Goal: Task Accomplishment & Management: Use online tool/utility

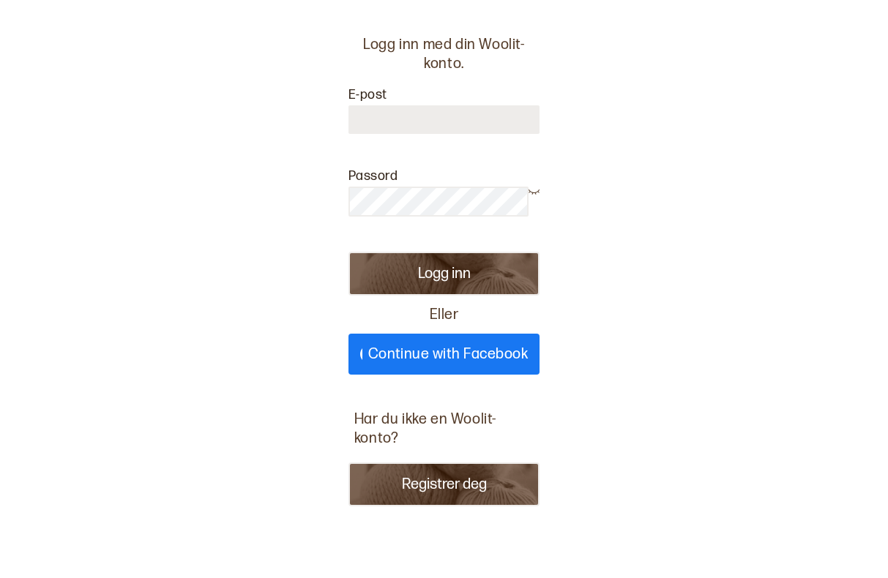
click at [421, 484] on button "Registrer deg" at bounding box center [443, 484] width 191 height 44
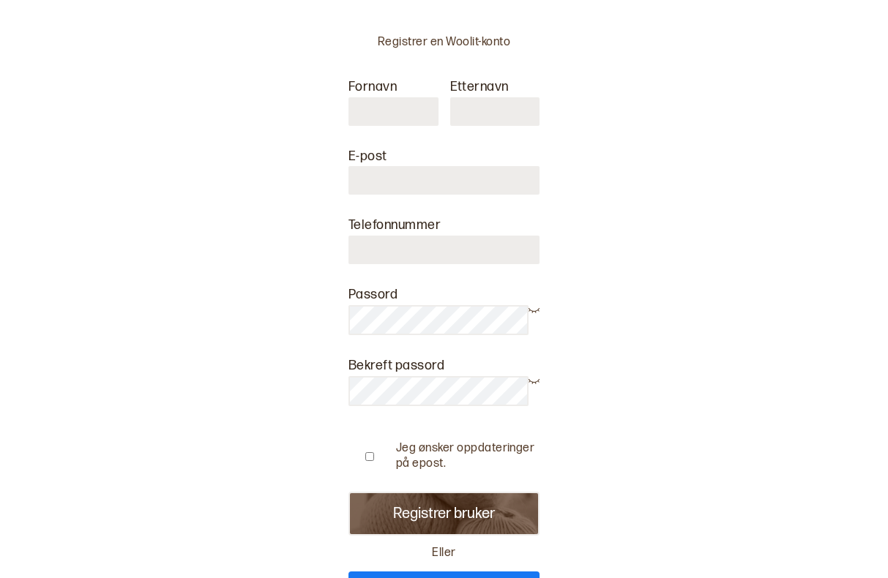
type input "**********"
click at [465, 247] on input "number" at bounding box center [443, 250] width 191 height 29
click at [637, 362] on div "**********" at bounding box center [444, 289] width 888 height 578
click at [424, 521] on button "Registrer bruker" at bounding box center [443, 514] width 191 height 44
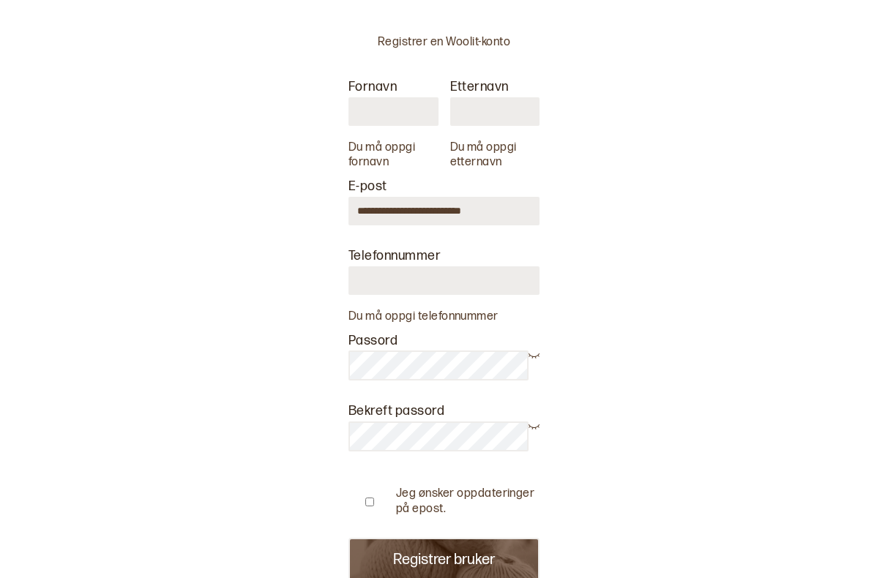
click at [377, 109] on input "text" at bounding box center [393, 111] width 90 height 29
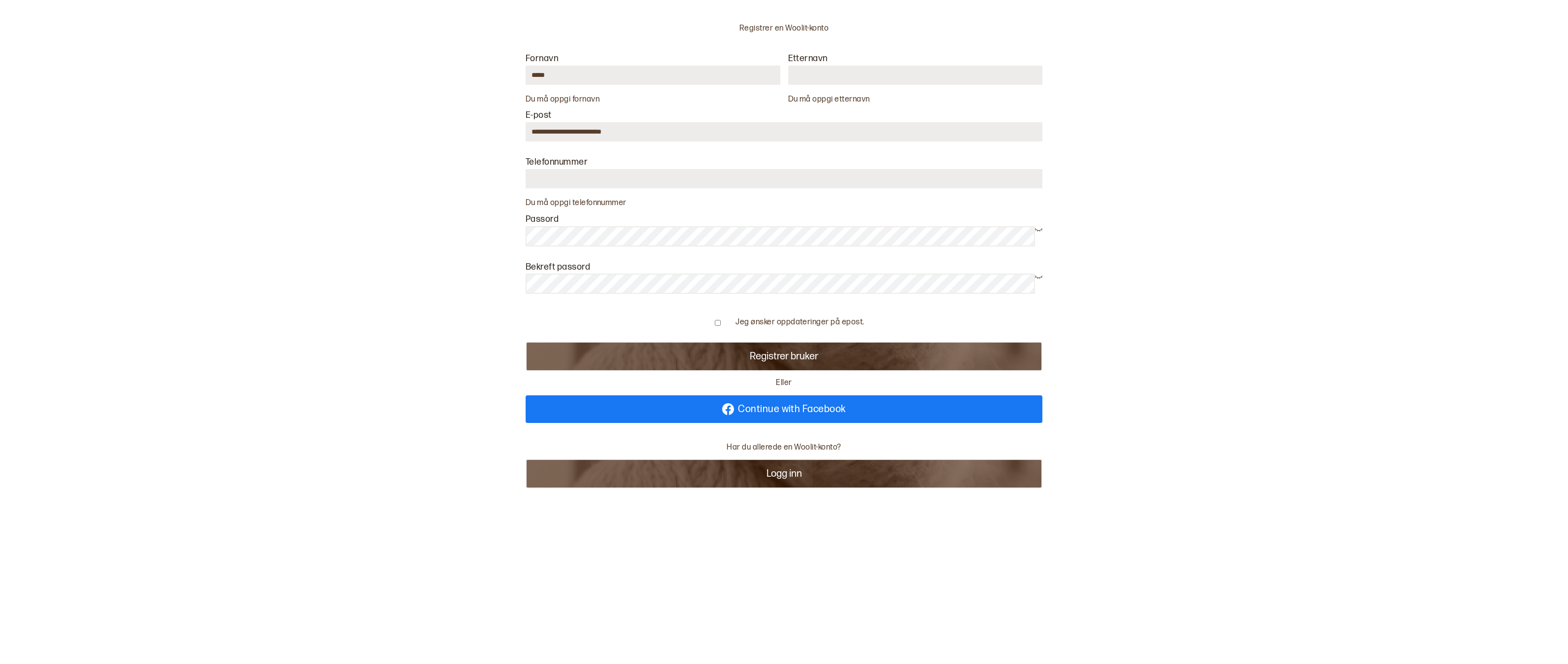
drag, startPoint x: 613, startPoint y: 73, endPoint x: 496, endPoint y: 72, distance: 117.0
click at [496, 72] on div "**********" at bounding box center [784, 264] width 627 height 528
type input "*****"
click at [597, 81] on input "text" at bounding box center [916, 75] width 254 height 20
type input "*****"
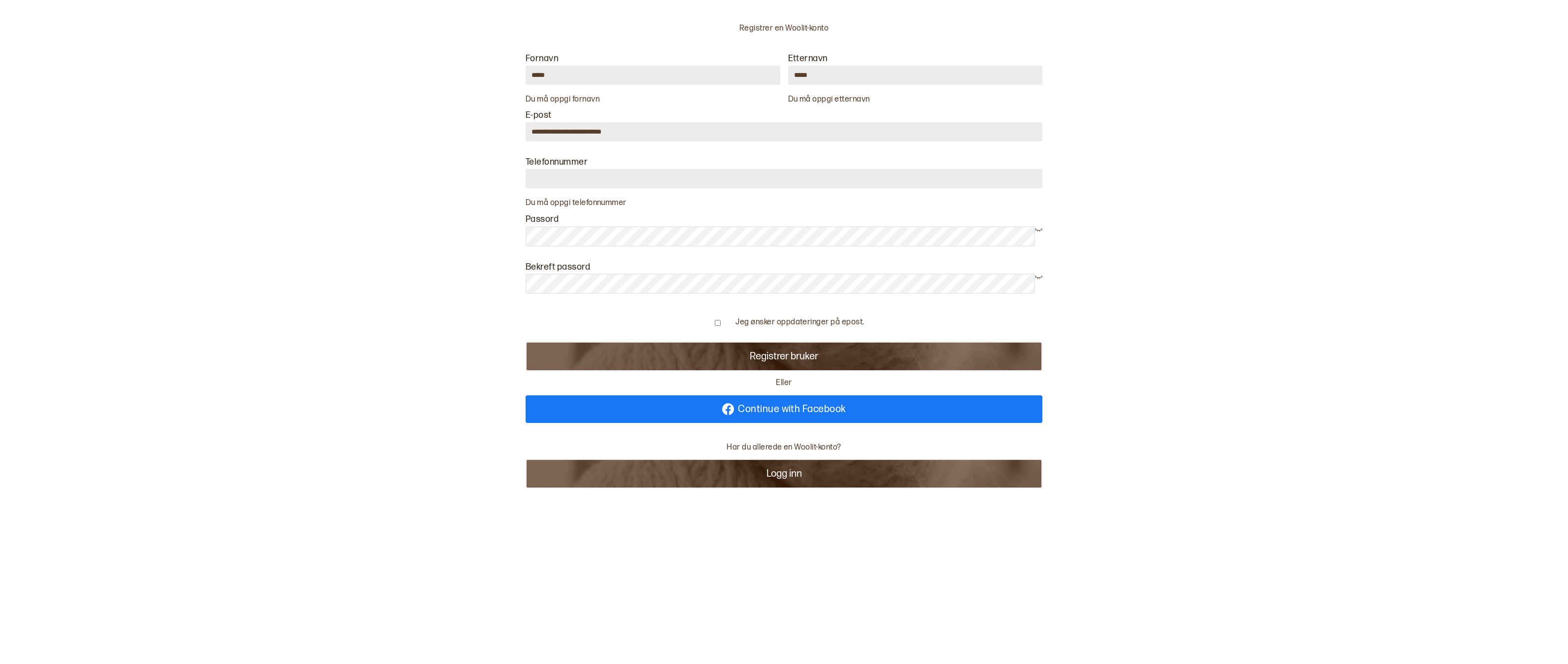
click at [597, 354] on button "Registrer bruker" at bounding box center [784, 356] width 517 height 30
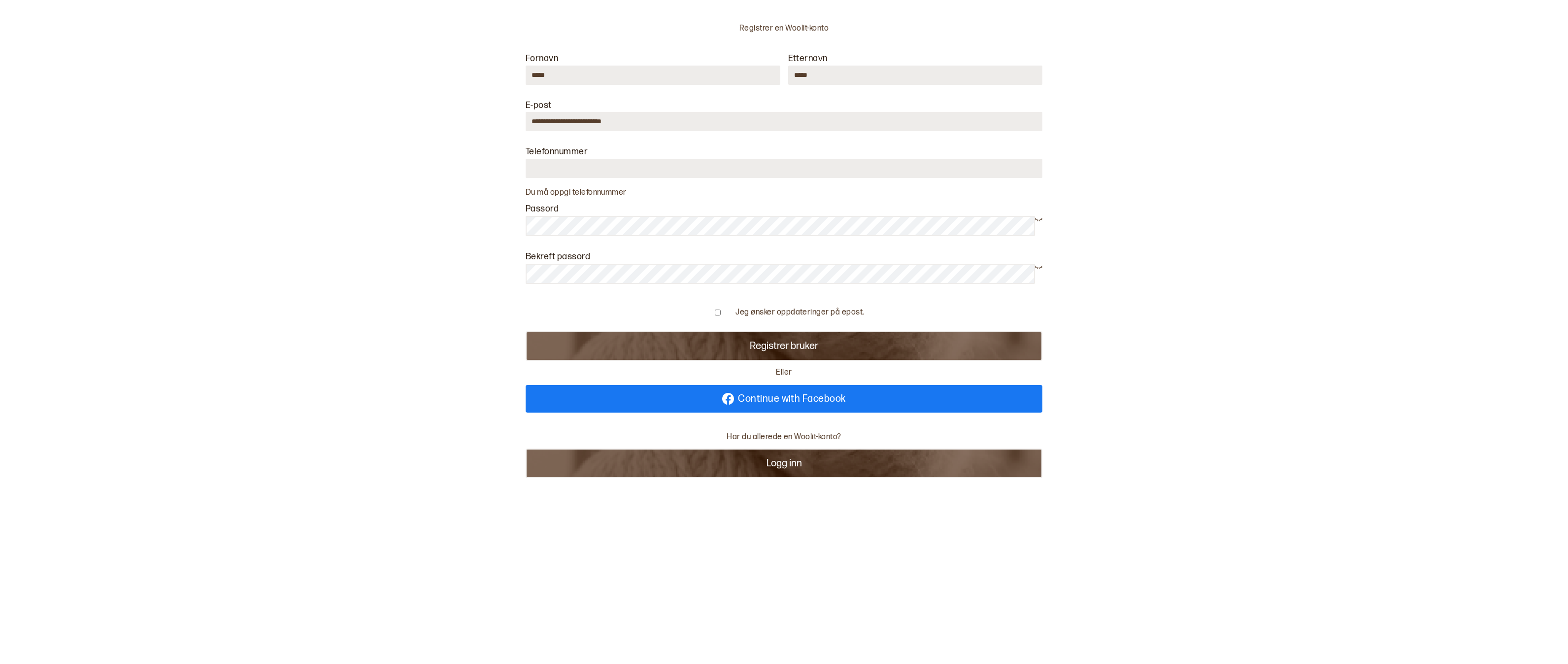
click at [597, 348] on button "Registrer bruker" at bounding box center [784, 346] width 517 height 30
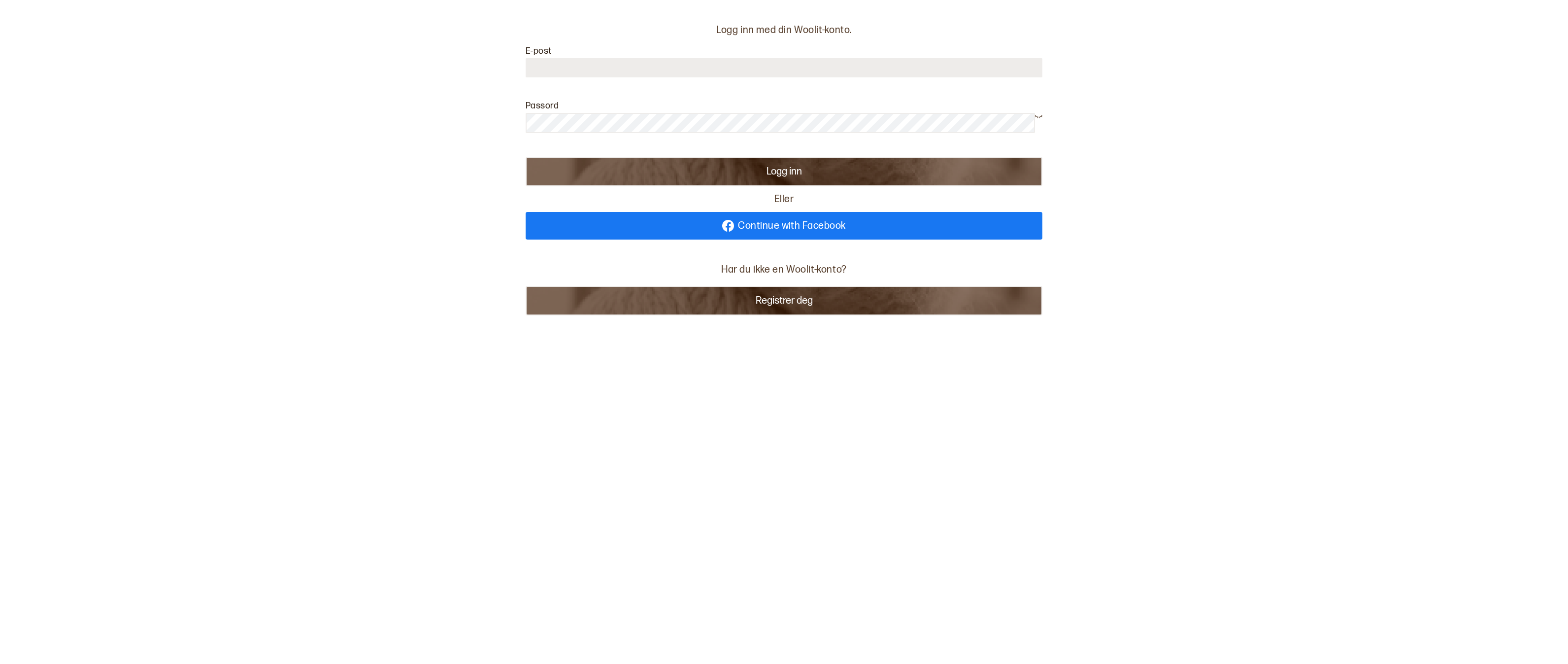
type input "**********"
click at [777, 164] on button "Logg inn" at bounding box center [784, 172] width 517 height 30
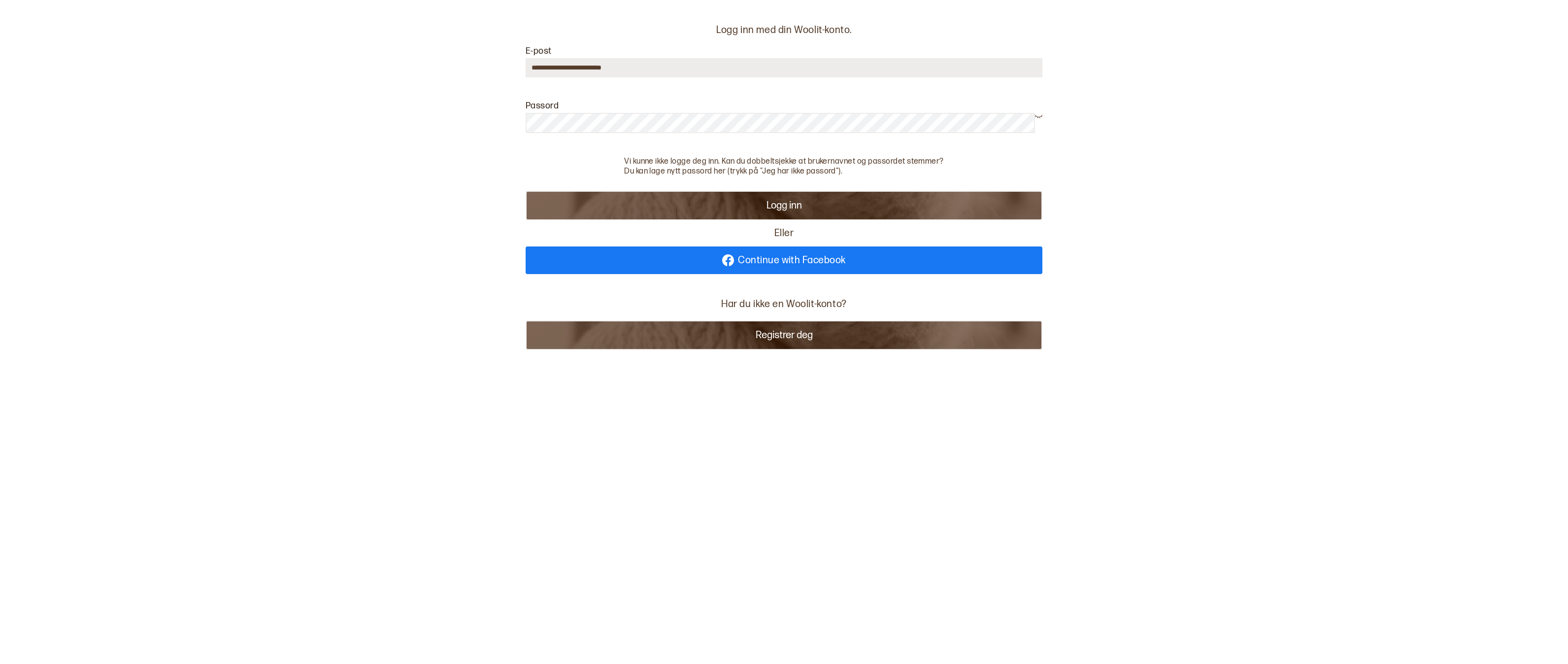
click at [769, 341] on button "Registrer deg" at bounding box center [784, 335] width 517 height 30
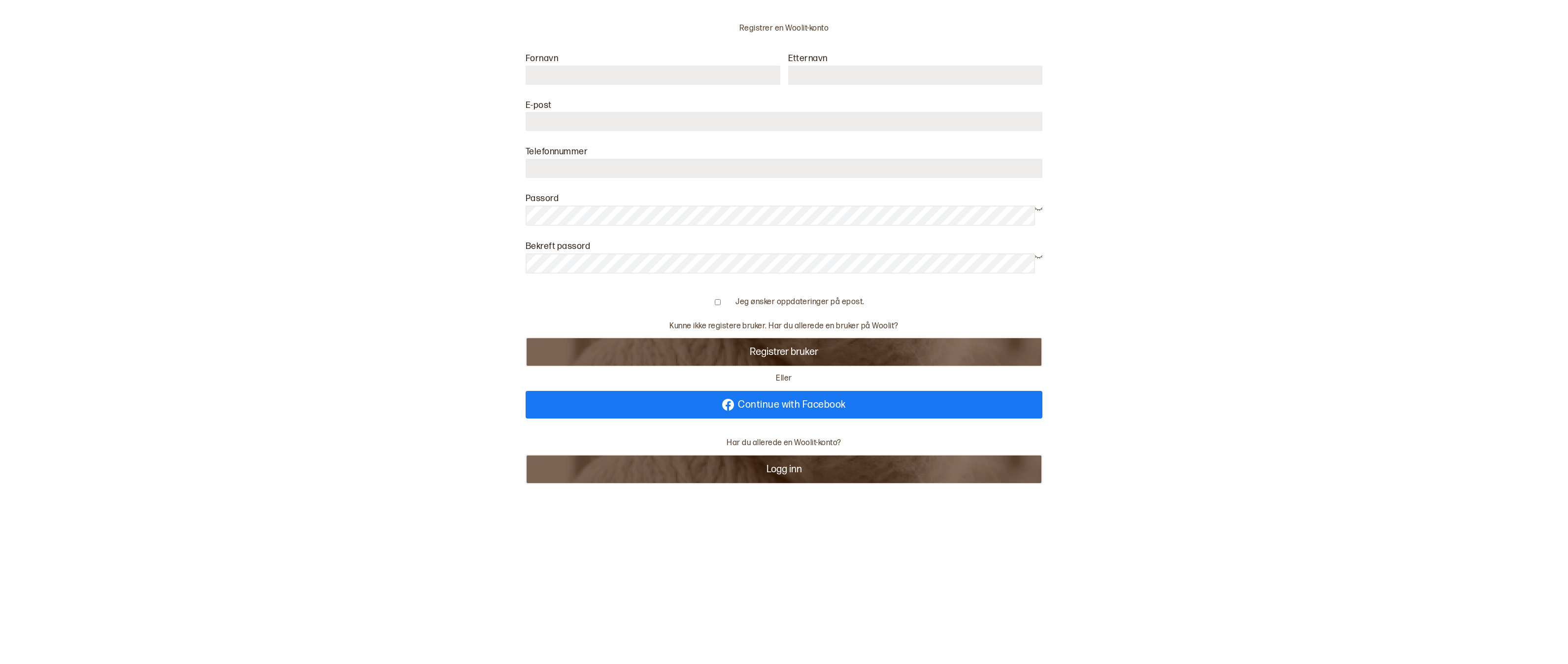
type input "**********"
click at [619, 168] on input "number" at bounding box center [784, 168] width 517 height 20
type input "*****"
click at [892, 144] on form "**********" at bounding box center [784, 210] width 517 height 313
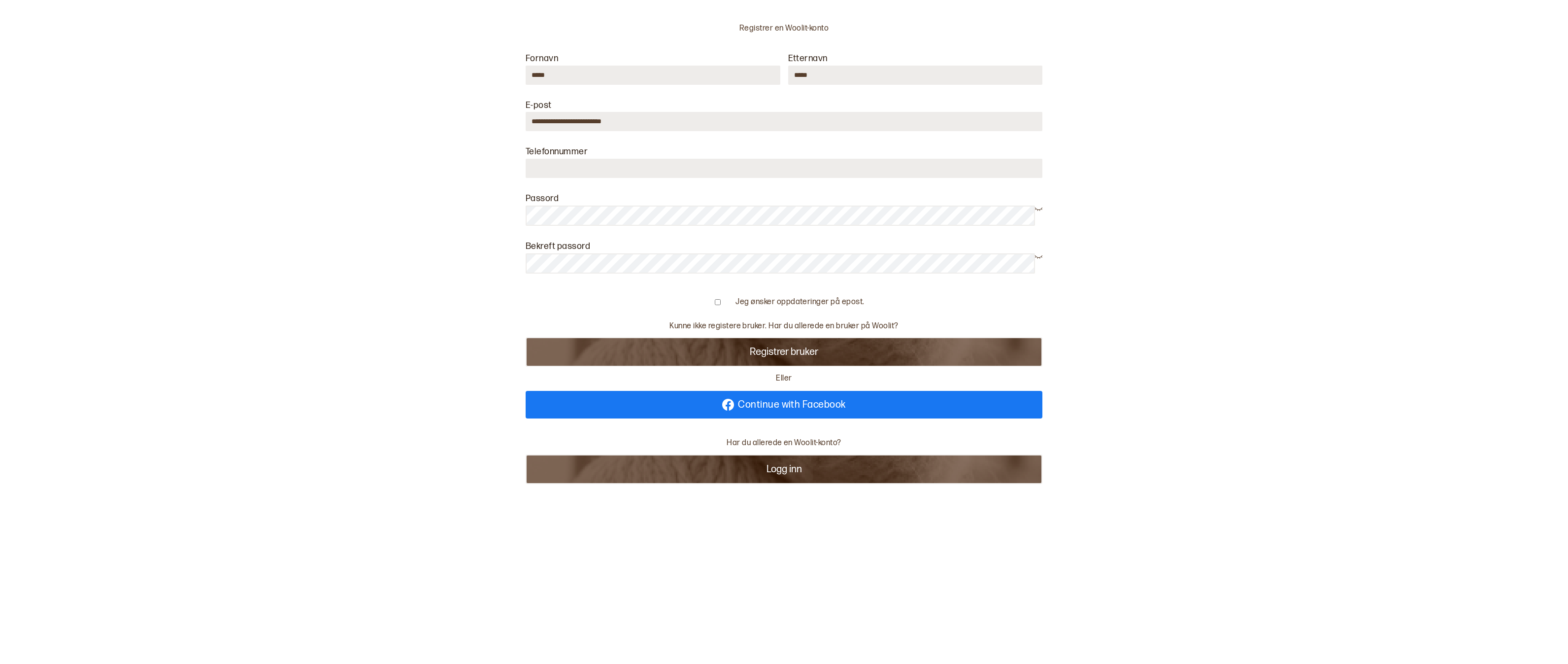
click at [710, 299] on div "Jeg ønsker oppdateringer på epost." at bounding box center [784, 302] width 161 height 10
click at [785, 355] on button "Registrer bruker" at bounding box center [784, 352] width 517 height 30
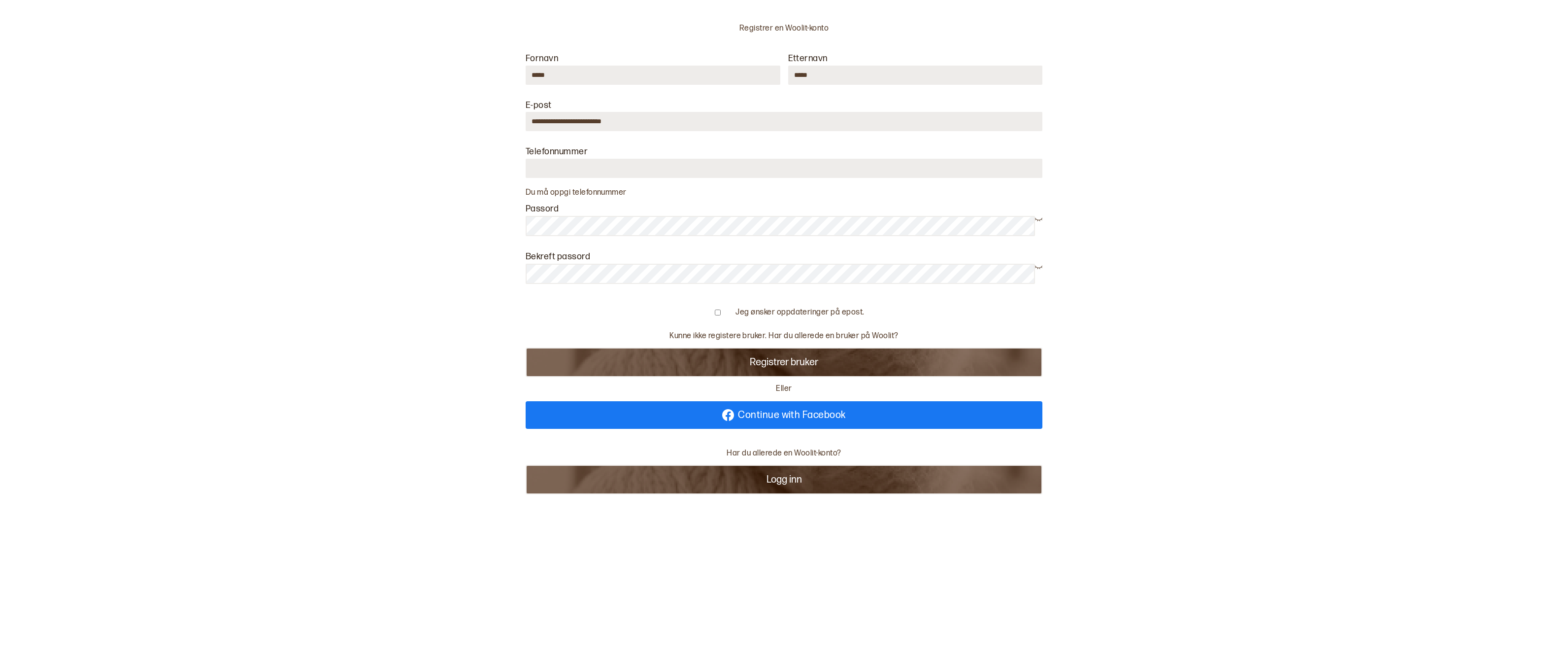
click at [768, 479] on button "Logg inn" at bounding box center [784, 479] width 517 height 30
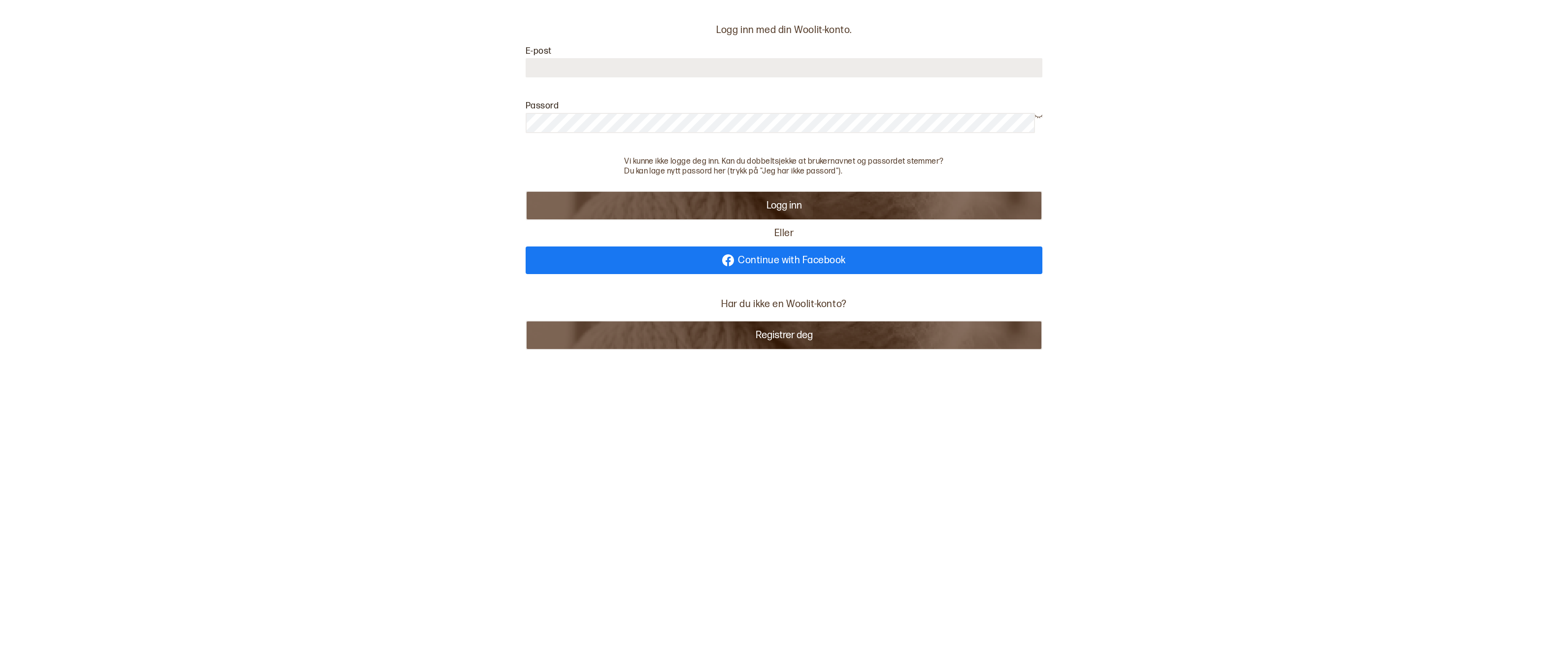
type input "**********"
click at [758, 199] on button "Logg inn" at bounding box center [784, 205] width 517 height 30
click at [788, 205] on button "Logg inn" at bounding box center [784, 205] width 517 height 30
click at [656, 160] on p "Vi kunne ikke logge deg inn. Kan du dobbeltsjekke at brukernavnet og passordet …" at bounding box center [784, 162] width 320 height 10
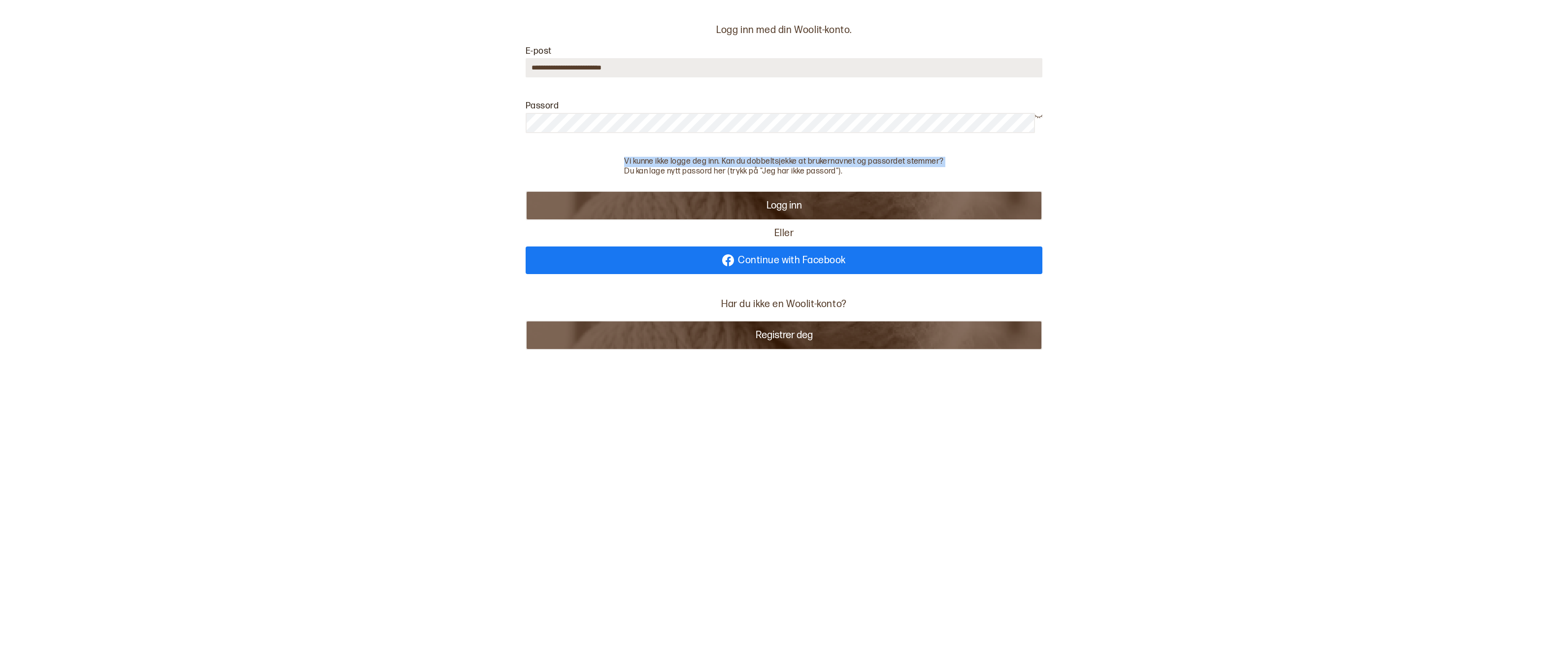
click at [656, 160] on p "Vi kunne ikke logge deg inn. Kan du dobbeltsjekke at brukernavnet og passordet …" at bounding box center [784, 162] width 320 height 10
click at [664, 112] on div "Passord" at bounding box center [784, 122] width 517 height 42
click at [1039, 115] on icon at bounding box center [1038, 115] width 7 height 7
click at [1039, 115] on icon at bounding box center [1038, 115] width 7 height 5
click at [774, 177] on form "**********" at bounding box center [784, 133] width 517 height 174
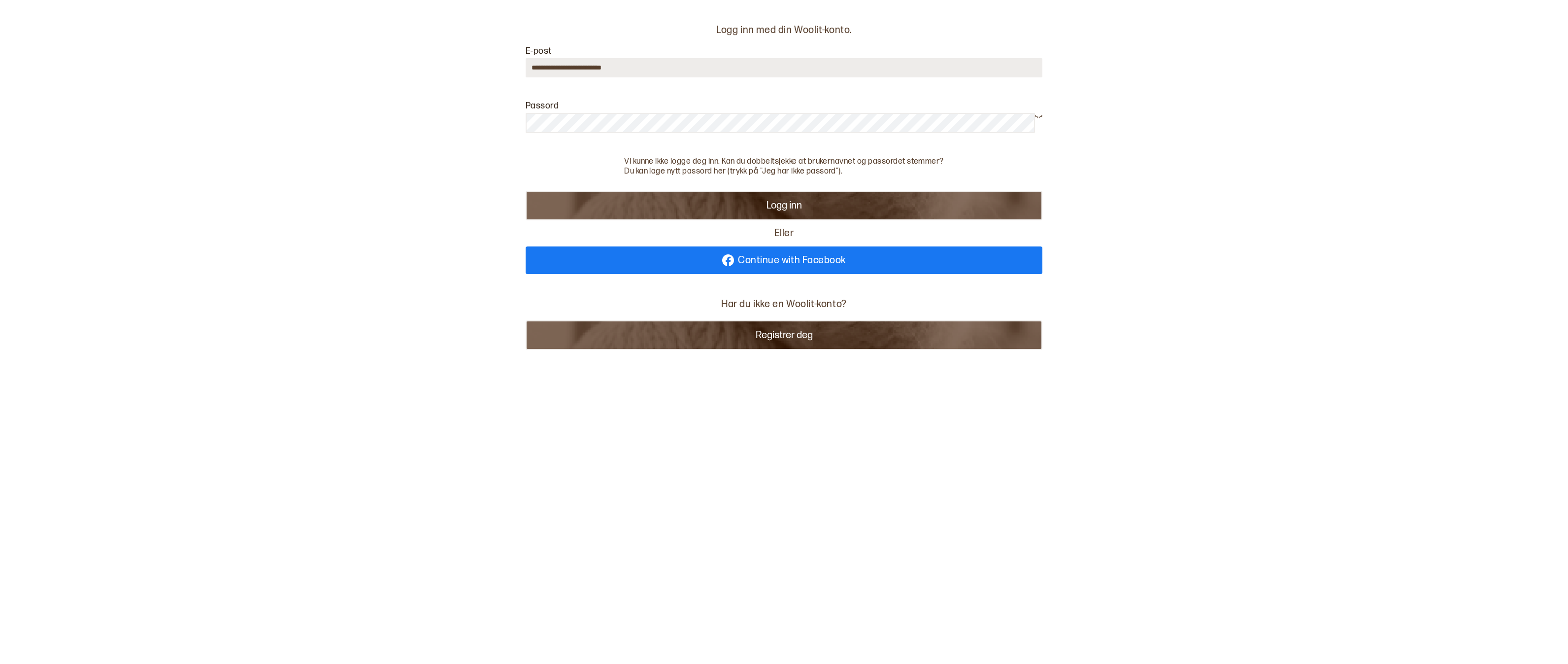
click at [779, 207] on button "Logg inn" at bounding box center [784, 205] width 517 height 30
click at [648, 69] on input "**********" at bounding box center [784, 67] width 517 height 20
click at [782, 171] on p "Du kan lage nytt passord her (trykk på "Jeg har ikke passord")." at bounding box center [784, 171] width 320 height 10
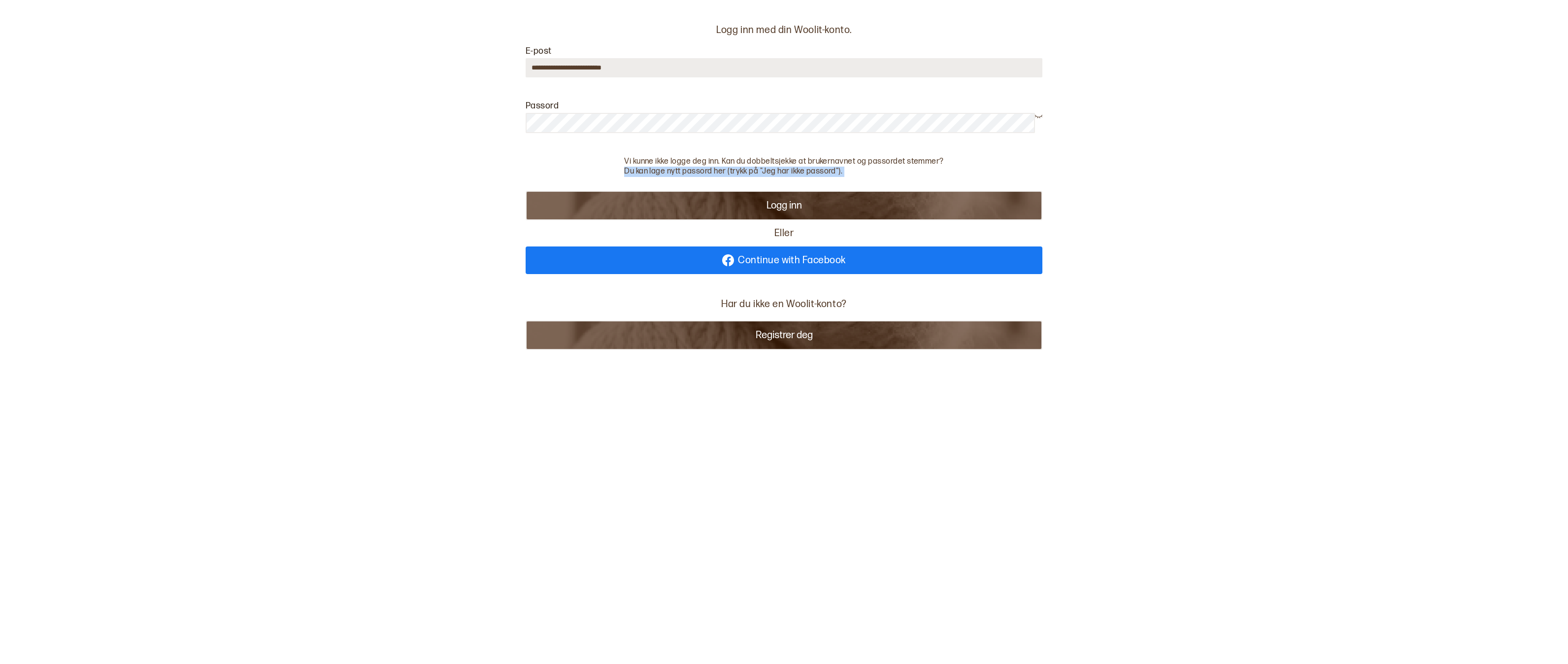
click at [833, 172] on p "Du kan lage nytt passord her (trykk på "Jeg har ikke passord")." at bounding box center [784, 171] width 320 height 10
click at [688, 170] on p "Du kan lage nytt passord her (trykk på "Jeg har ikke passord")." at bounding box center [784, 171] width 320 height 10
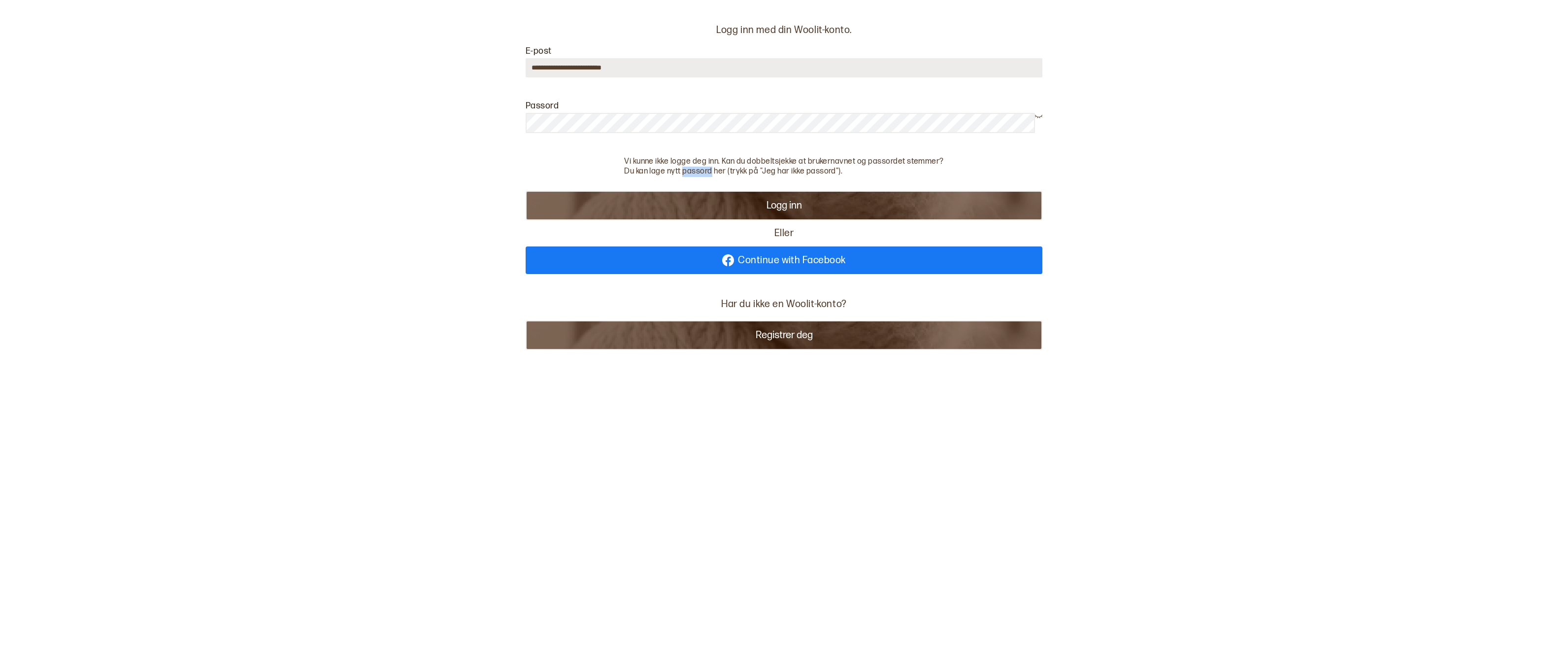
click at [688, 170] on p "Du kan lage nytt passord her (trykk på "Jeg har ikke passord")." at bounding box center [784, 171] width 320 height 10
click at [745, 170] on p "Du kan lage nytt passord her (trykk på "Jeg har ikke passord")." at bounding box center [784, 171] width 320 height 10
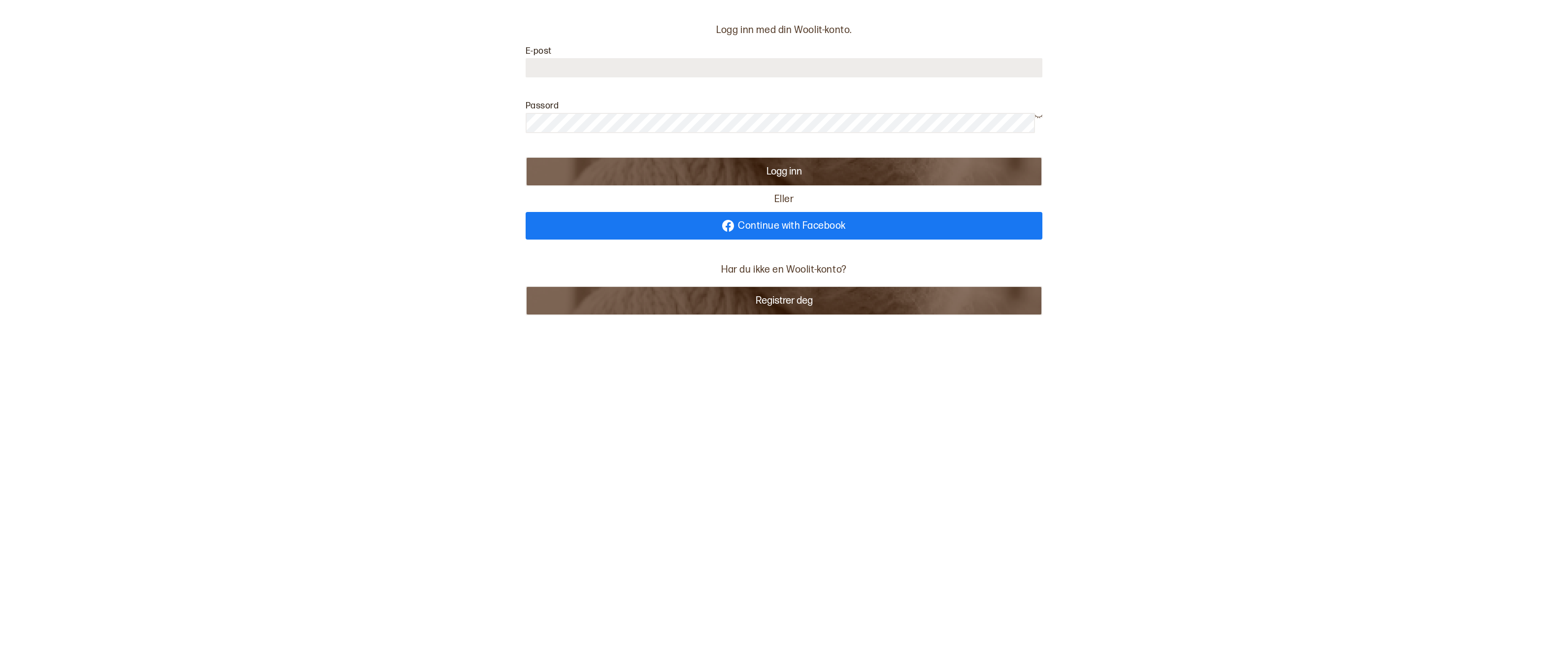
click at [444, 142] on div "Logg inn med din Woolit-konto. E-post Passord Logg inn Eller Continue with Face…" at bounding box center [784, 177] width 1568 height 355
click at [757, 168] on button "Logg inn" at bounding box center [784, 172] width 517 height 30
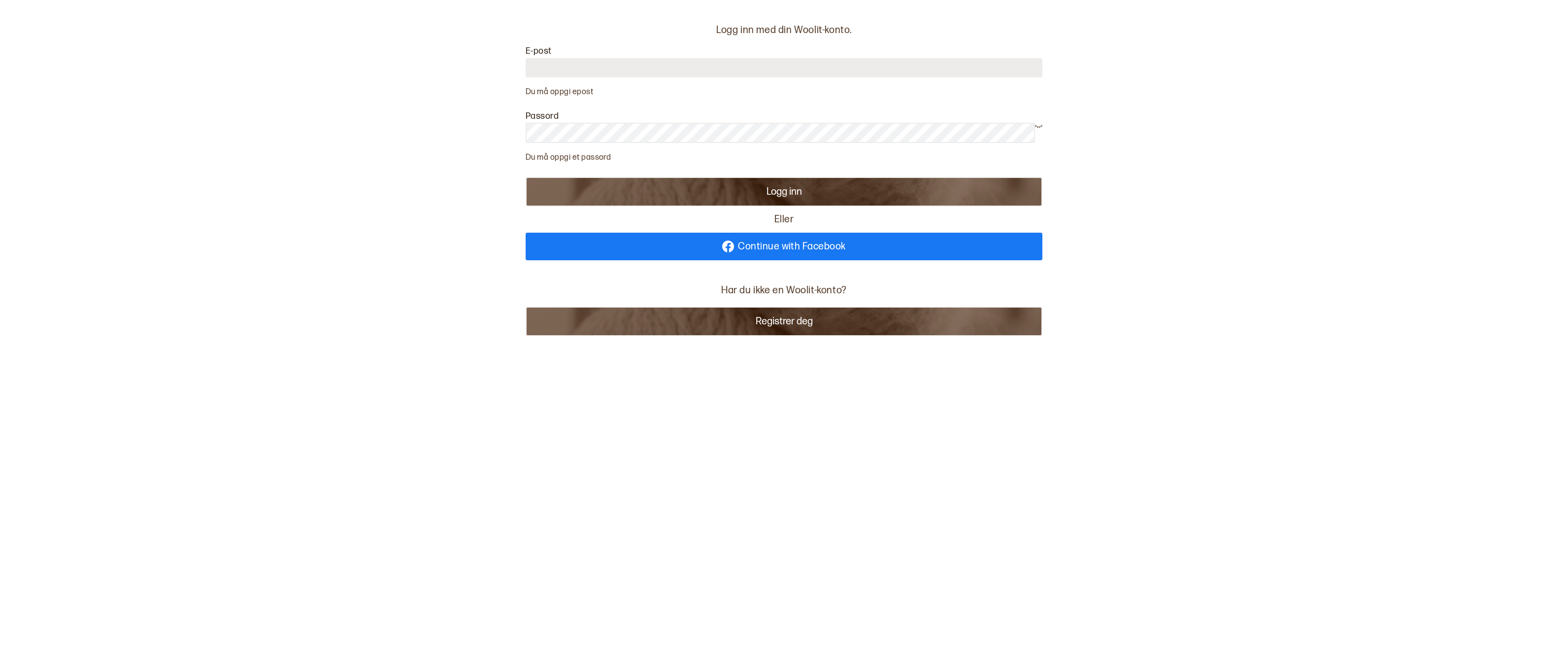
click at [590, 158] on p "Du må oppgi et passord" at bounding box center [784, 158] width 517 height 10
click at [553, 159] on p "Du må oppgi et passord" at bounding box center [784, 158] width 517 height 10
click at [779, 36] on p "Logg inn med din Woolit-konto." at bounding box center [784, 30] width 517 height 13
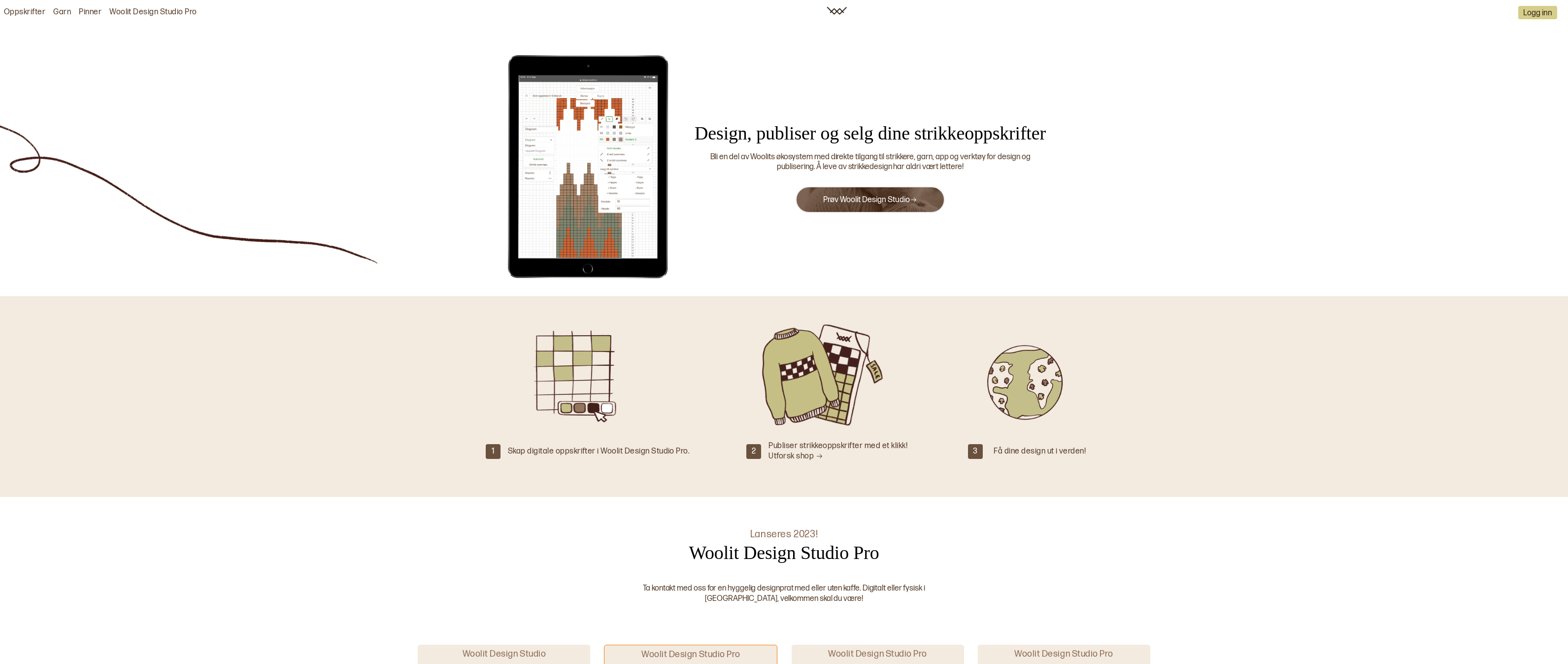
click at [159, 14] on link "Woolit Design Studio Pro" at bounding box center [153, 12] width 88 height 10
click at [611, 135] on img at bounding box center [588, 166] width 172 height 227
click at [1531, 16] on button "Logg inn" at bounding box center [1538, 13] width 39 height 13
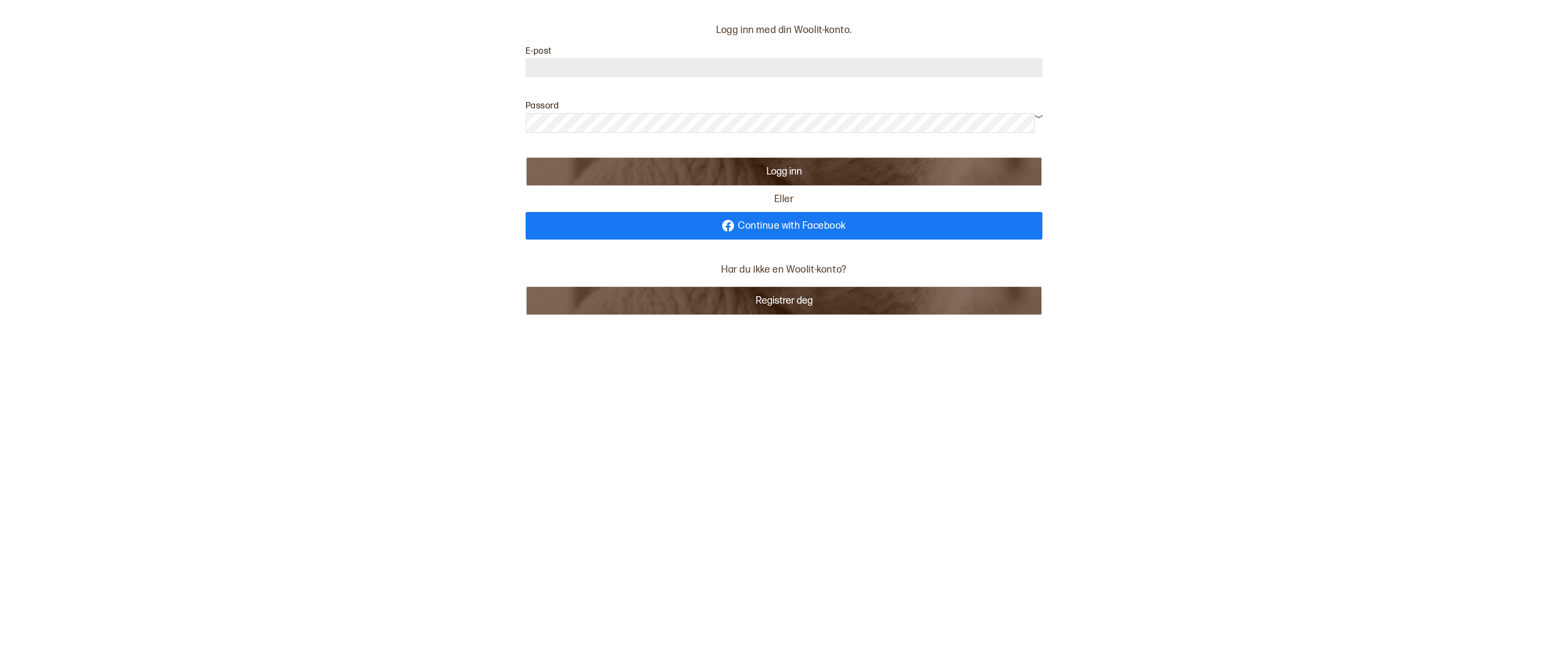
type input "**********"
click at [774, 182] on button "Logg inn" at bounding box center [784, 172] width 517 height 30
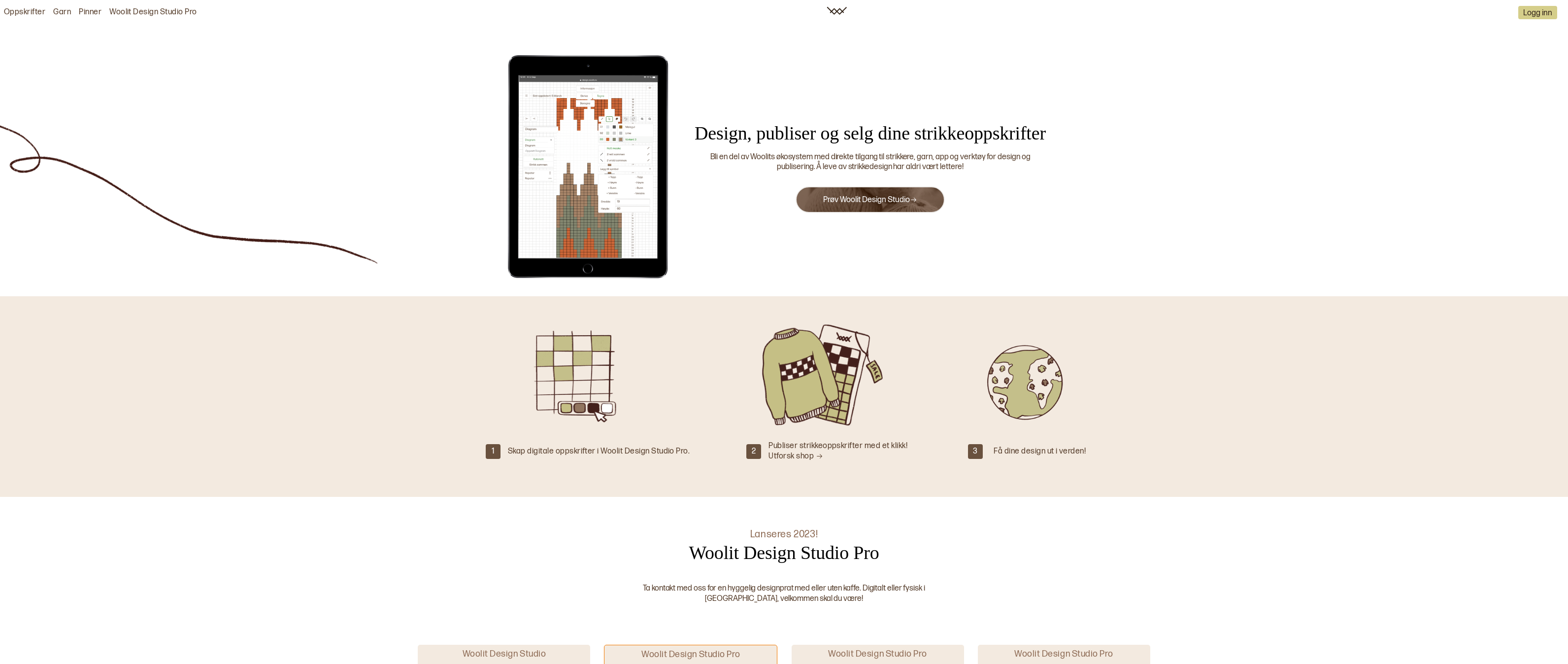
click at [880, 204] on button "Prøv Woolit Design Studio" at bounding box center [871, 200] width 149 height 27
click at [857, 198] on link "Prøv Woolit Design Studio" at bounding box center [871, 200] width 94 height 9
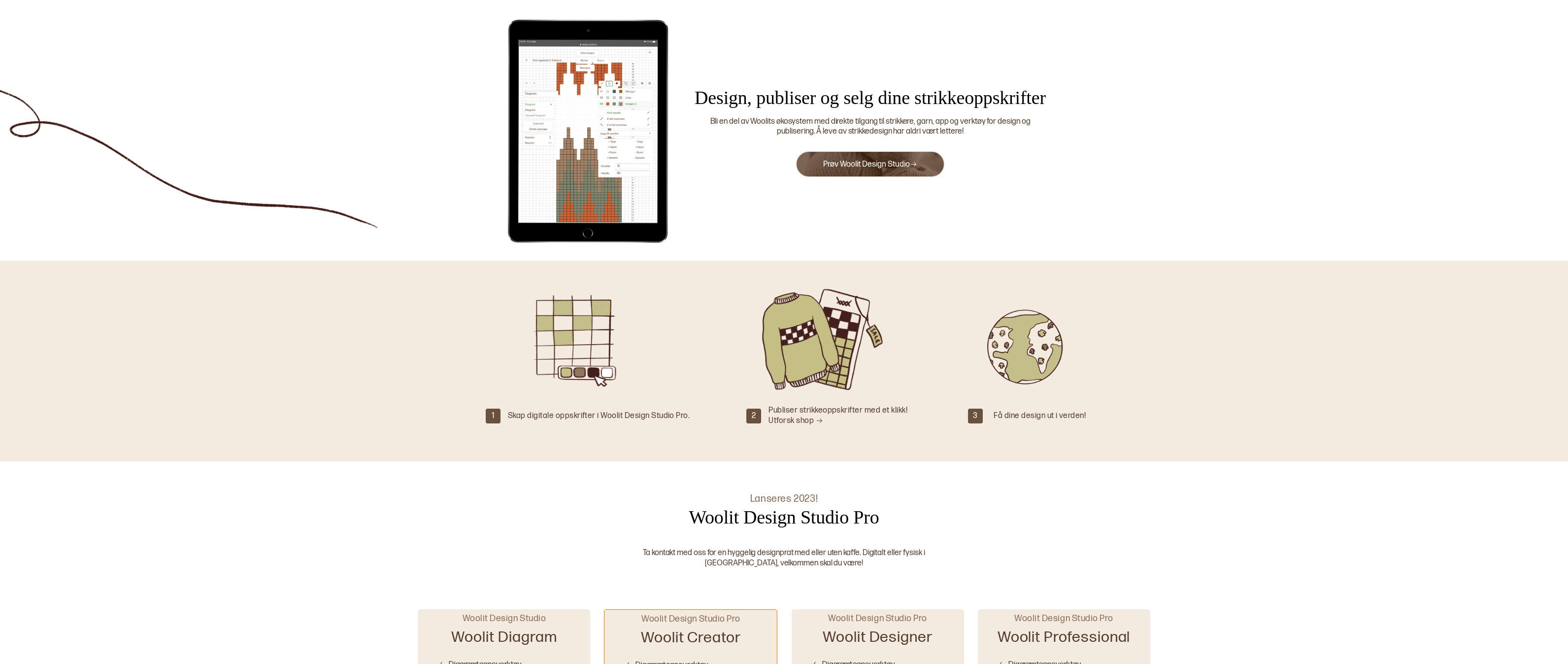
scroll to position [605, 0]
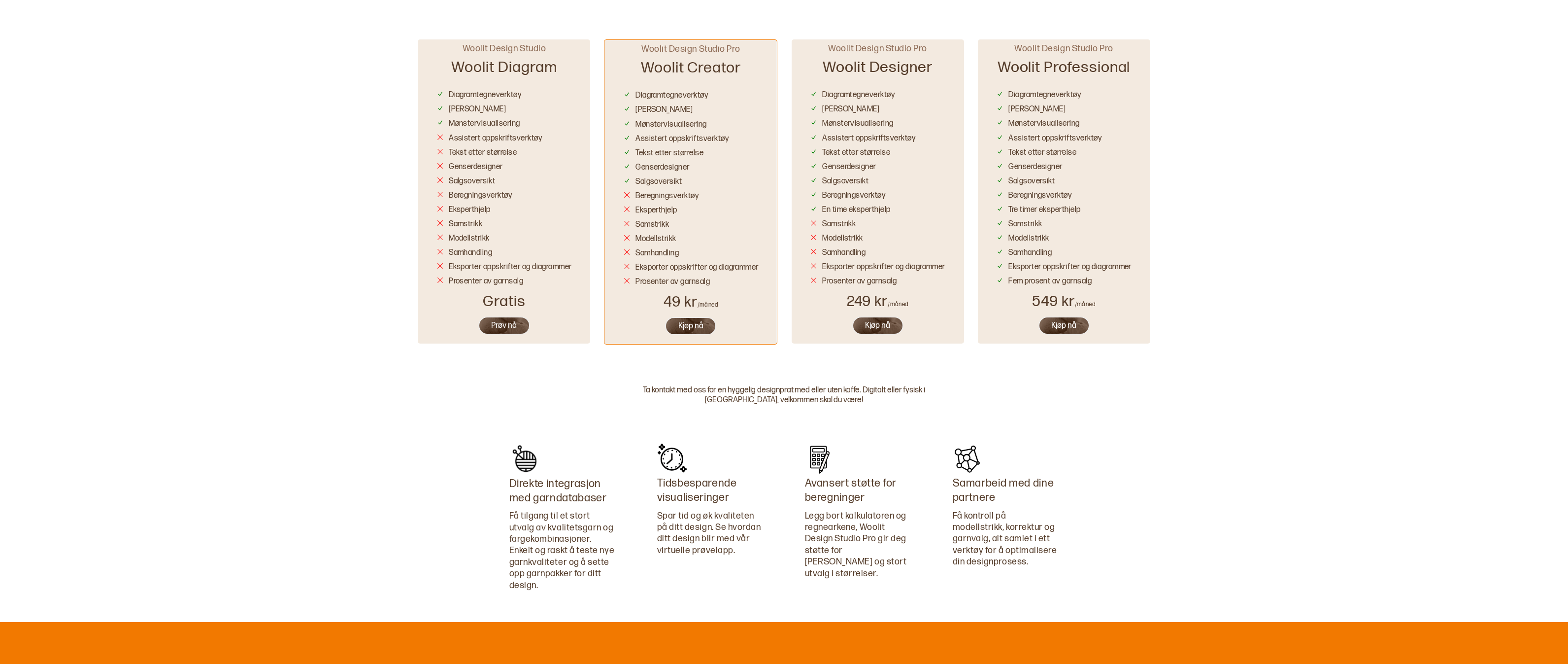
click at [504, 317] on button "Prøv nå" at bounding box center [504, 325] width 52 height 18
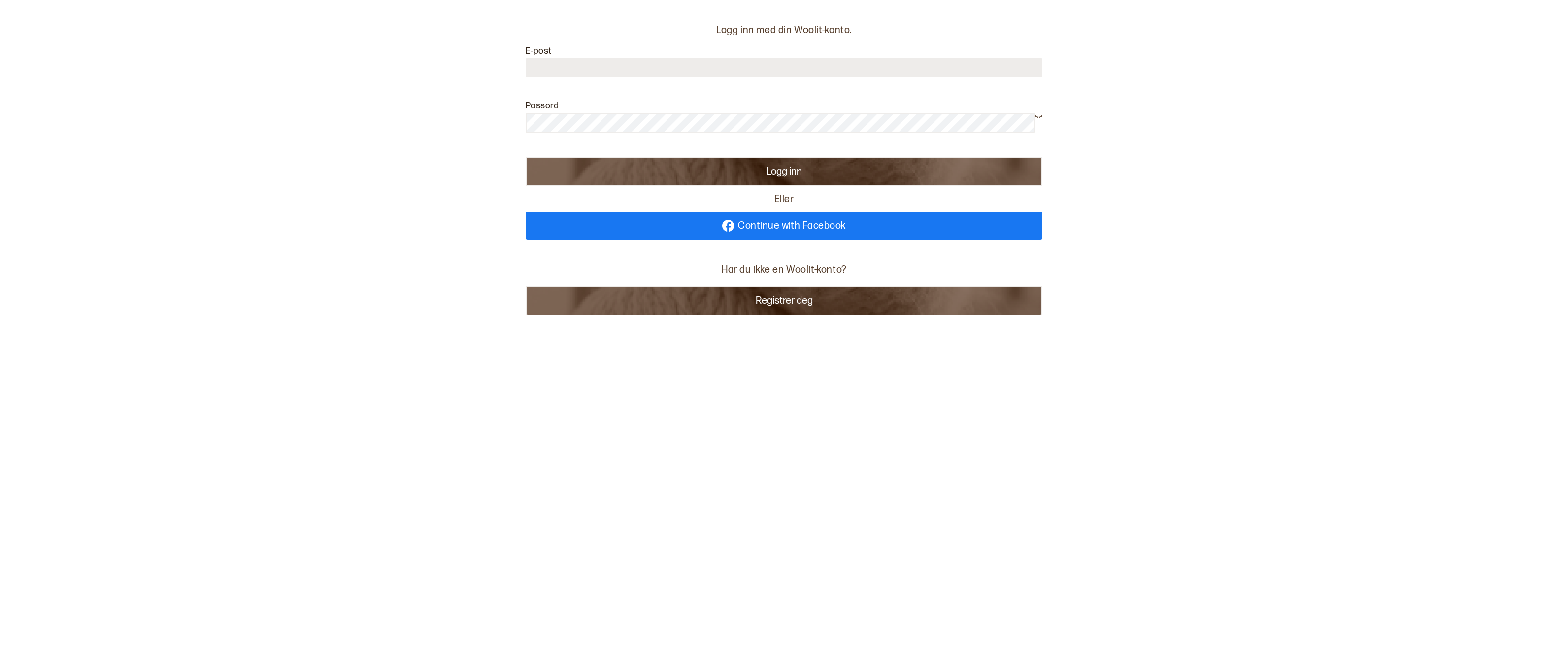
click at [778, 302] on button "Registrer deg" at bounding box center [784, 300] width 517 height 30
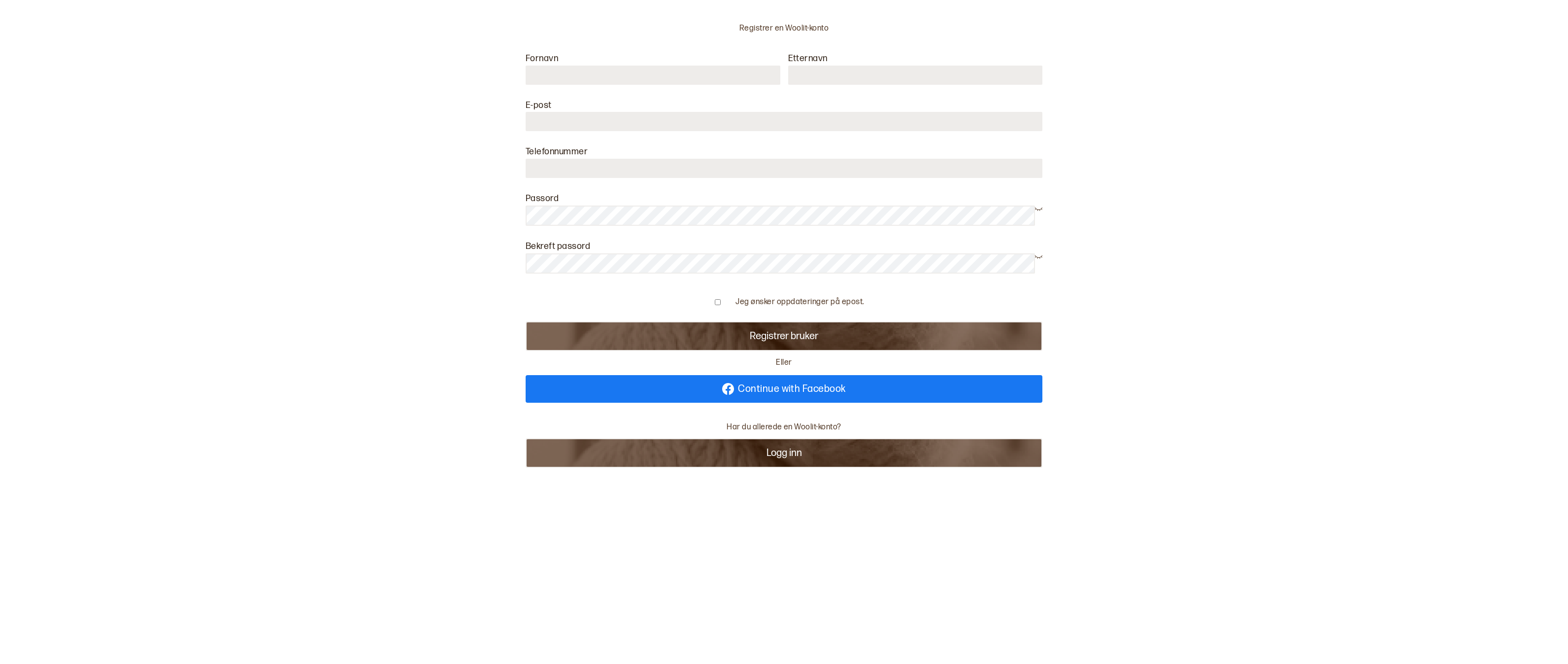
type input "**********"
type input "*****"
click at [751, 337] on button "Registrer bruker" at bounding box center [784, 336] width 517 height 30
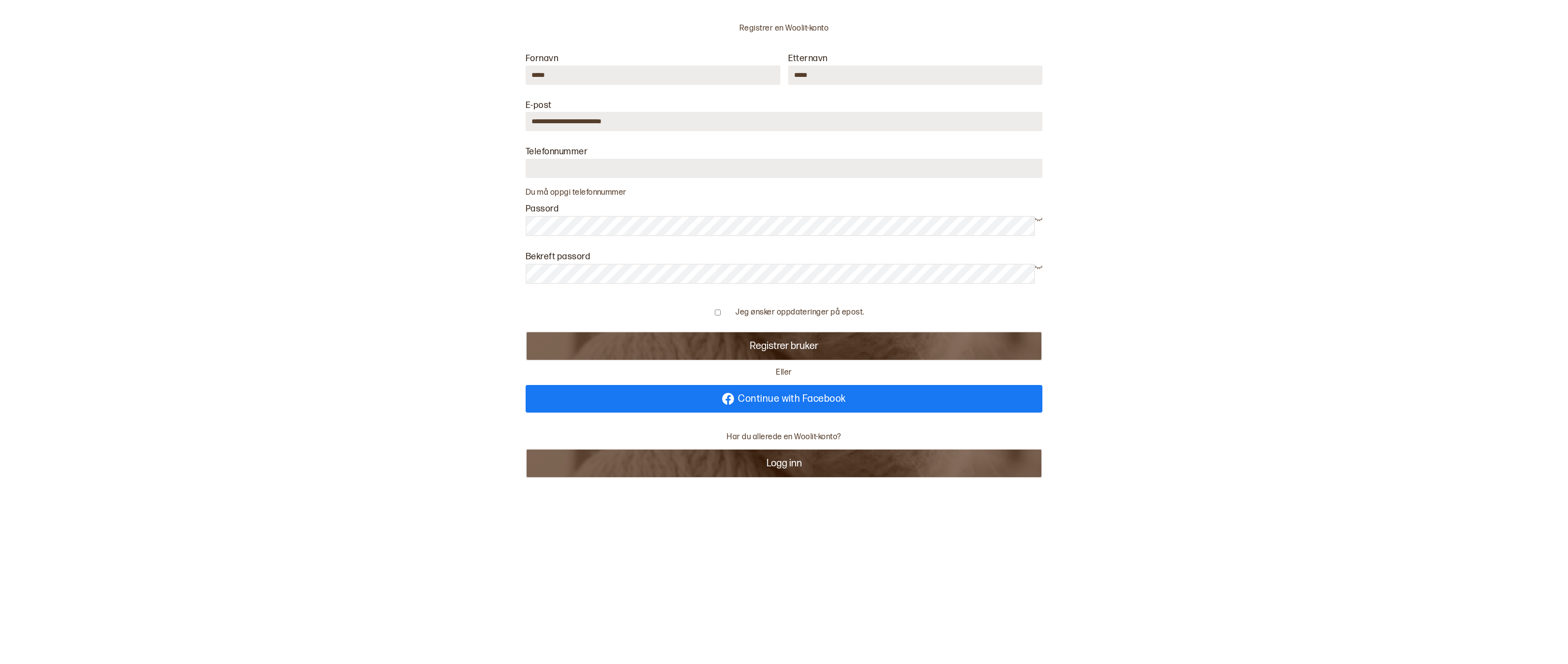
click at [576, 164] on input "number" at bounding box center [784, 168] width 517 height 20
type input "*******"
click at [801, 345] on button "Registrer bruker" at bounding box center [784, 346] width 517 height 30
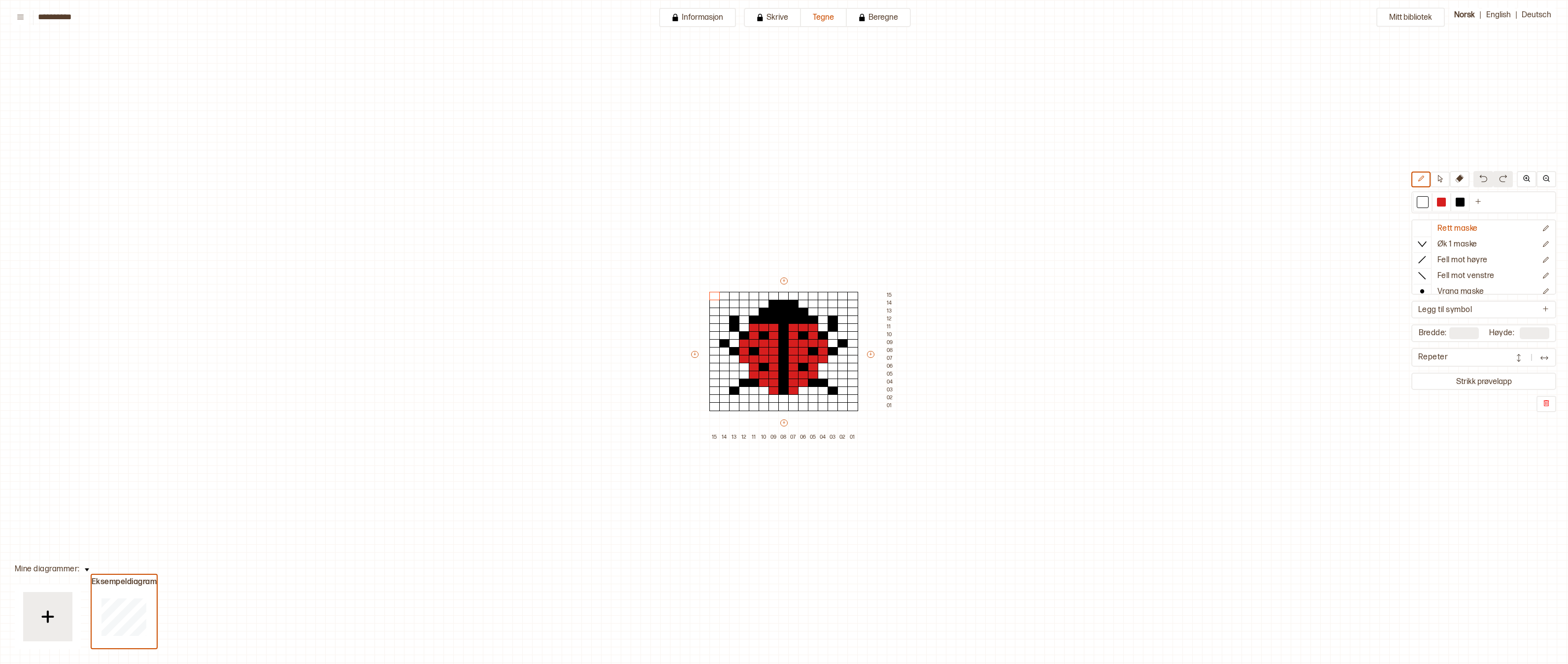
scroll to position [51, 29]
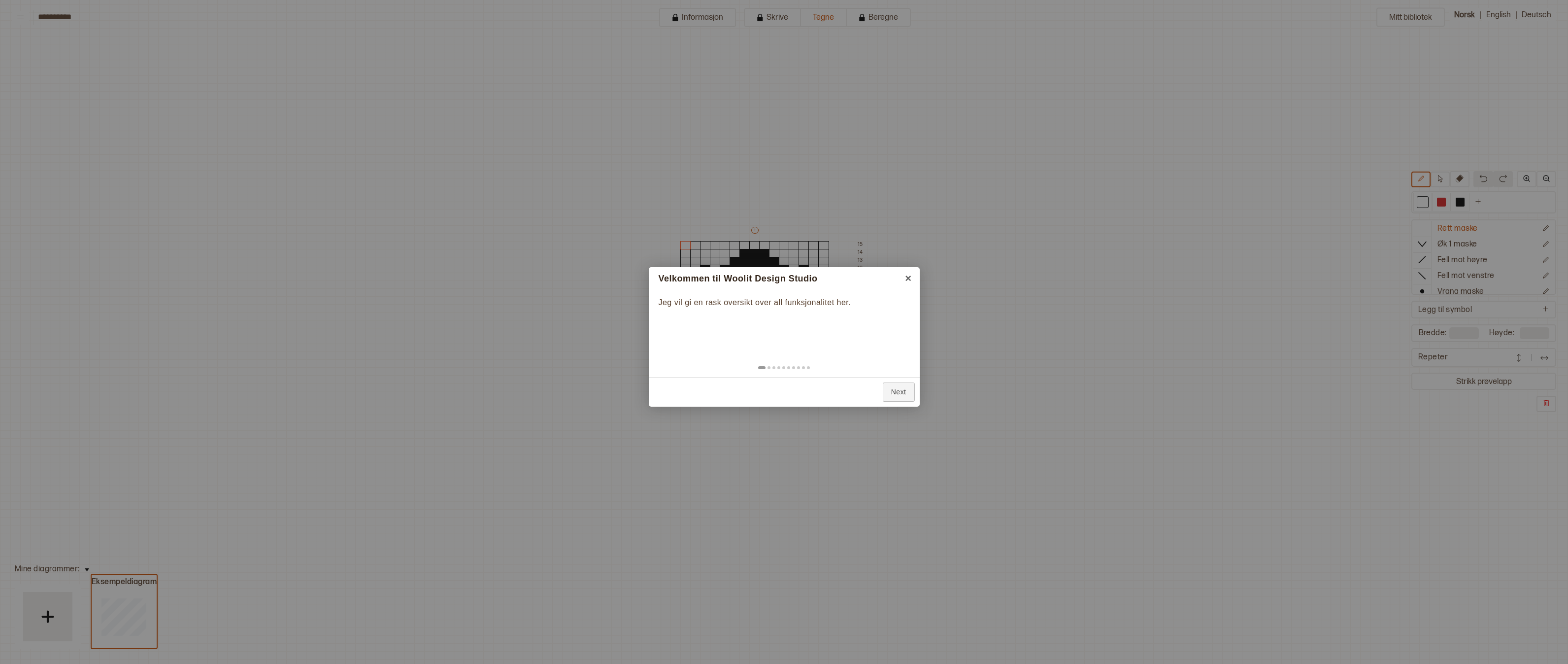
click at [1504, 11] on div at bounding box center [784, 332] width 1568 height 664
click at [1497, 16] on div at bounding box center [784, 332] width 1568 height 664
click at [896, 393] on link "Next" at bounding box center [899, 392] width 32 height 20
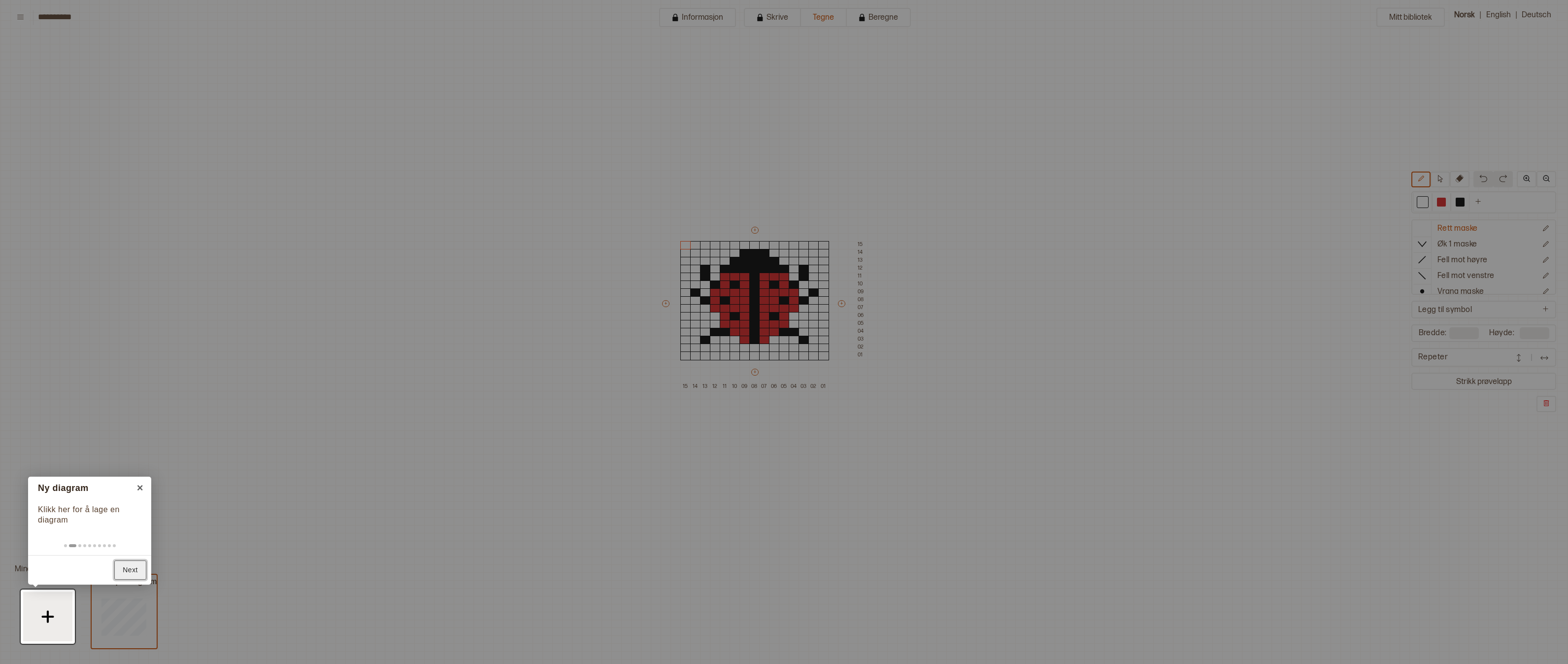
click at [126, 570] on link "Next" at bounding box center [131, 570] width 32 height 20
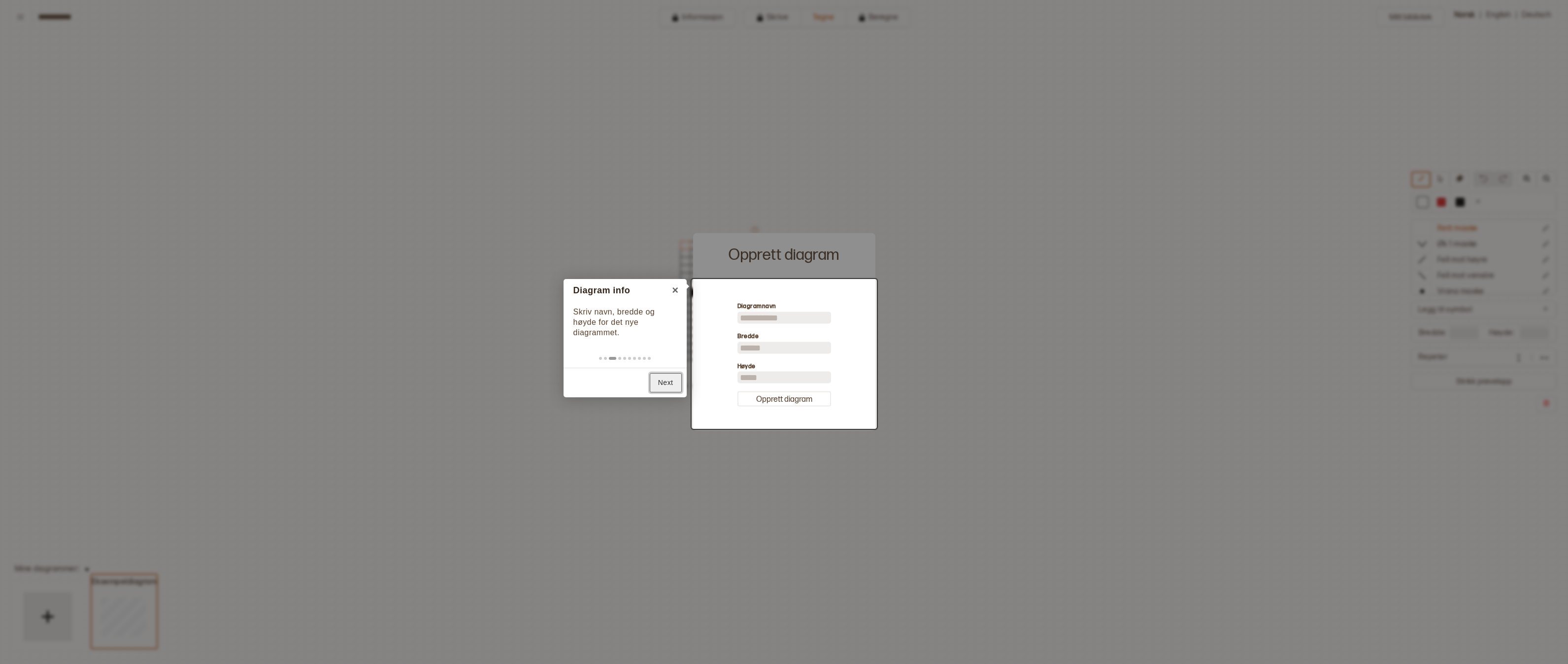
click at [660, 383] on link "Next" at bounding box center [666, 383] width 32 height 20
type input "**"
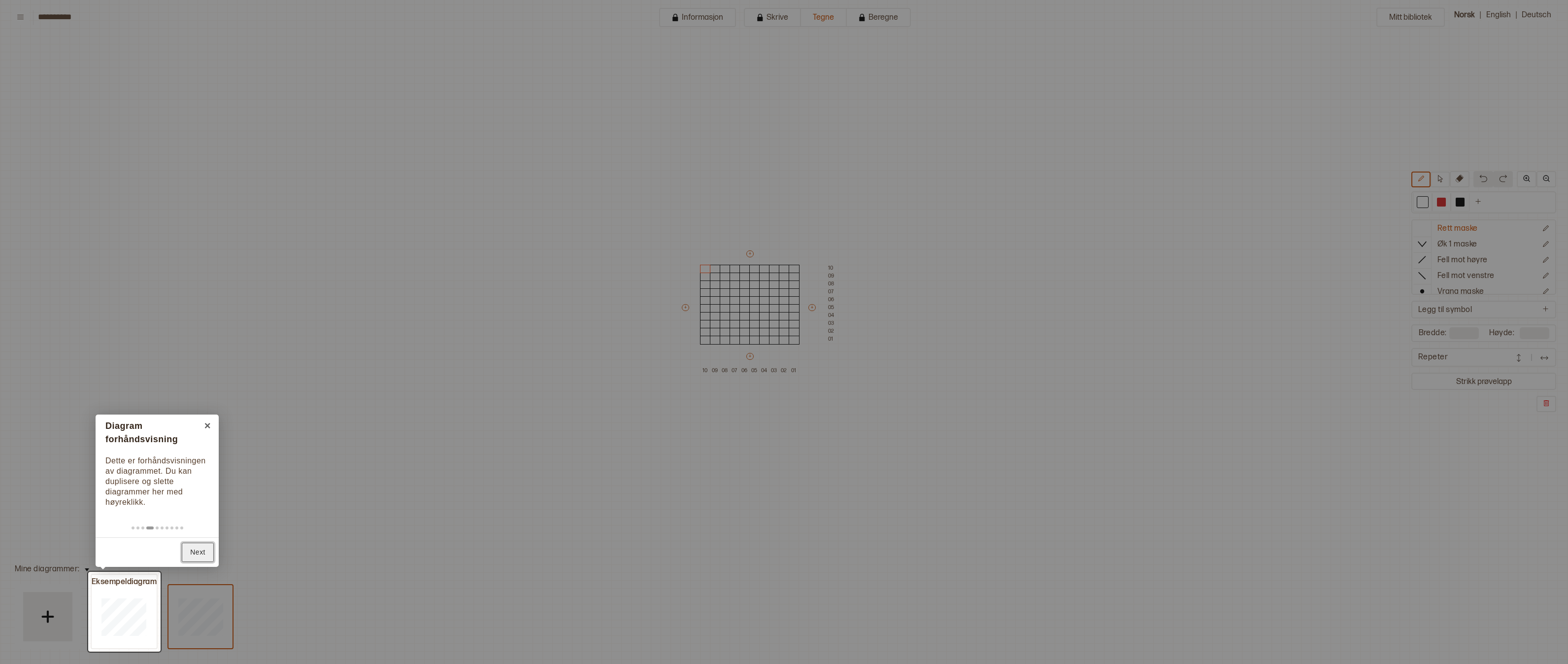
click at [196, 552] on link "Next" at bounding box center [198, 552] width 32 height 20
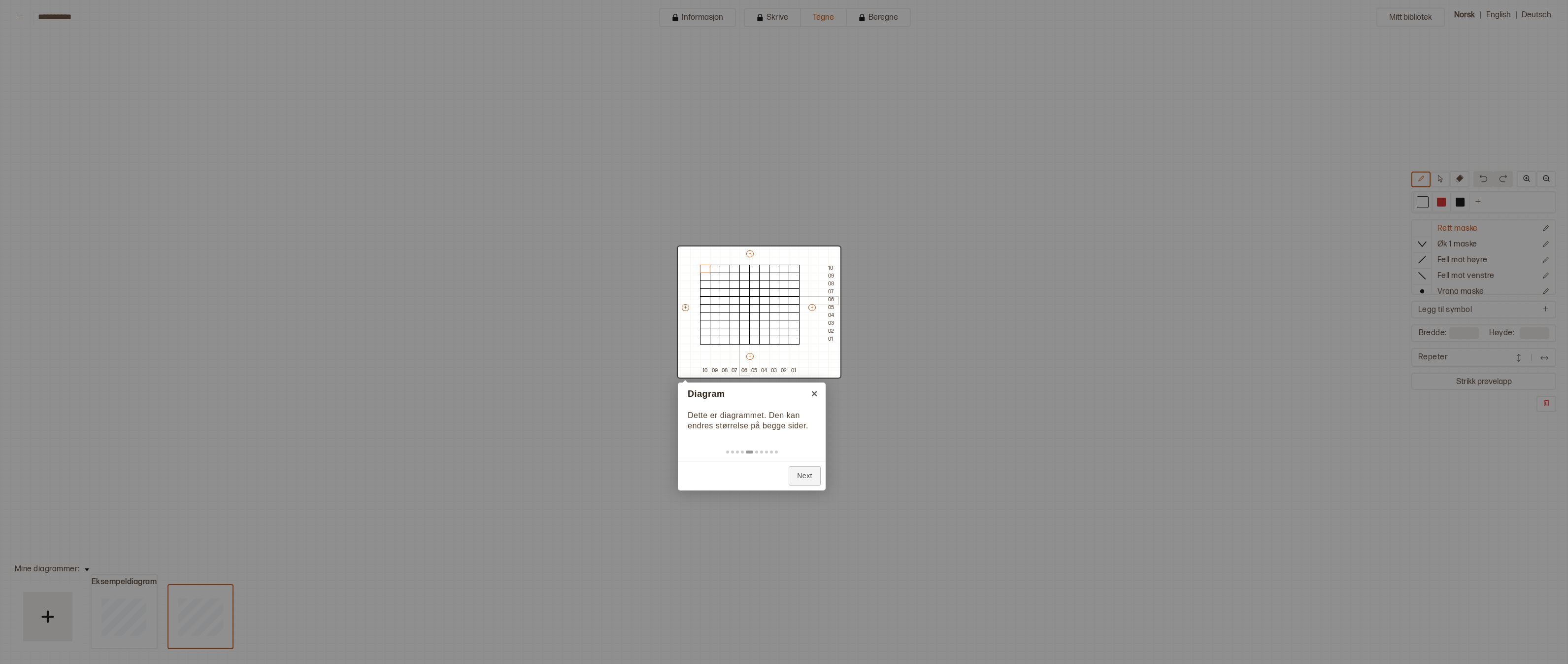
click at [737, 306] on body "**********" at bounding box center [784, 332] width 1568 height 664
click at [805, 472] on link "Next" at bounding box center [805, 475] width 32 height 20
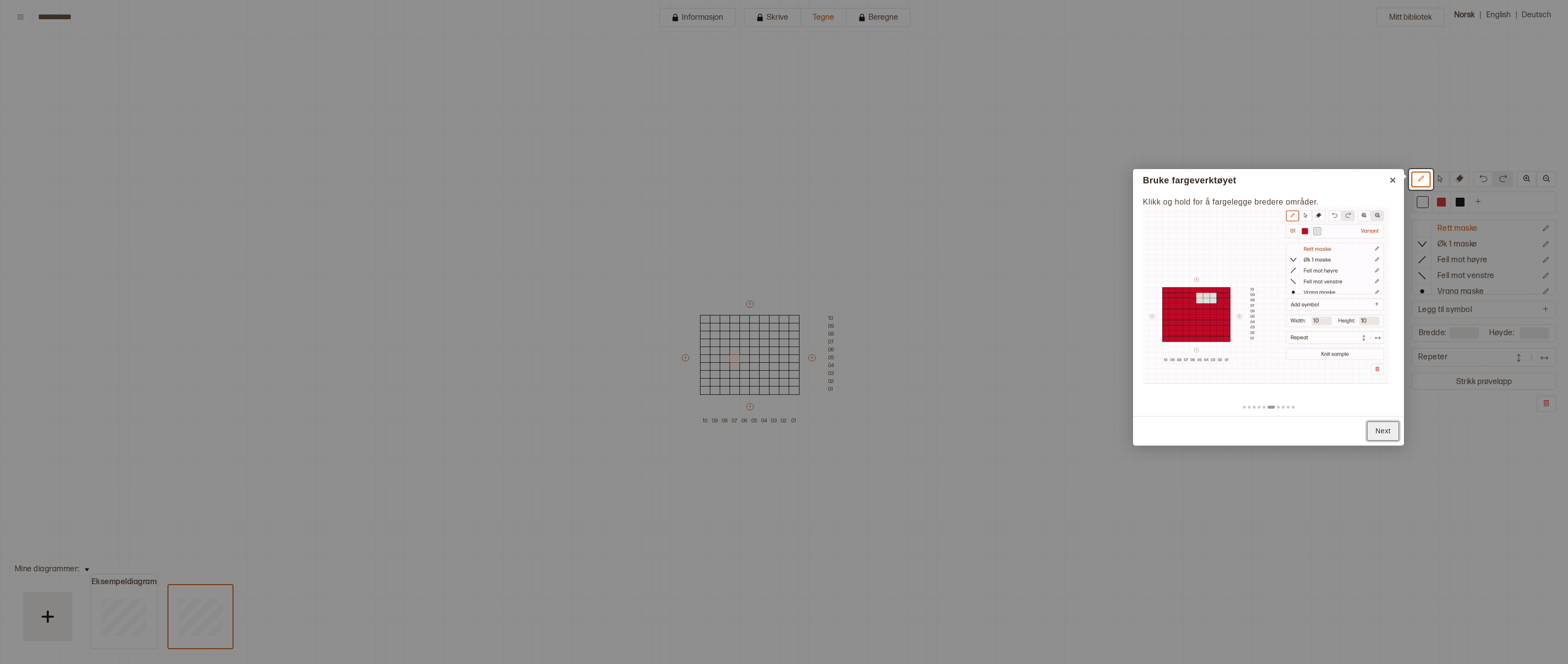
click at [1380, 429] on link "Next" at bounding box center [1384, 431] width 32 height 20
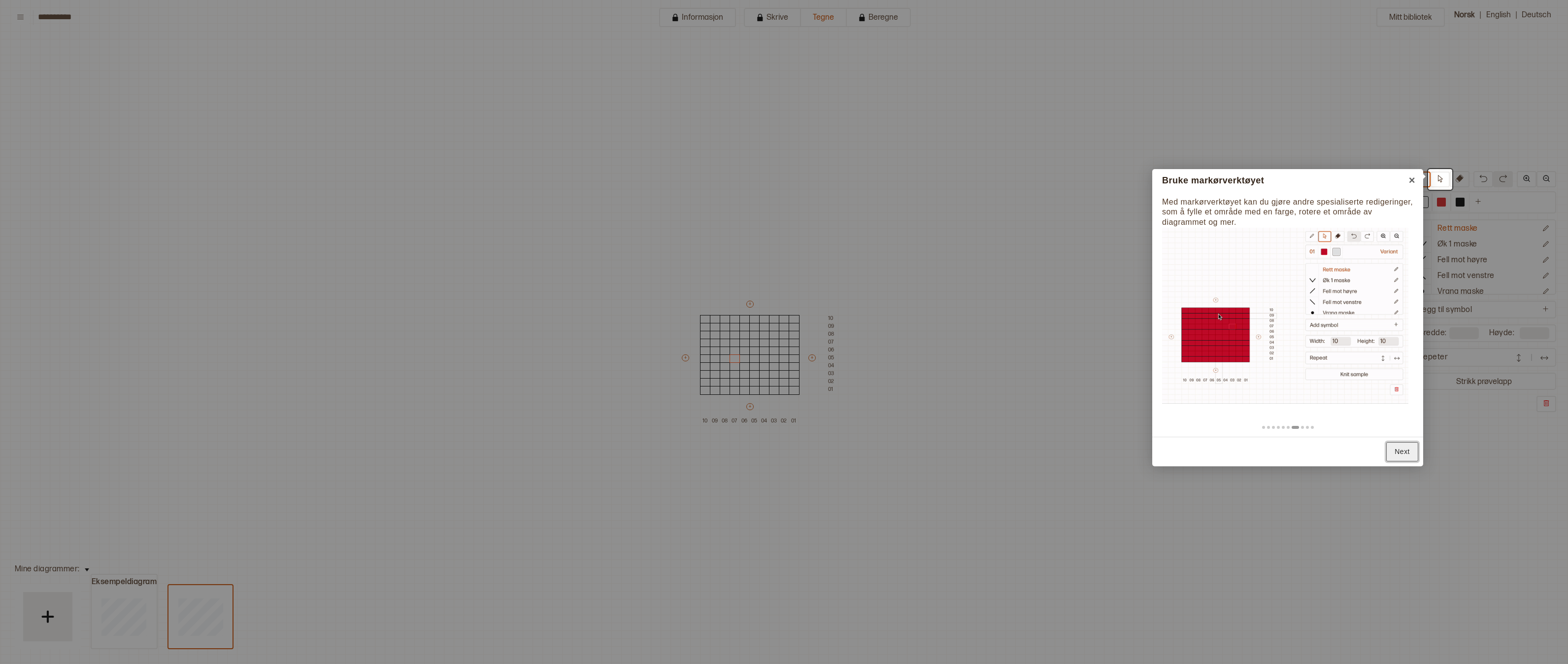
click at [1400, 444] on link "Next" at bounding box center [1402, 451] width 32 height 20
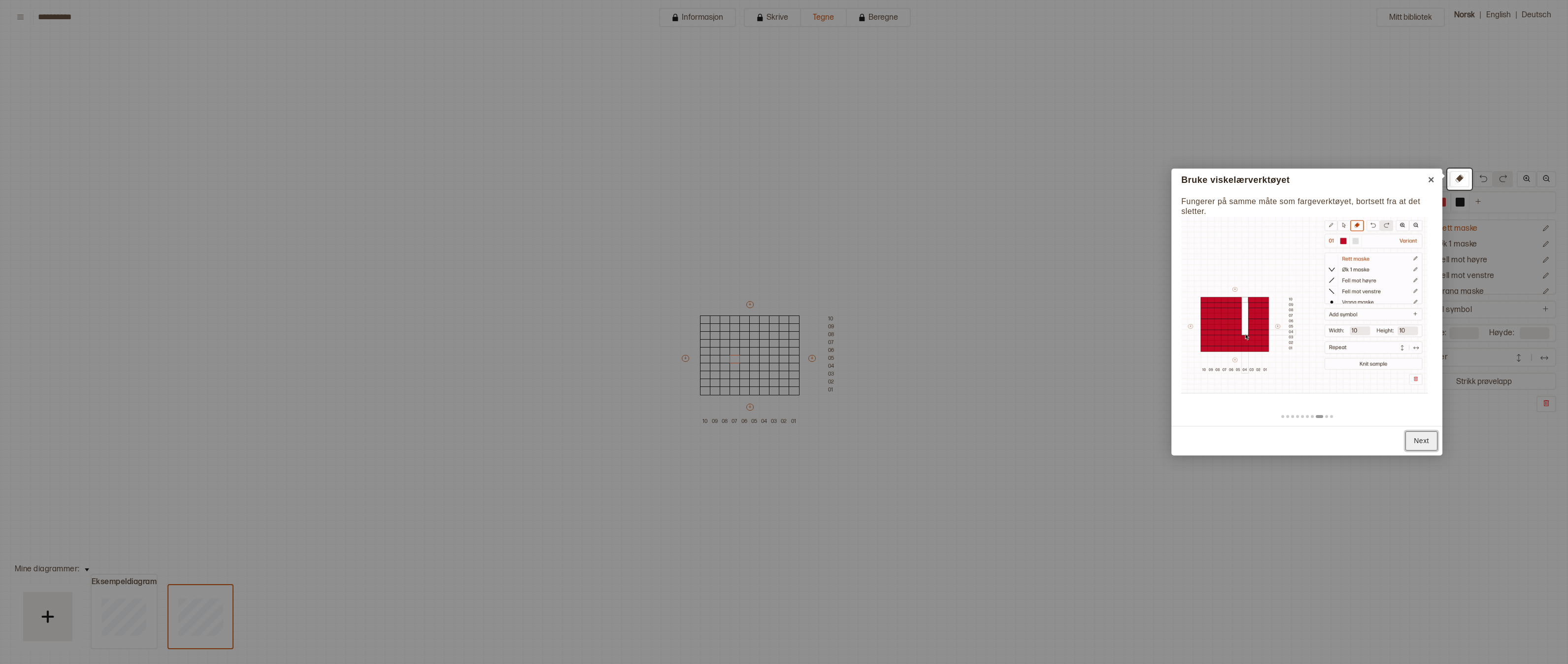
click at [1415, 440] on link "Next" at bounding box center [1422, 440] width 32 height 20
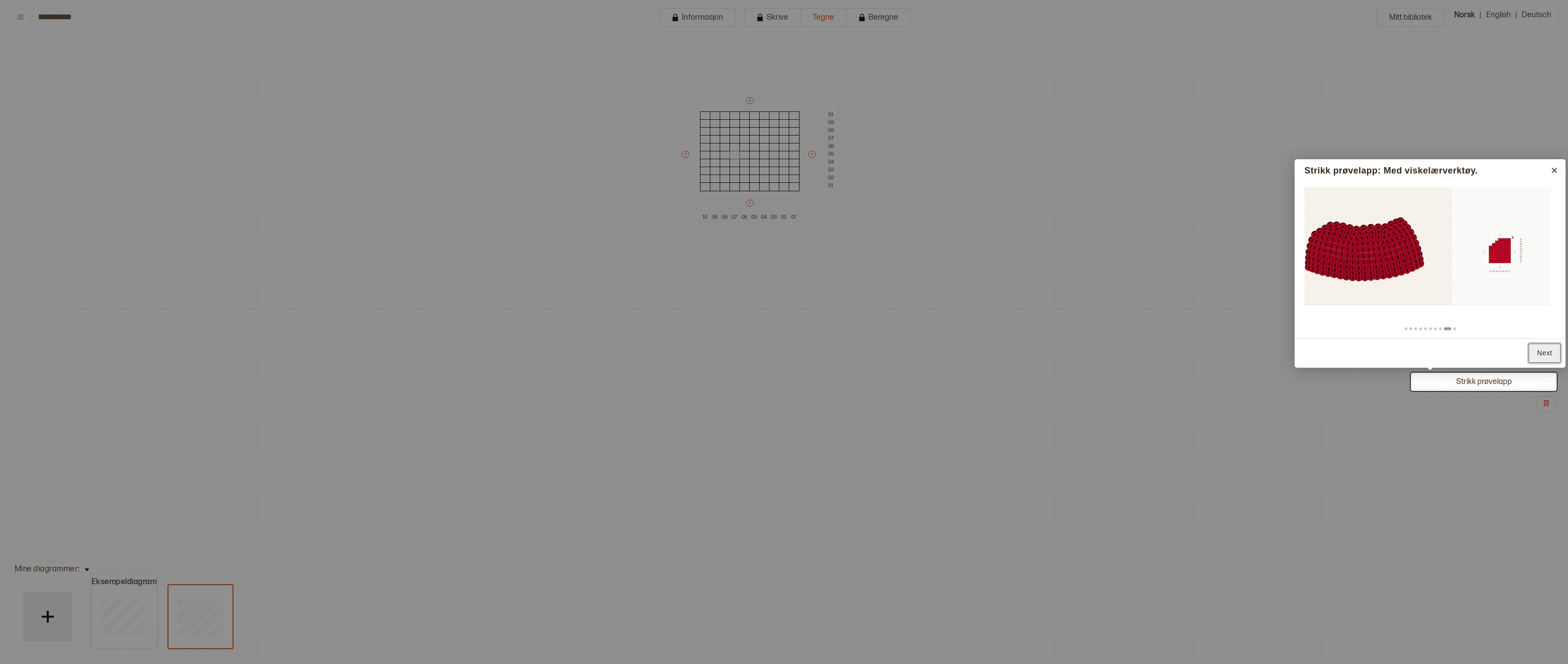
click at [1546, 356] on link "Next" at bounding box center [1545, 353] width 32 height 20
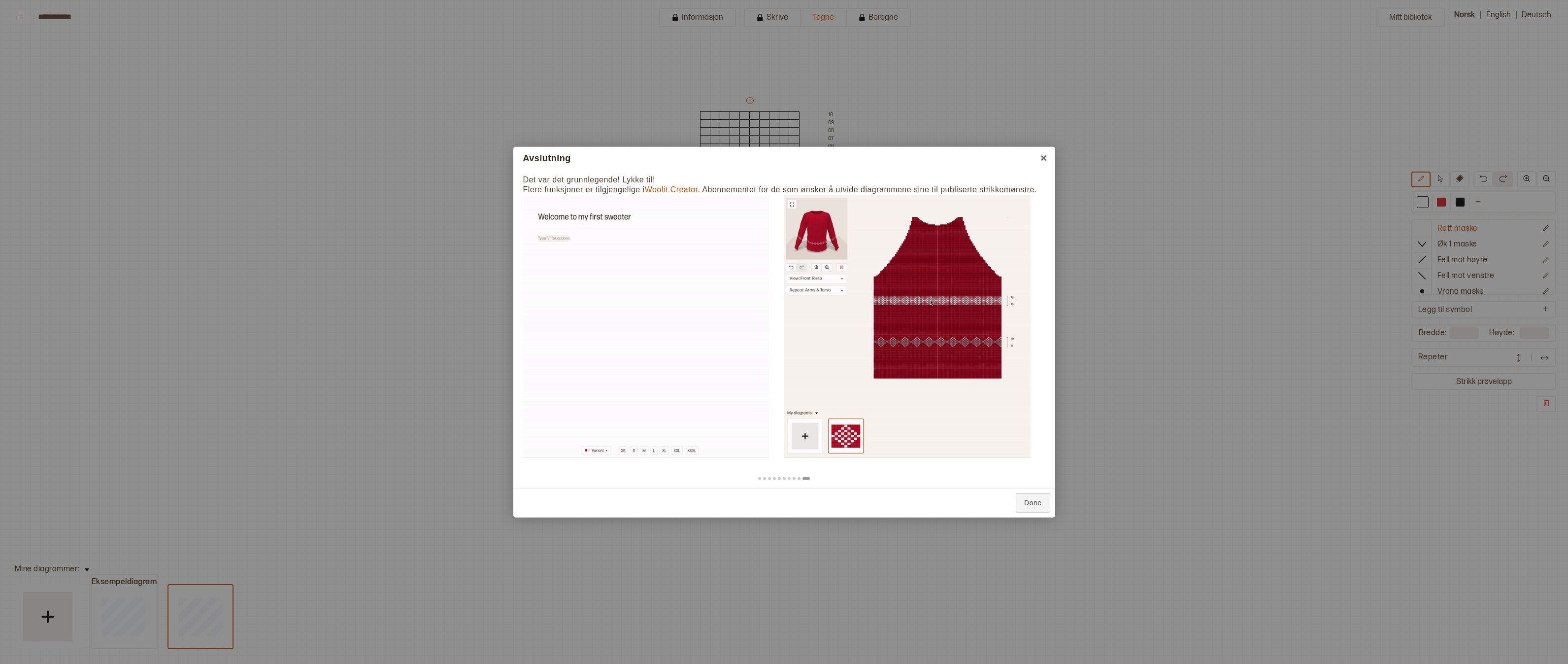
click at [1497, 15] on div at bounding box center [784, 332] width 1568 height 664
click at [988, 306] on div at bounding box center [784, 332] width 1568 height 664
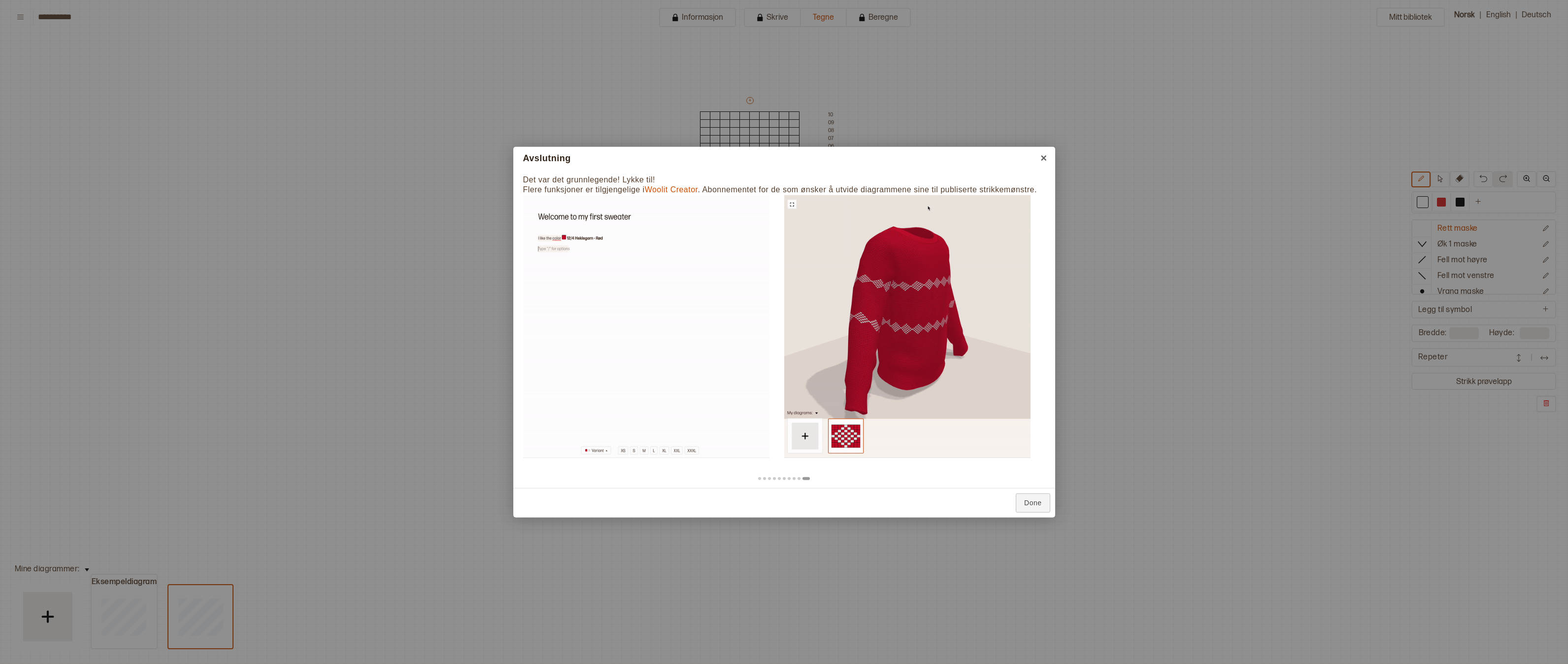
scroll to position [0, 0]
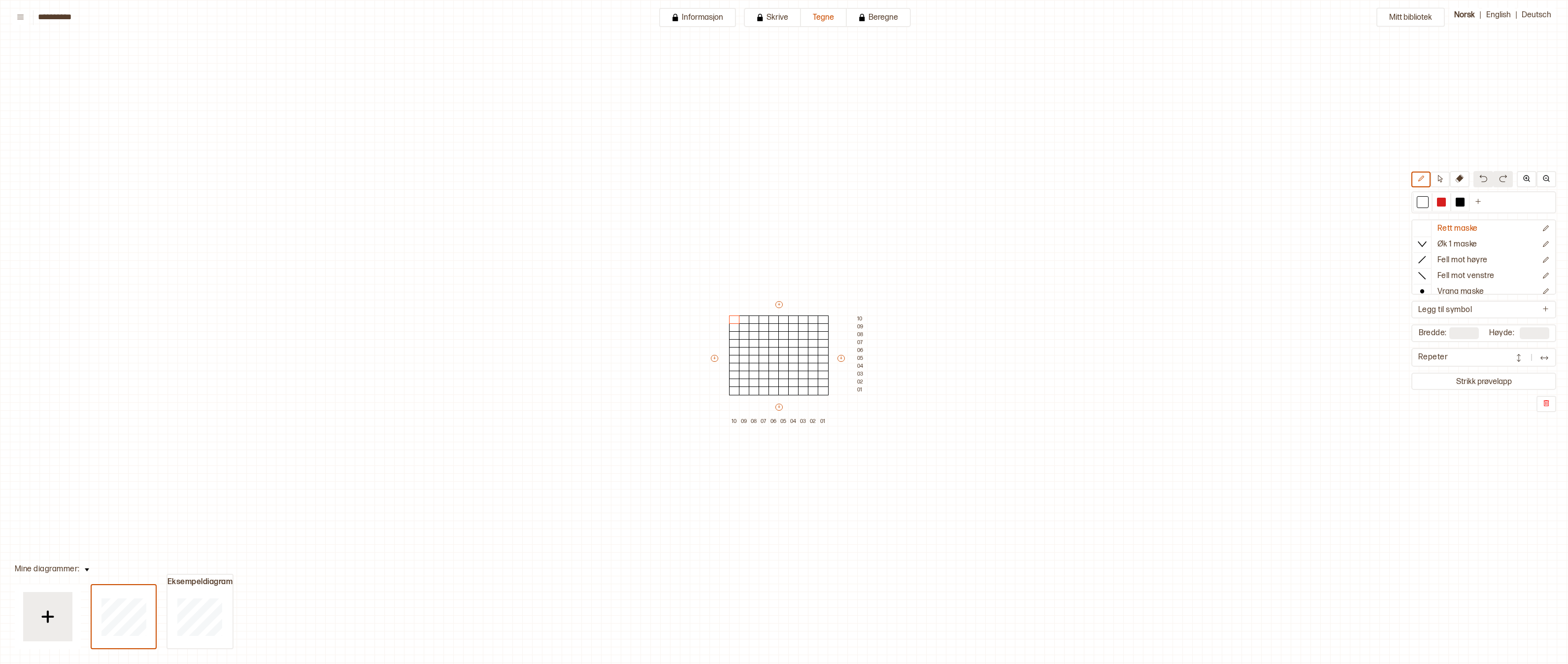
scroll to position [31, 4]
click at [1509, 15] on button "English" at bounding box center [1498, 15] width 34 height 13
click at [1495, 385] on button "Knit sample" at bounding box center [1484, 381] width 141 height 13
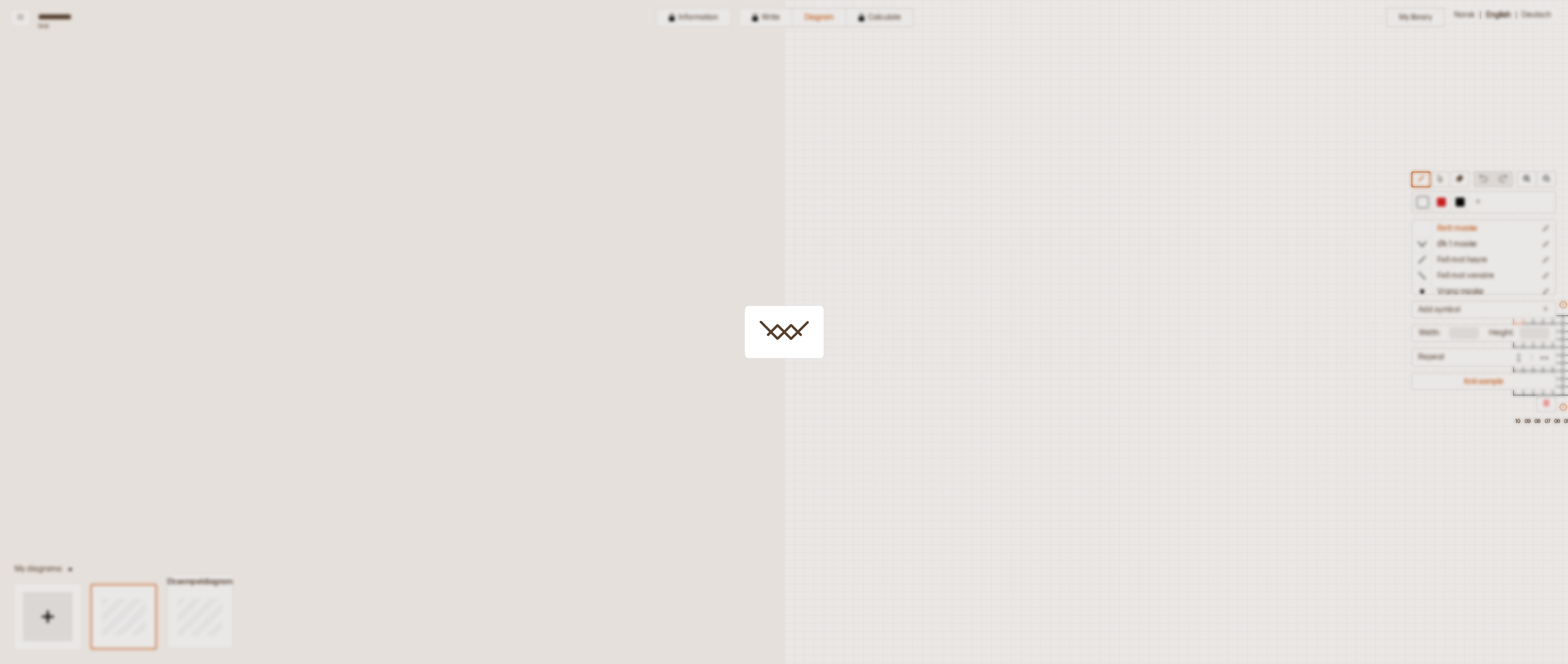
scroll to position [31, 475]
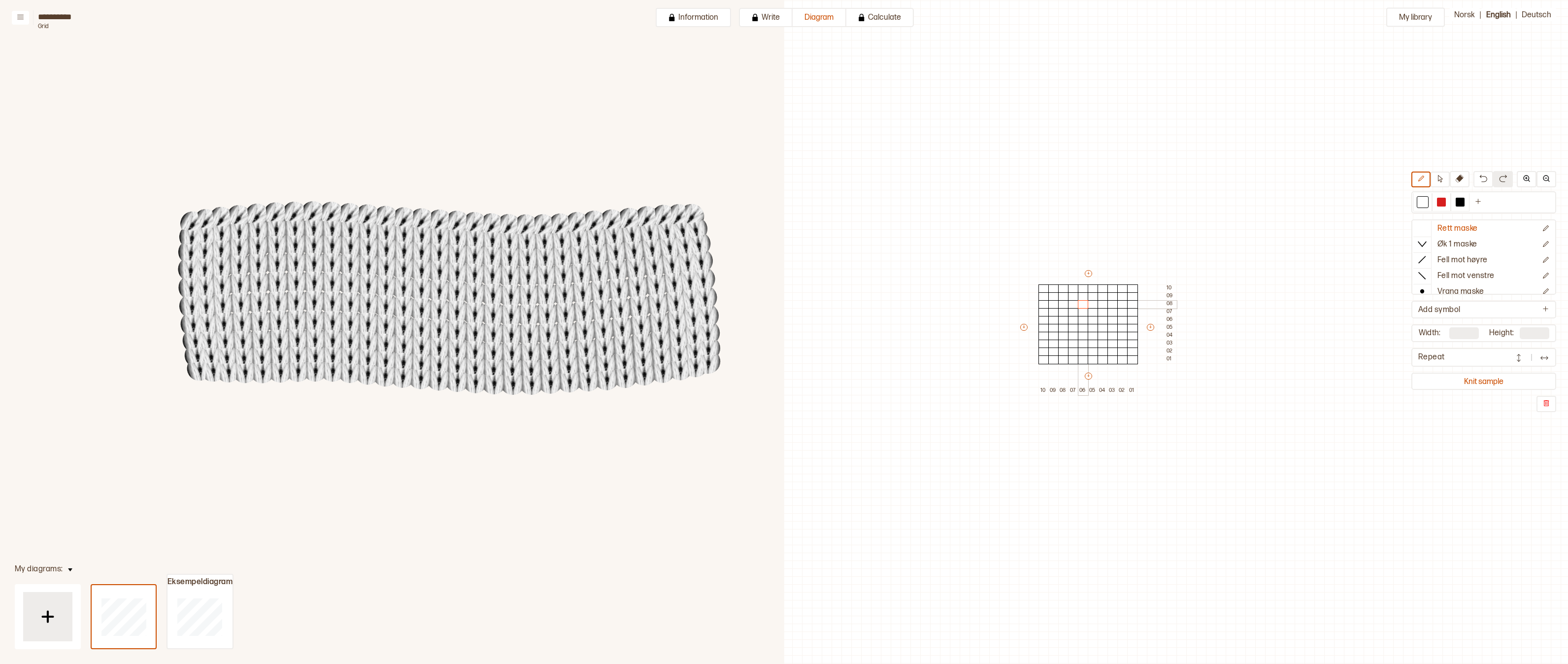
drag, startPoint x: 1082, startPoint y: 306, endPoint x: 1088, endPoint y: 325, distance: 19.9
click at [1087, 325] on div "+ + + + 10 09 08 07 06 05 04 03 02 01 10 09 08 07 06 05 04 03 02 01" at bounding box center [1097, 331] width 158 height 126
click at [1088, 325] on div at bounding box center [1093, 328] width 11 height 9
click at [1441, 201] on div at bounding box center [1441, 201] width 9 height 9
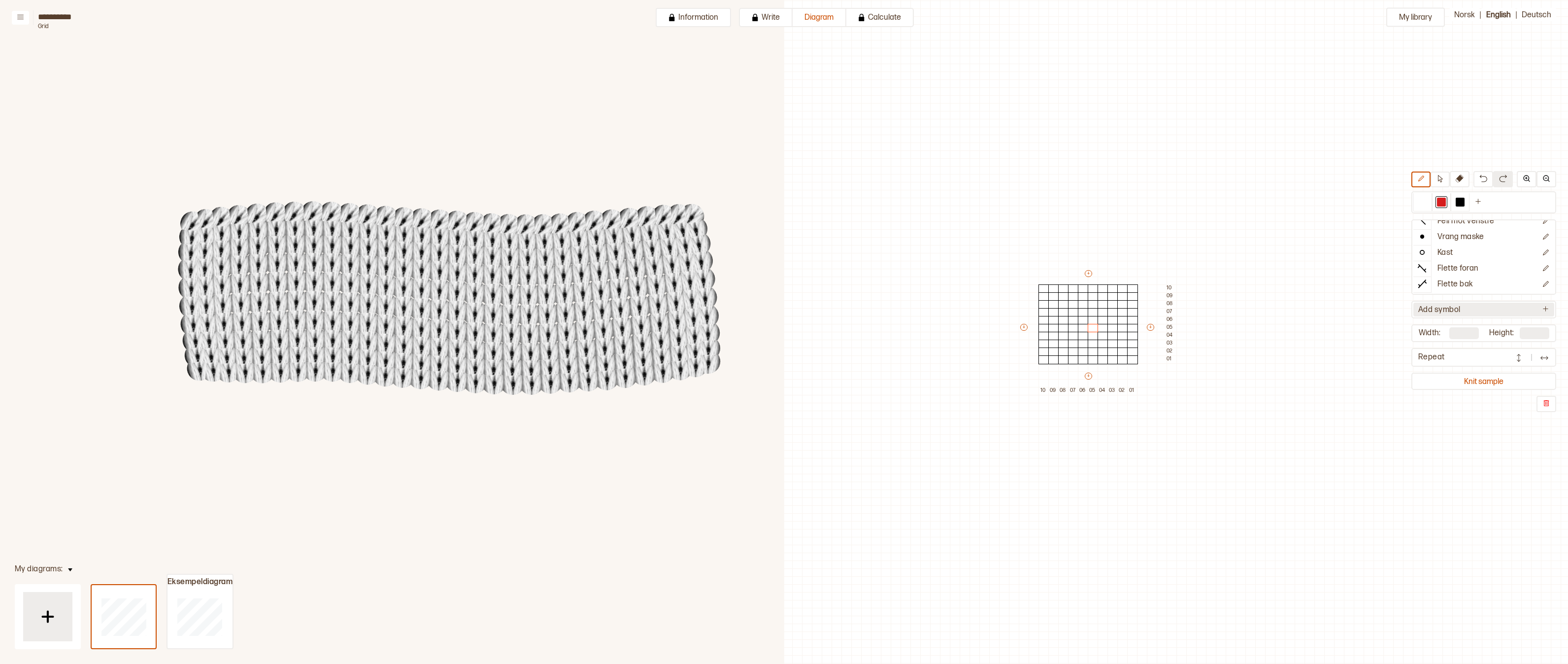
click at [1483, 314] on button "Add symbol" at bounding box center [1484, 309] width 141 height 14
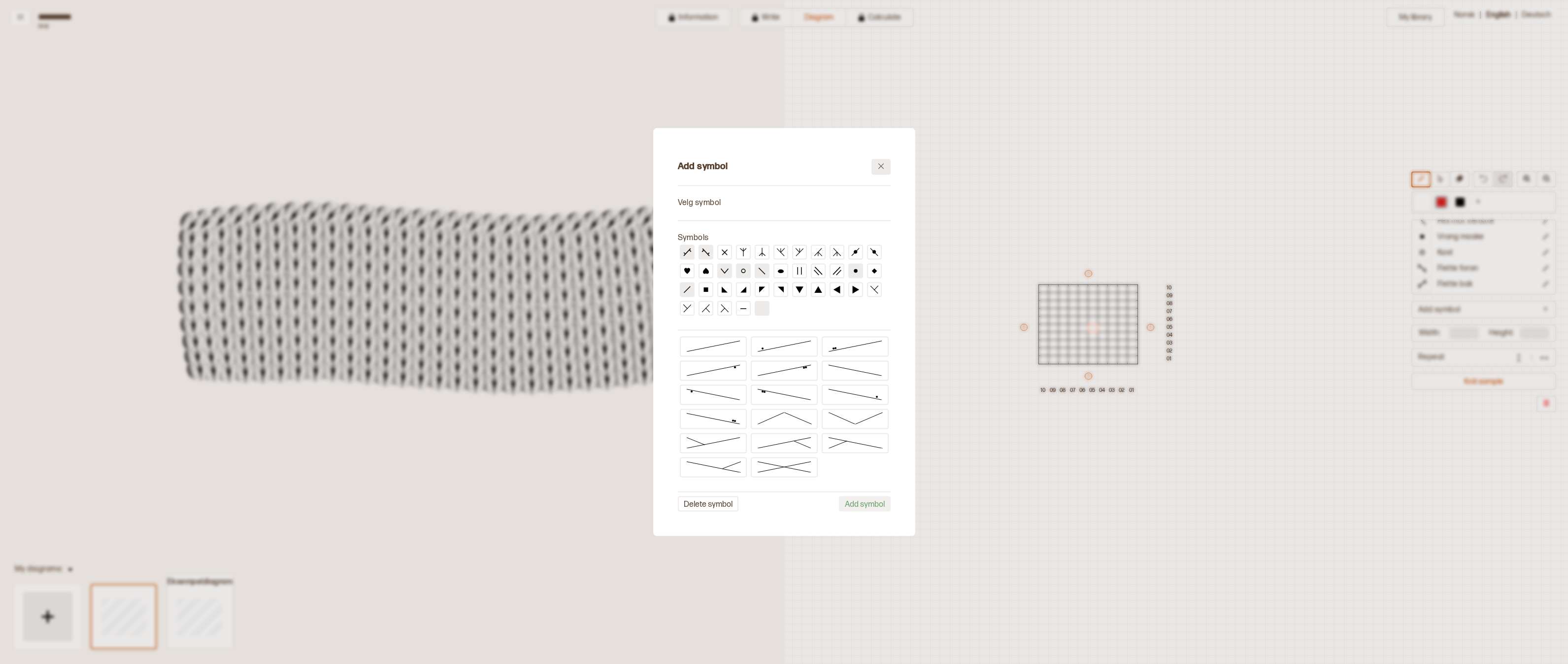
click at [878, 166] on icon at bounding box center [881, 166] width 7 height 7
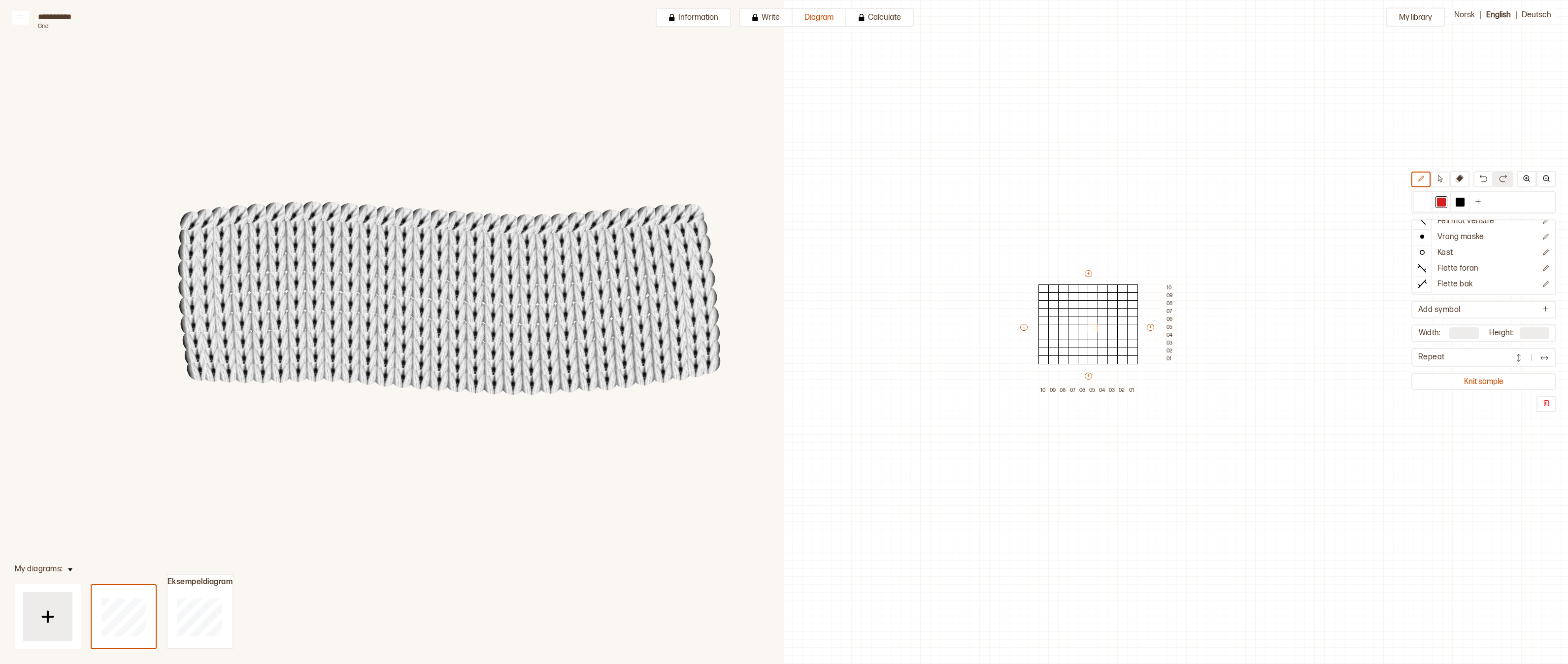
click at [1472, 334] on input "**" at bounding box center [1464, 333] width 30 height 12
type input "**"
click at [1528, 333] on body "**********" at bounding box center [784, 332] width 1568 height 664
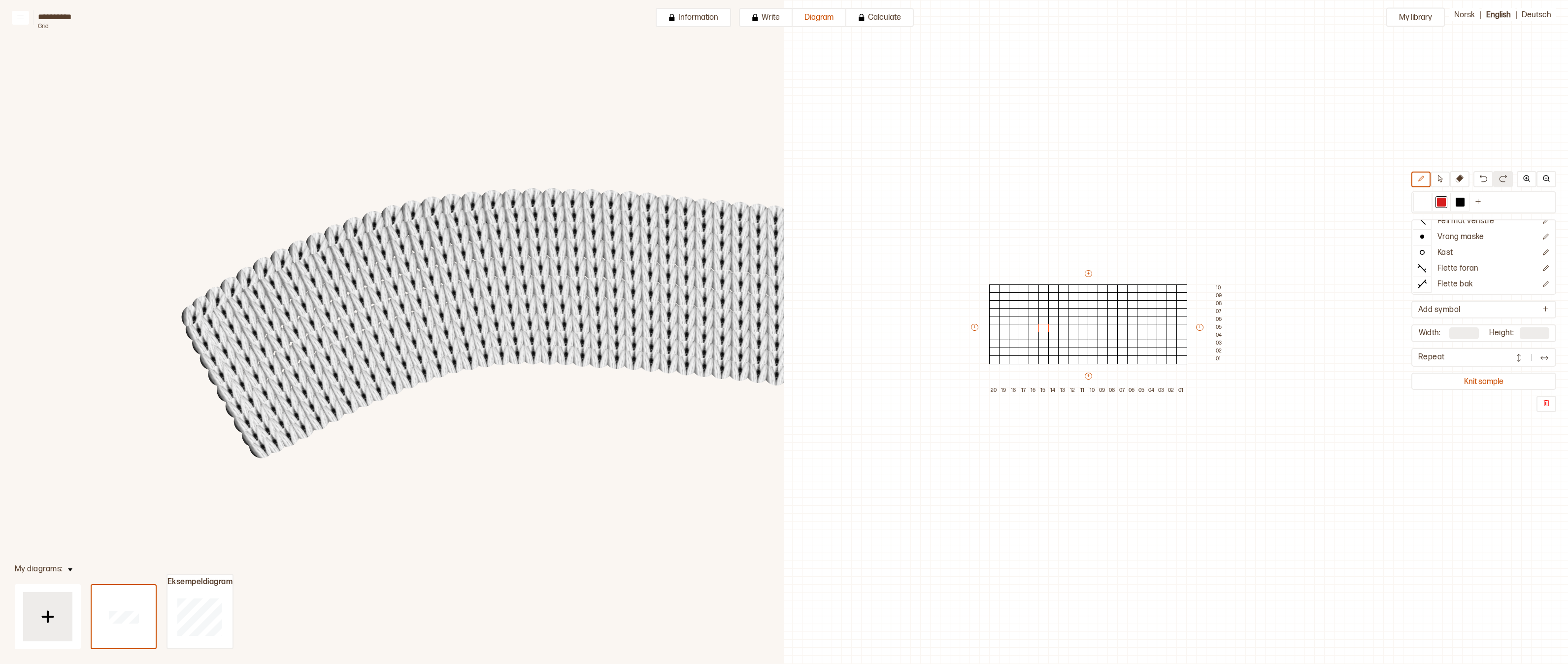
click at [1464, 359] on div "Repeat" at bounding box center [1464, 357] width 91 height 10
click at [1555, 356] on div "Repeat" at bounding box center [1484, 358] width 145 height 19
click at [1545, 356] on img at bounding box center [1544, 358] width 10 height 10
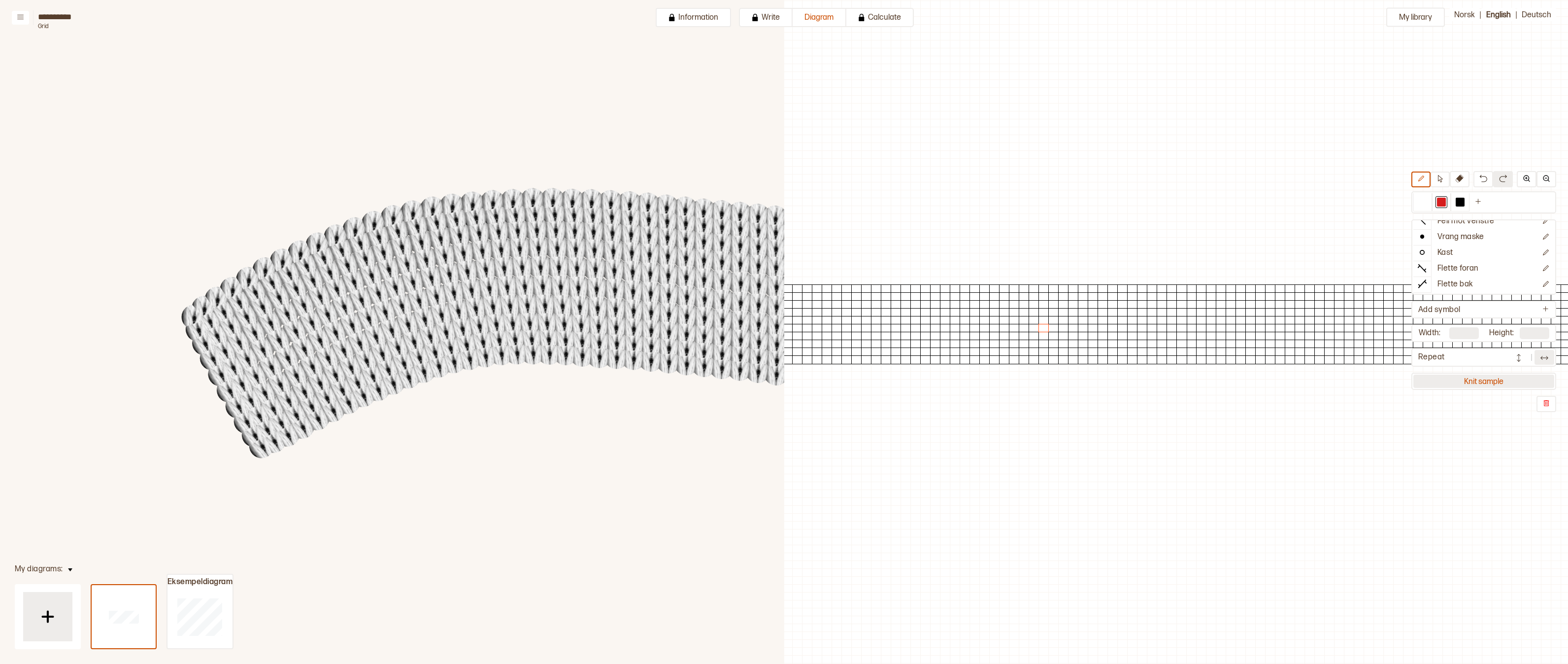
click at [1478, 387] on button "Knit sample" at bounding box center [1484, 381] width 141 height 13
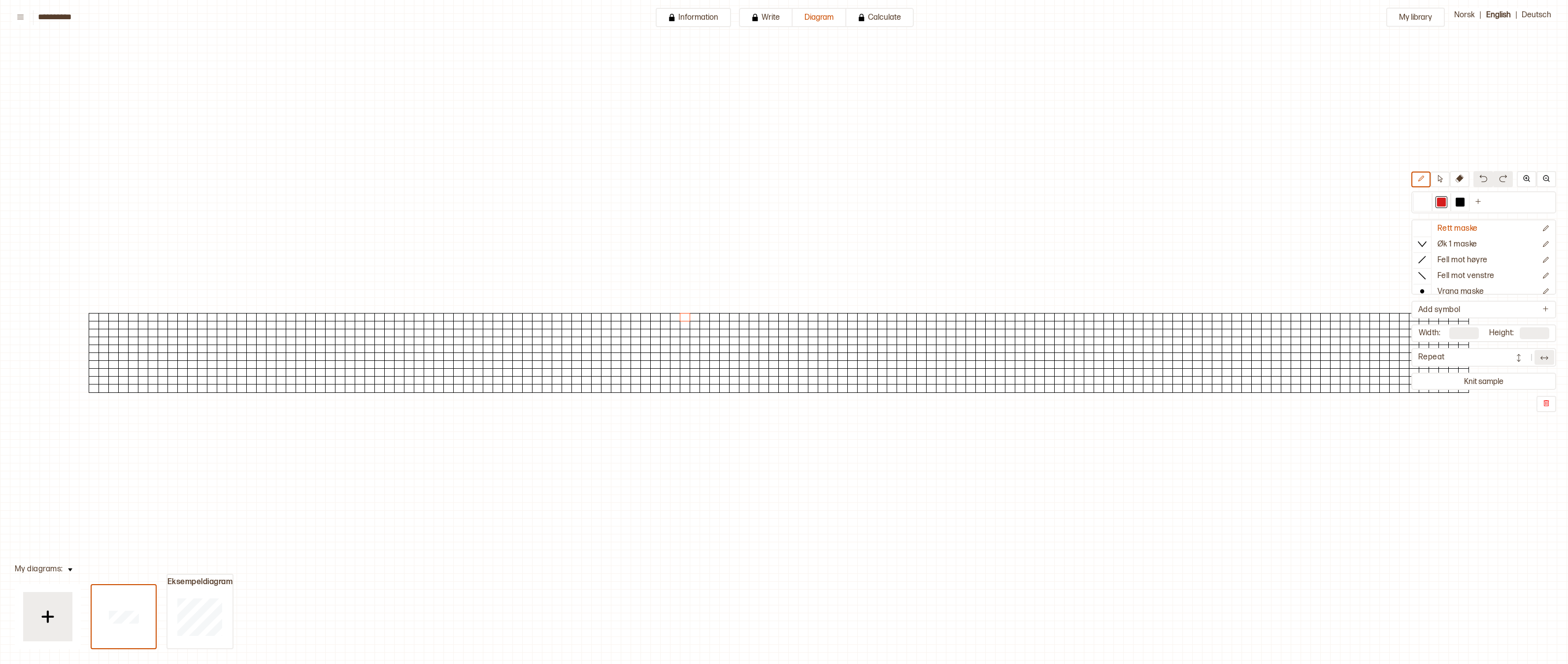
scroll to position [3, 0]
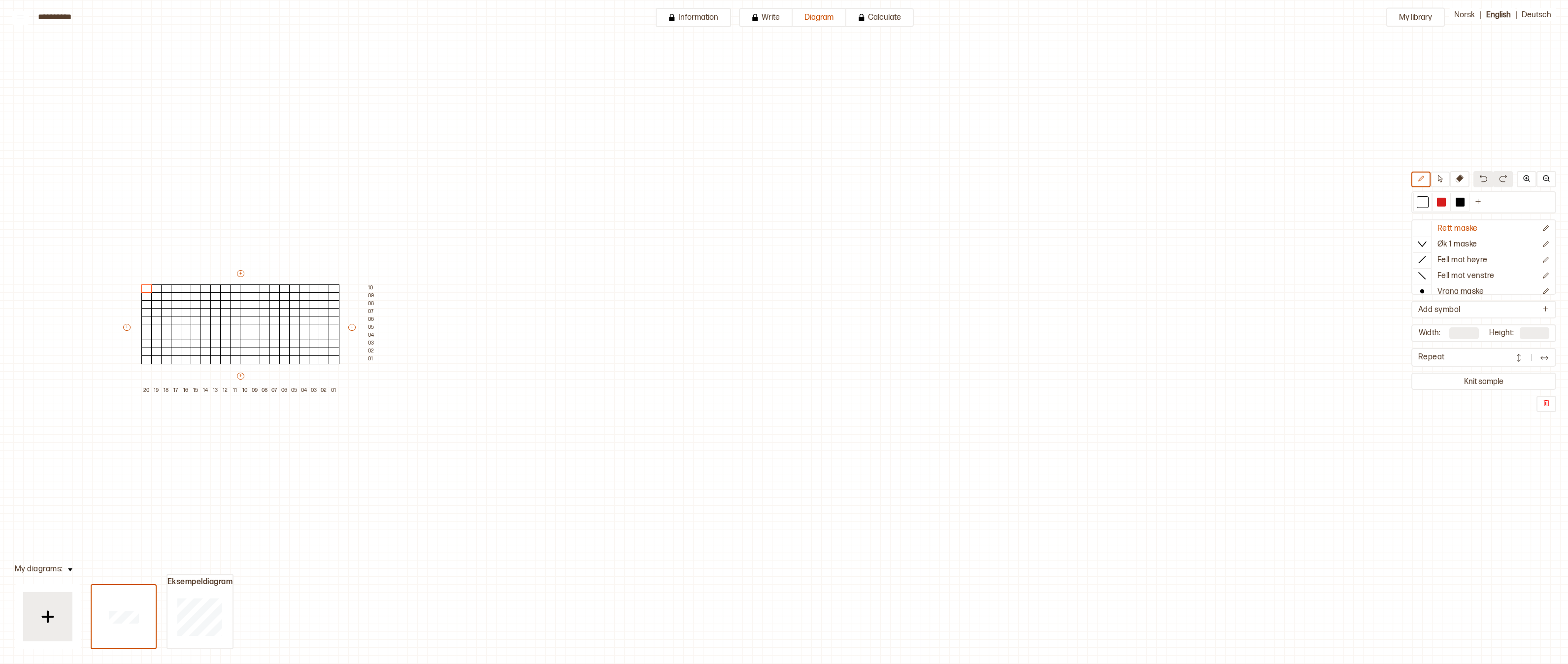
scroll to position [31, 57]
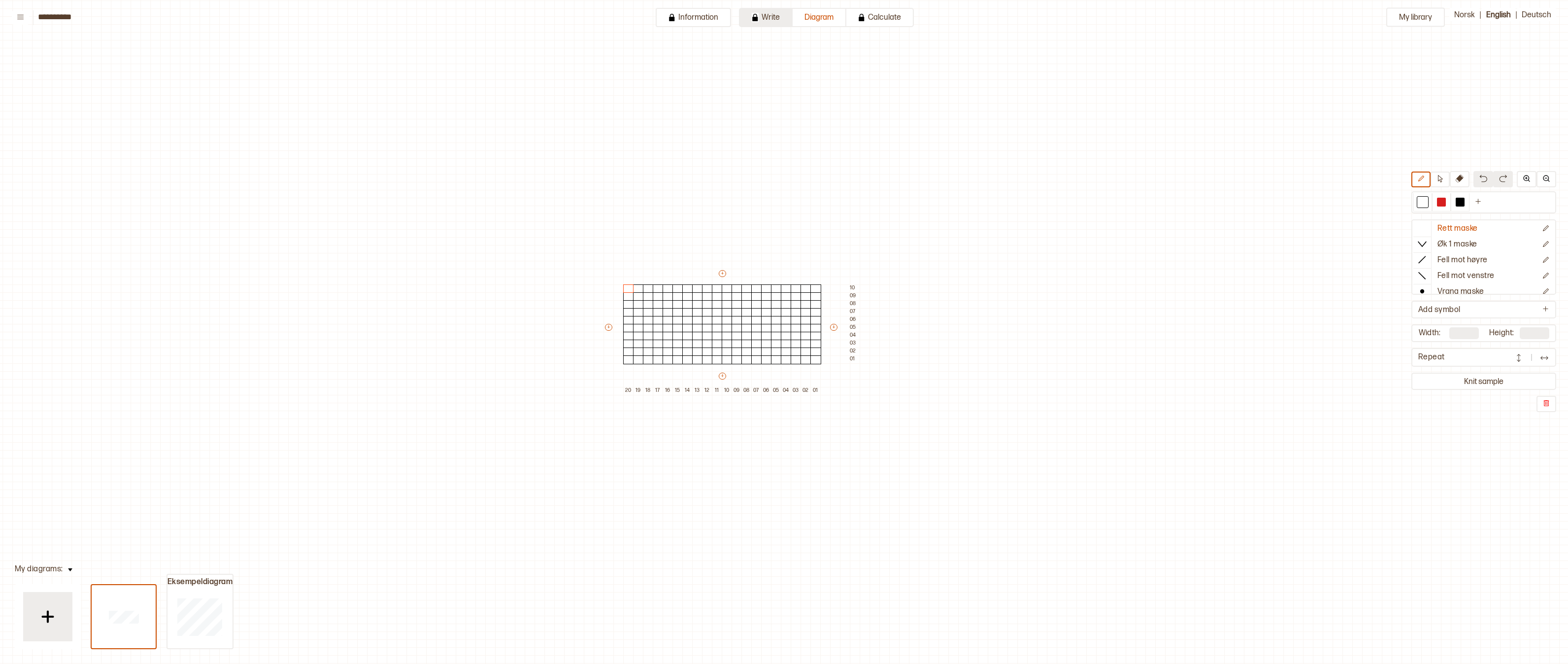
click at [771, 12] on button "Write" at bounding box center [766, 18] width 54 height 20
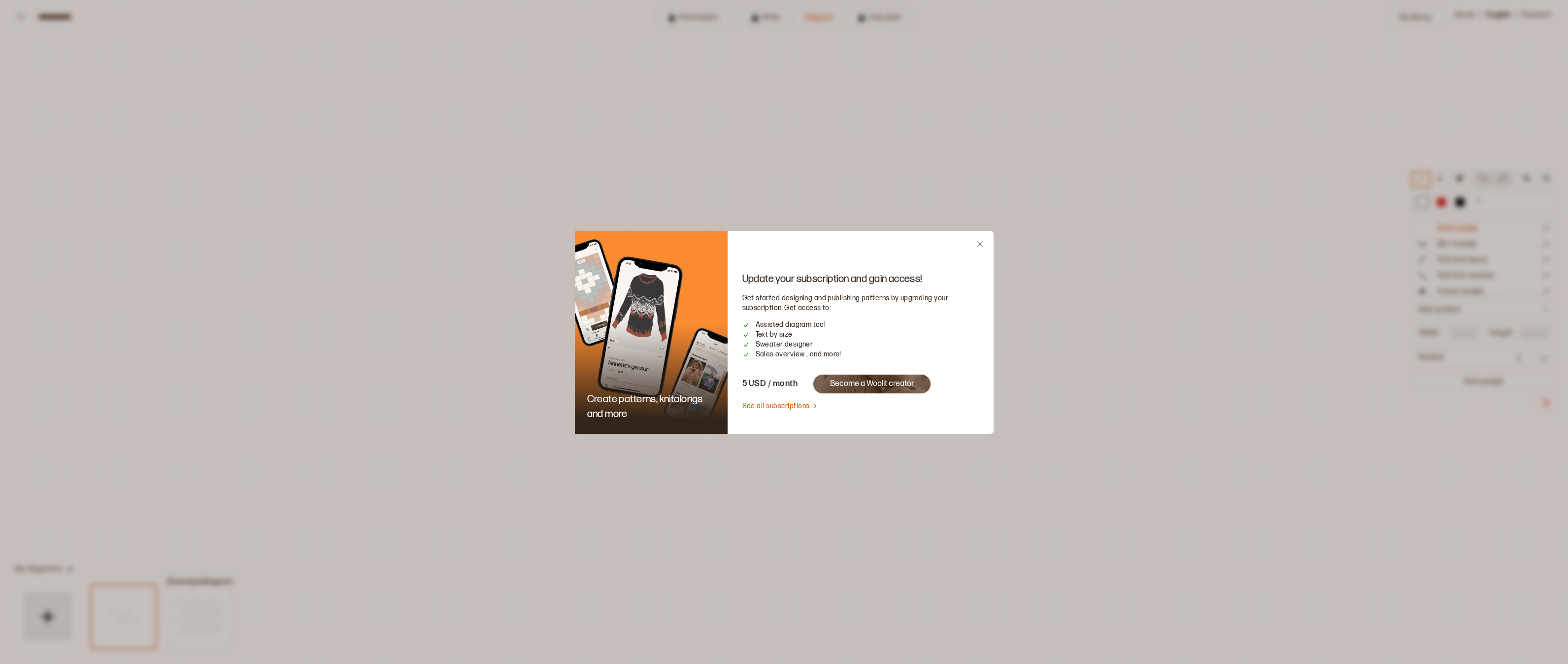
click at [979, 242] on icon "Close" at bounding box center [980, 244] width 7 height 7
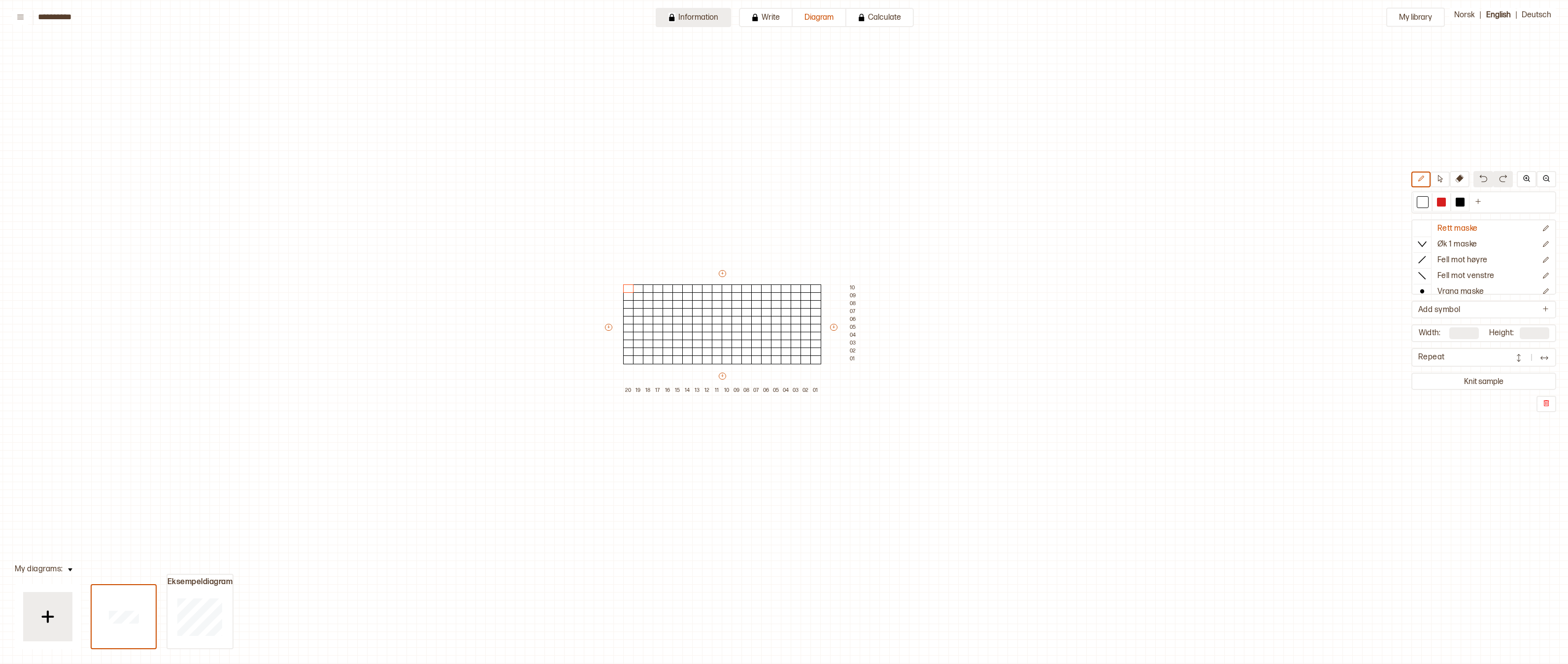
click at [697, 22] on button "Information" at bounding box center [693, 18] width 75 height 20
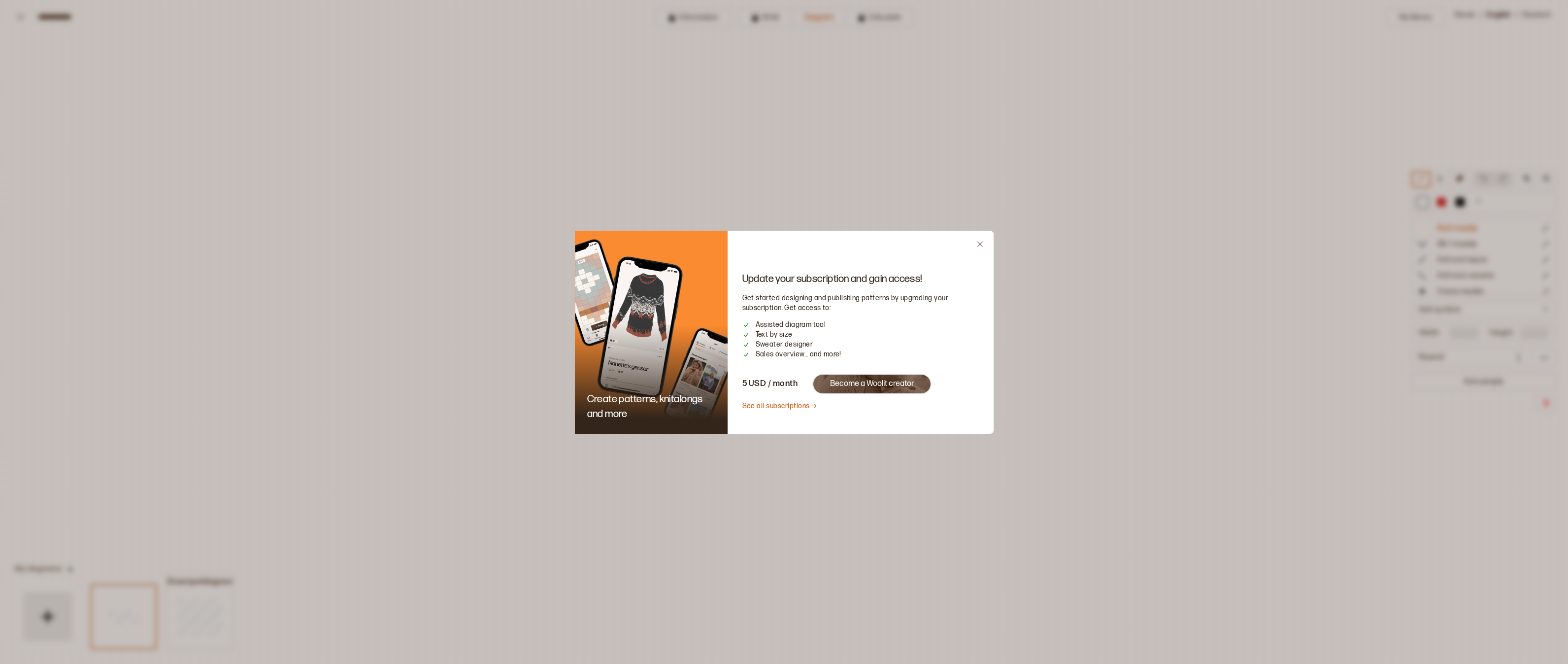
click at [981, 243] on icon "Close" at bounding box center [980, 244] width 5 height 5
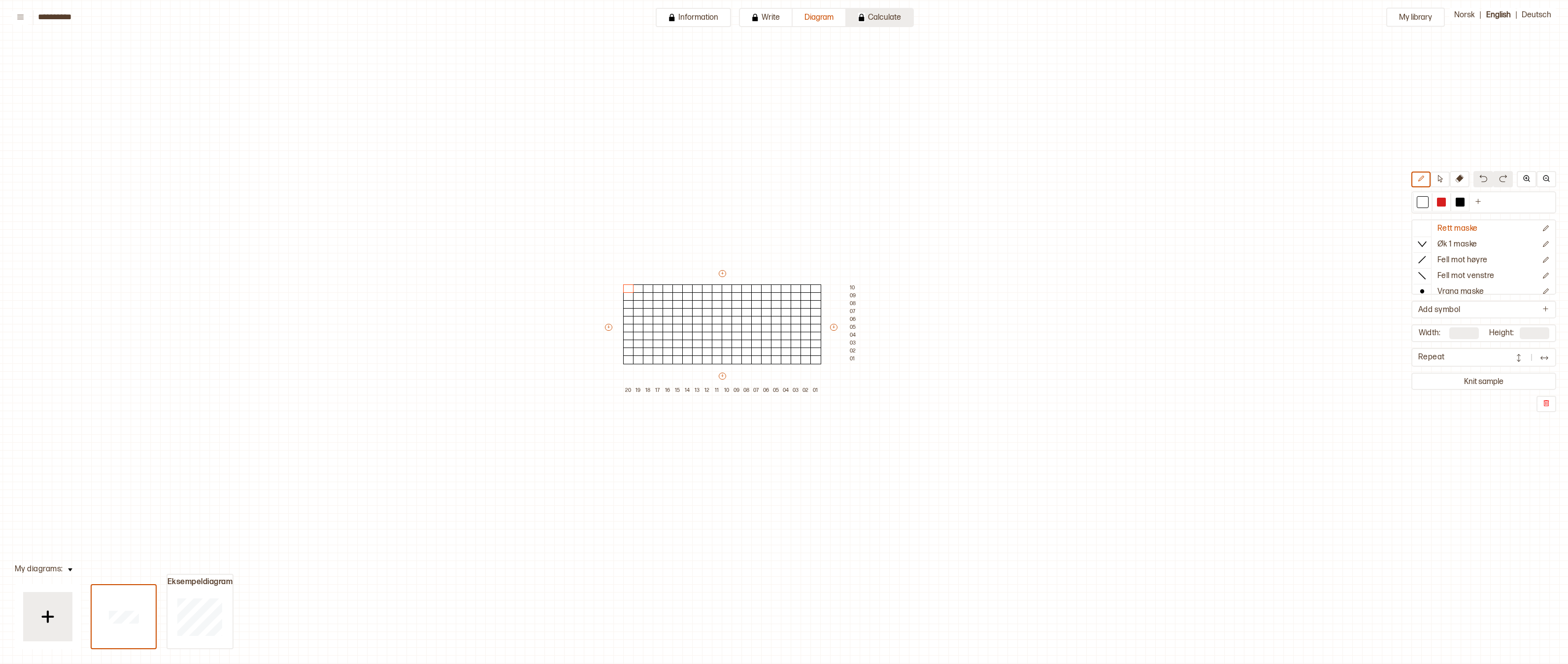
click at [868, 12] on button "Calculate" at bounding box center [880, 18] width 67 height 20
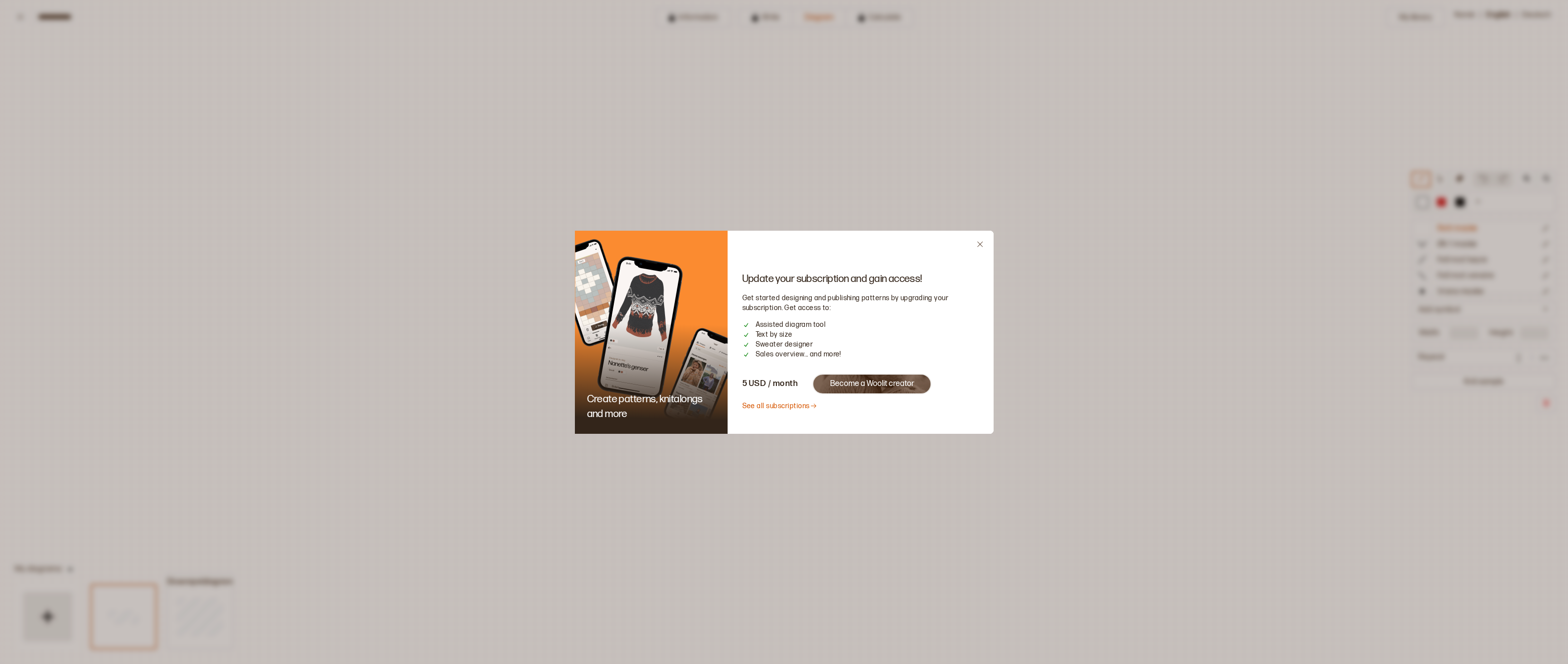
click at [984, 242] on icon "Close" at bounding box center [980, 244] width 7 height 7
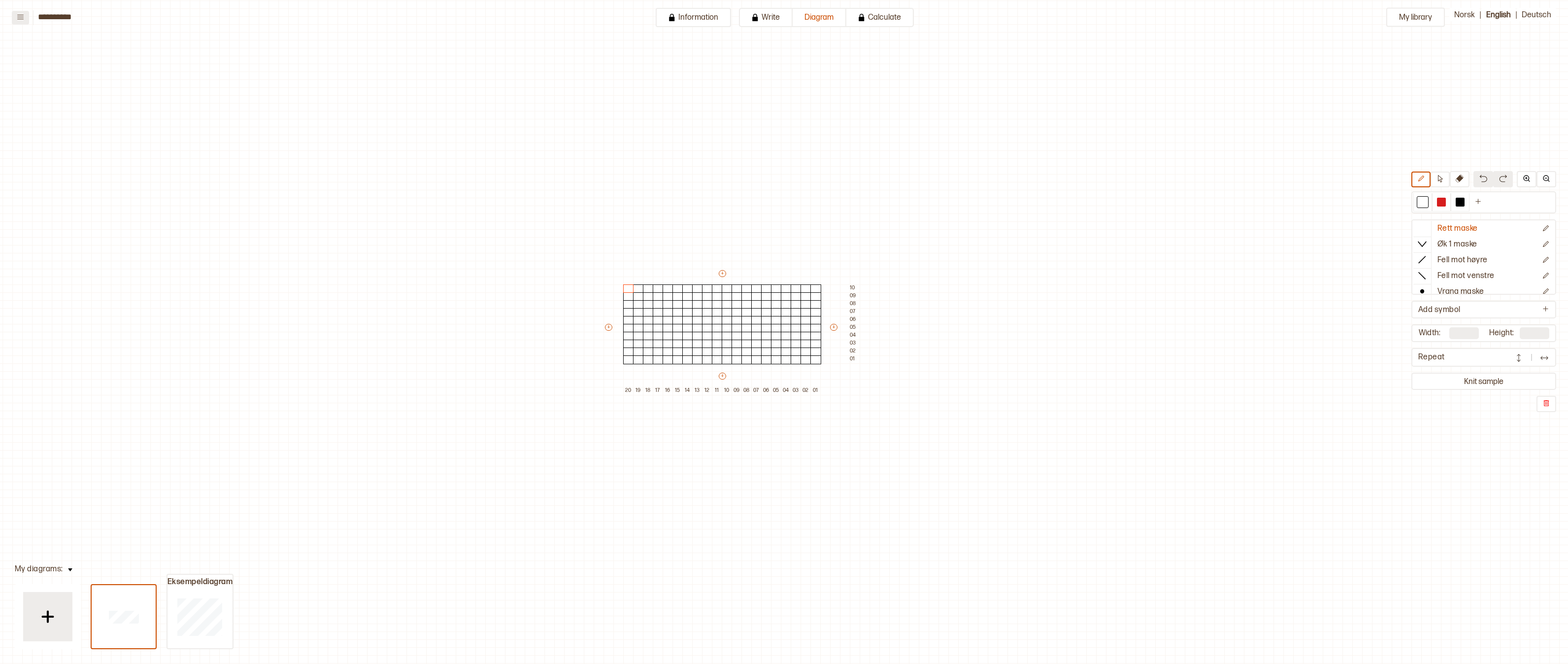
click at [18, 18] on icon at bounding box center [20, 17] width 7 height 7
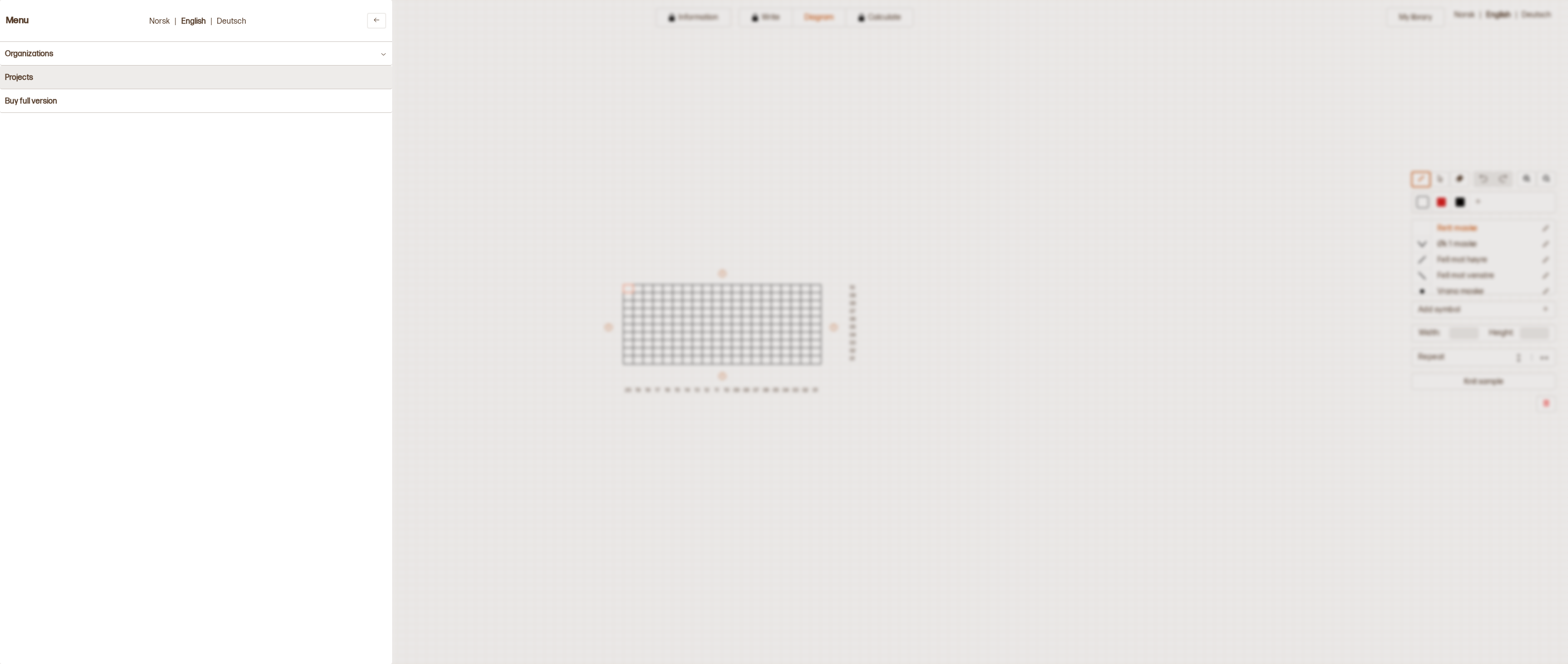
click at [308, 76] on button "Projects" at bounding box center [196, 77] width 393 height 24
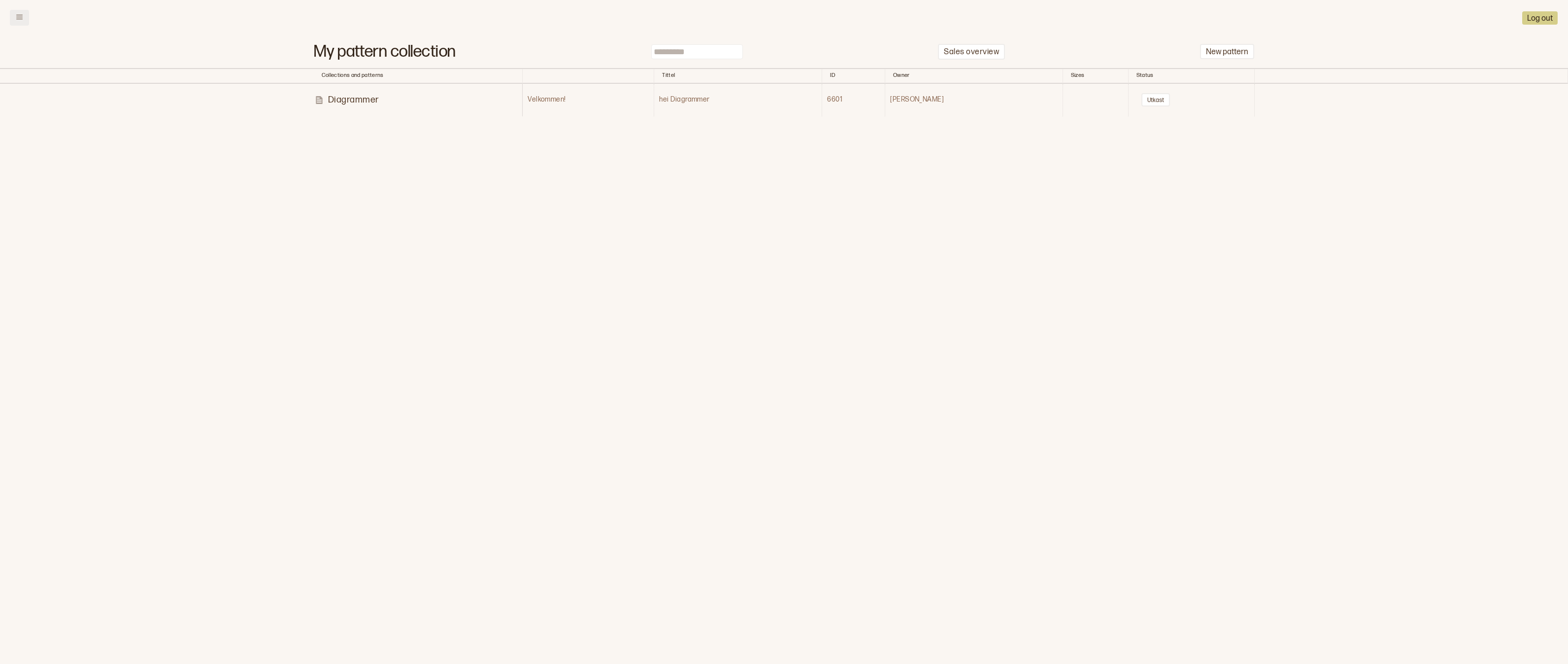
click at [18, 19] on icon at bounding box center [20, 17] width 7 height 5
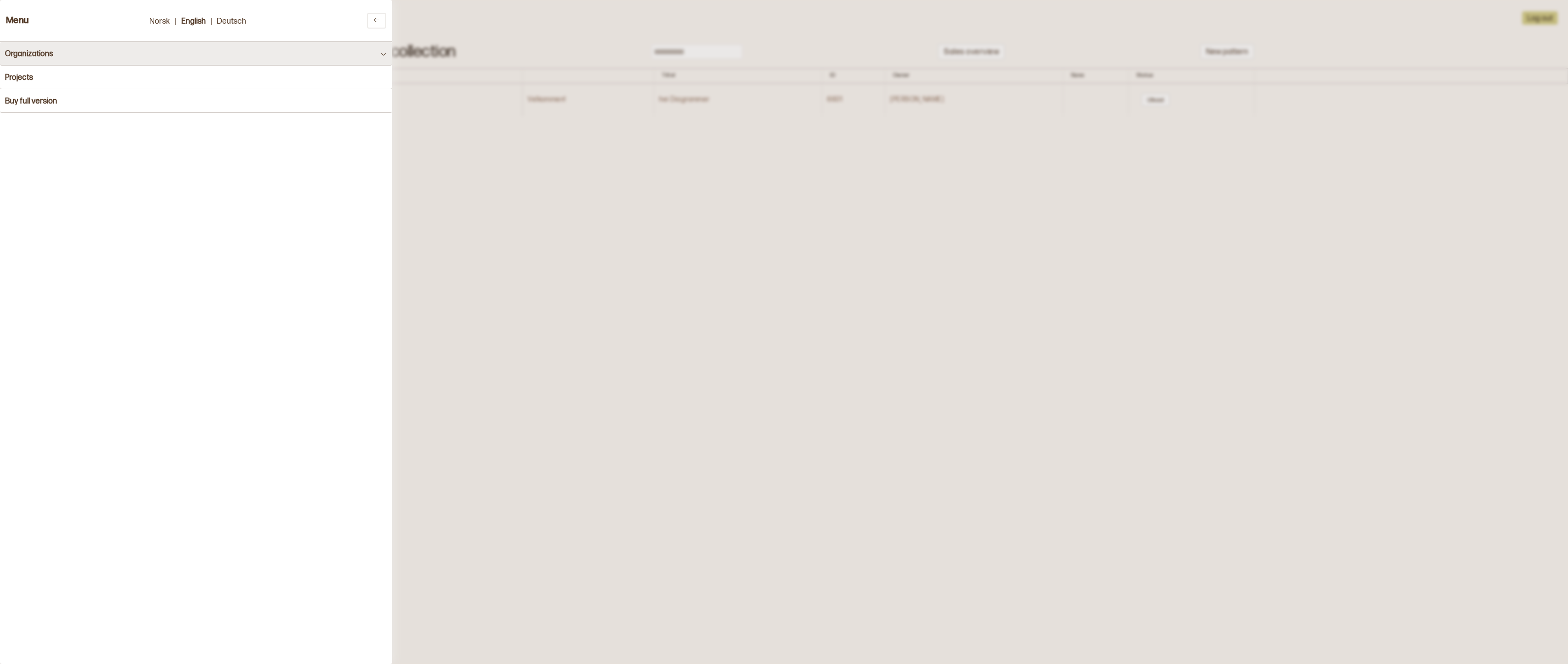
click at [160, 55] on button "Organizations" at bounding box center [196, 53] width 393 height 24
click at [379, 21] on icon at bounding box center [376, 20] width 7 height 7
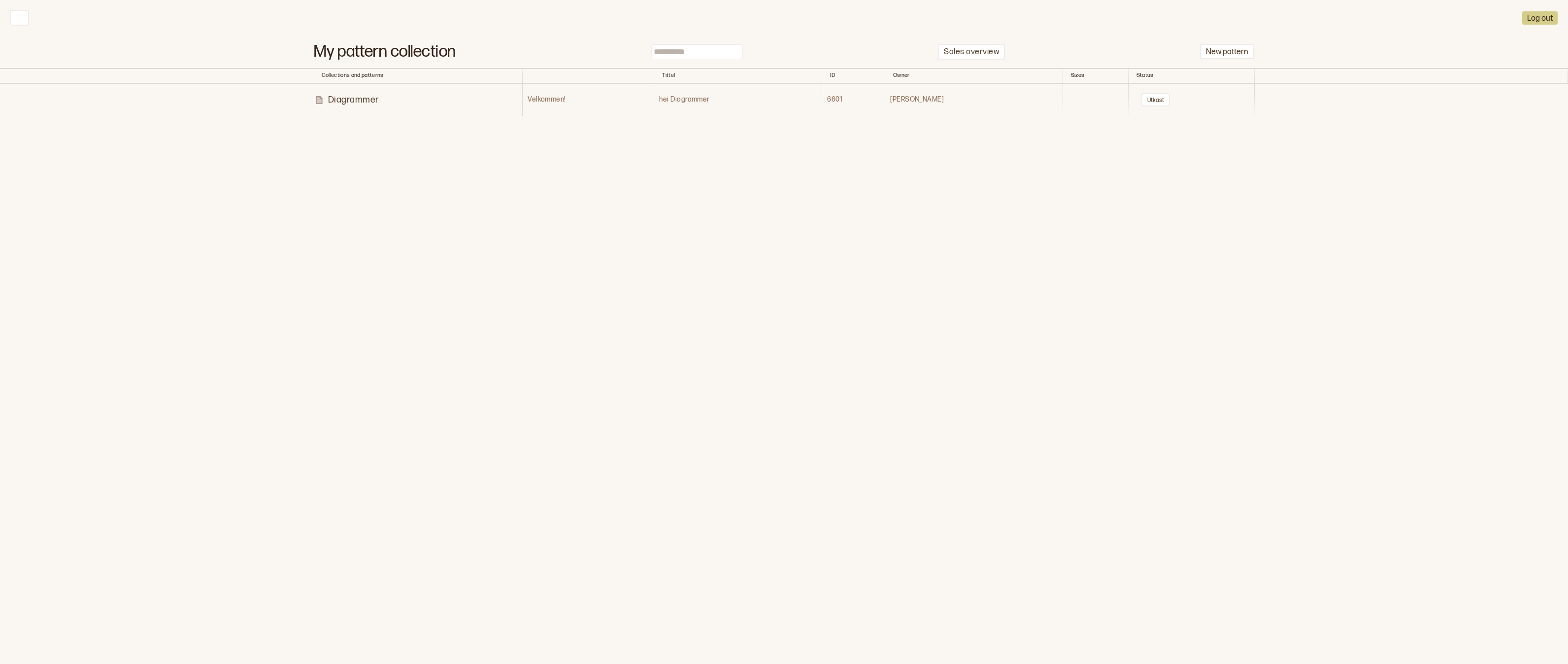
click at [345, 94] on p "Diagrammer" at bounding box center [353, 100] width 51 height 11
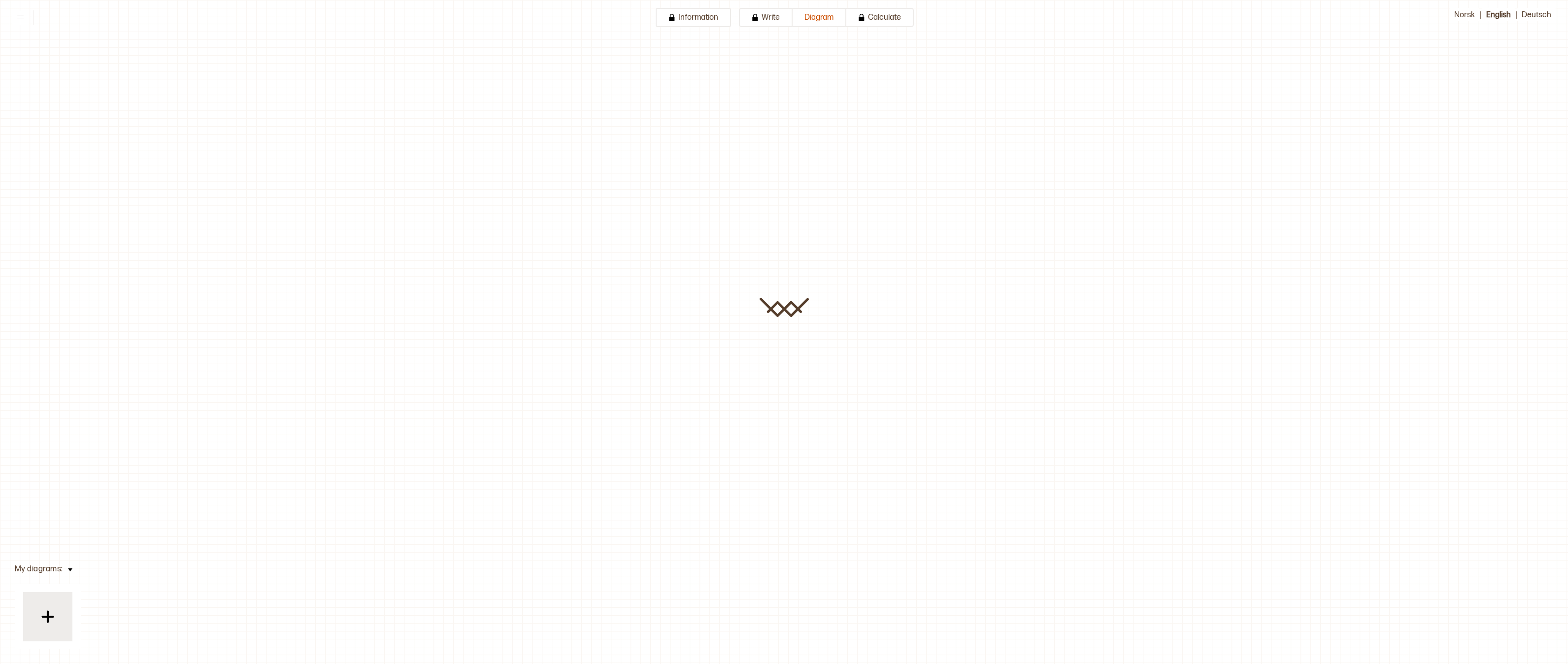
type input "**********"
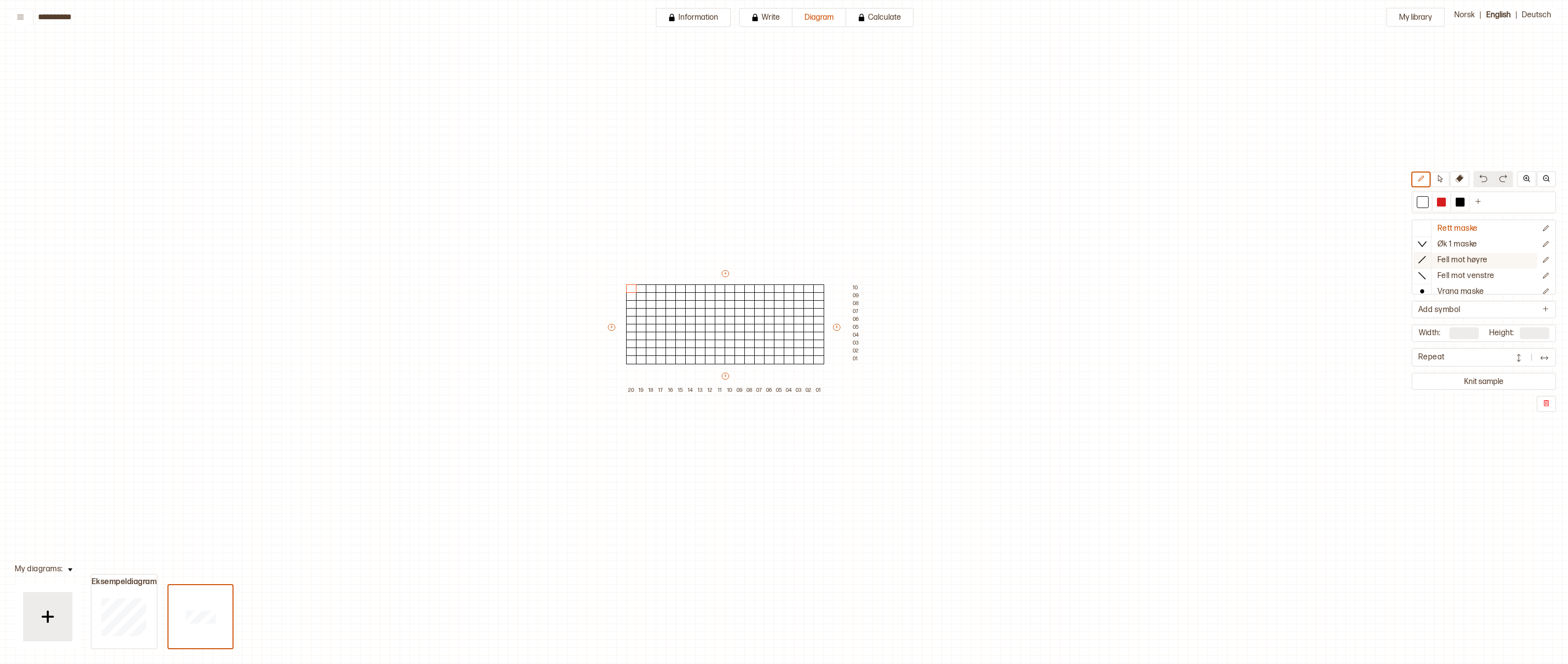
scroll to position [1, 0]
click at [1481, 260] on p "Fell mot høyre" at bounding box center [1462, 259] width 50 height 10
click at [815, 288] on div at bounding box center [819, 288] width 11 height 9
click at [629, 288] on div at bounding box center [632, 288] width 11 height 9
click at [1477, 275] on p "Fell mot venstre" at bounding box center [1466, 275] width 57 height 10
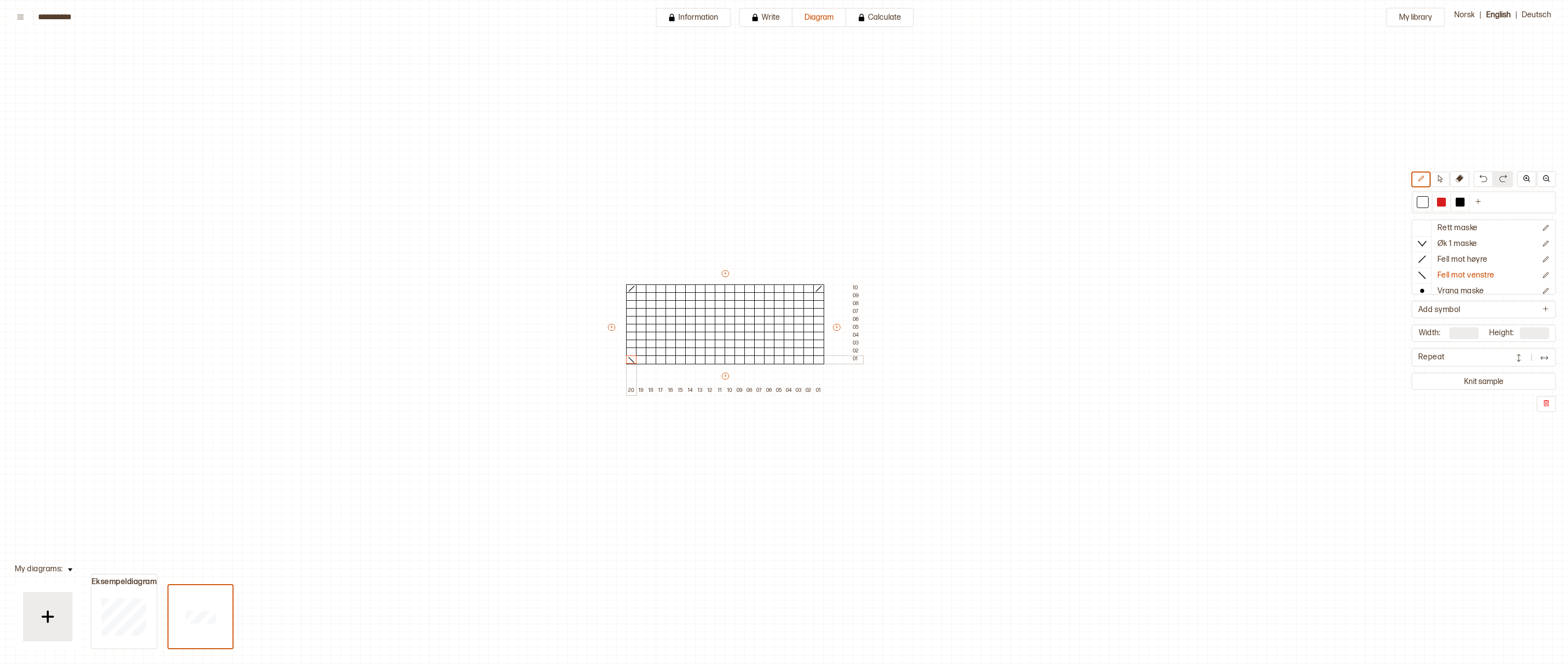
click at [631, 358] on div at bounding box center [632, 360] width 11 height 9
click at [817, 363] on div at bounding box center [819, 360] width 11 height 9
click at [1460, 376] on button "Knit sample" at bounding box center [1484, 381] width 141 height 13
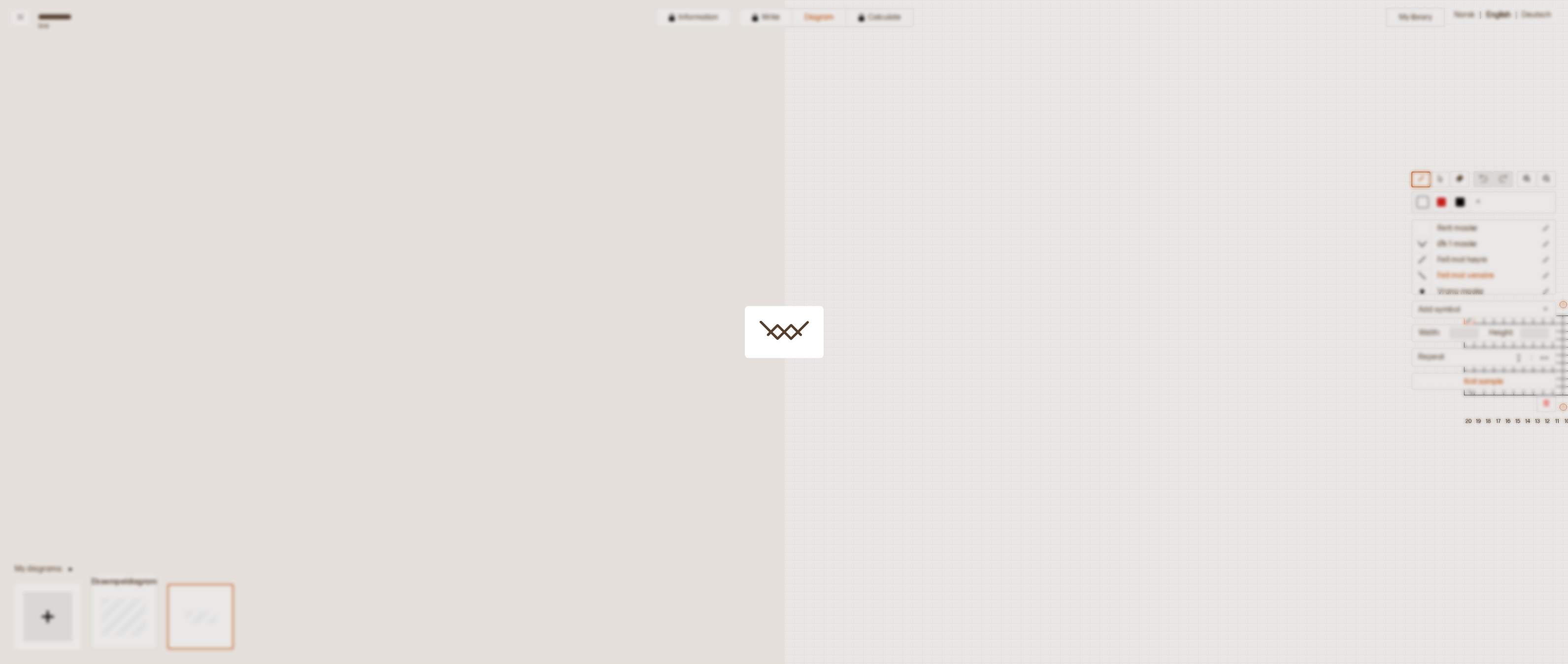
scroll to position [31, 524]
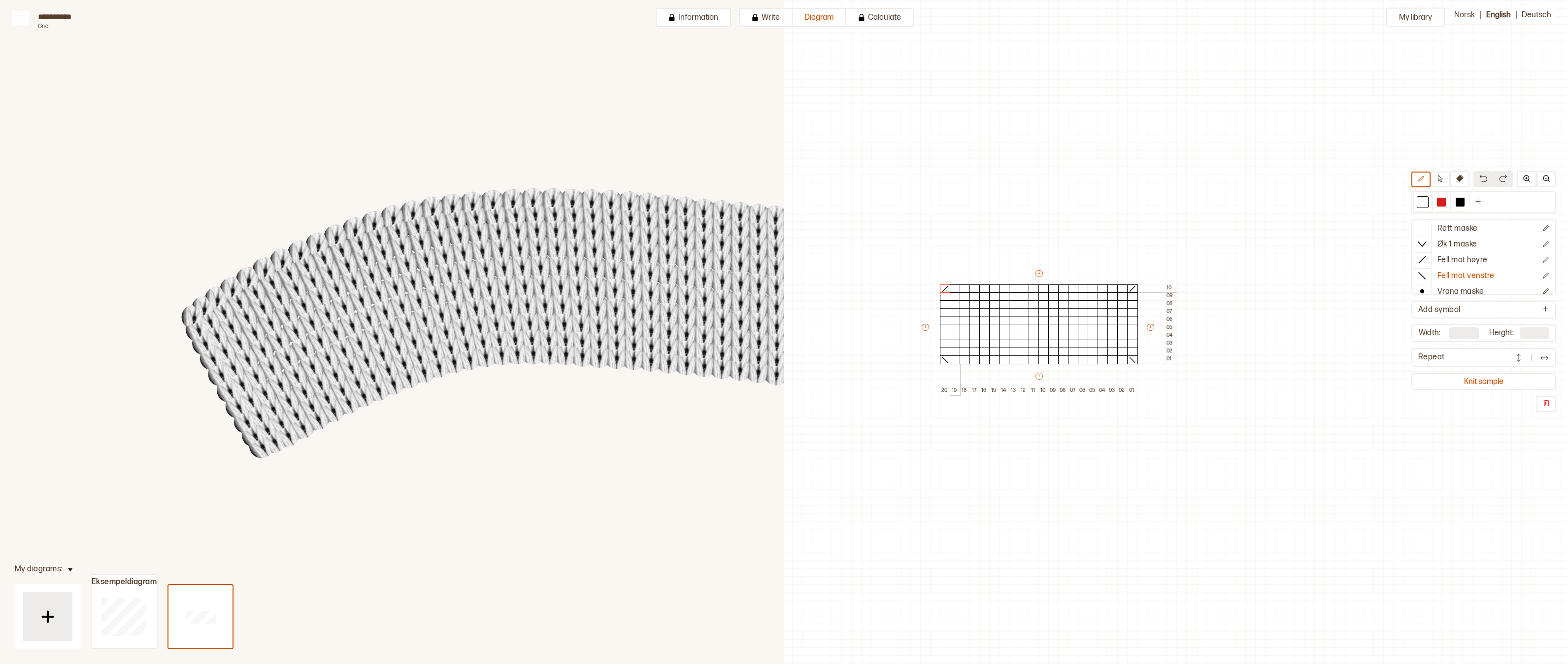
click at [953, 298] on div at bounding box center [955, 296] width 11 height 9
click at [943, 297] on div at bounding box center [945, 296] width 11 height 9
click at [951, 302] on div at bounding box center [955, 304] width 11 height 9
click at [948, 302] on div at bounding box center [945, 304] width 11 height 9
click at [949, 315] on div at bounding box center [945, 312] width 11 height 9
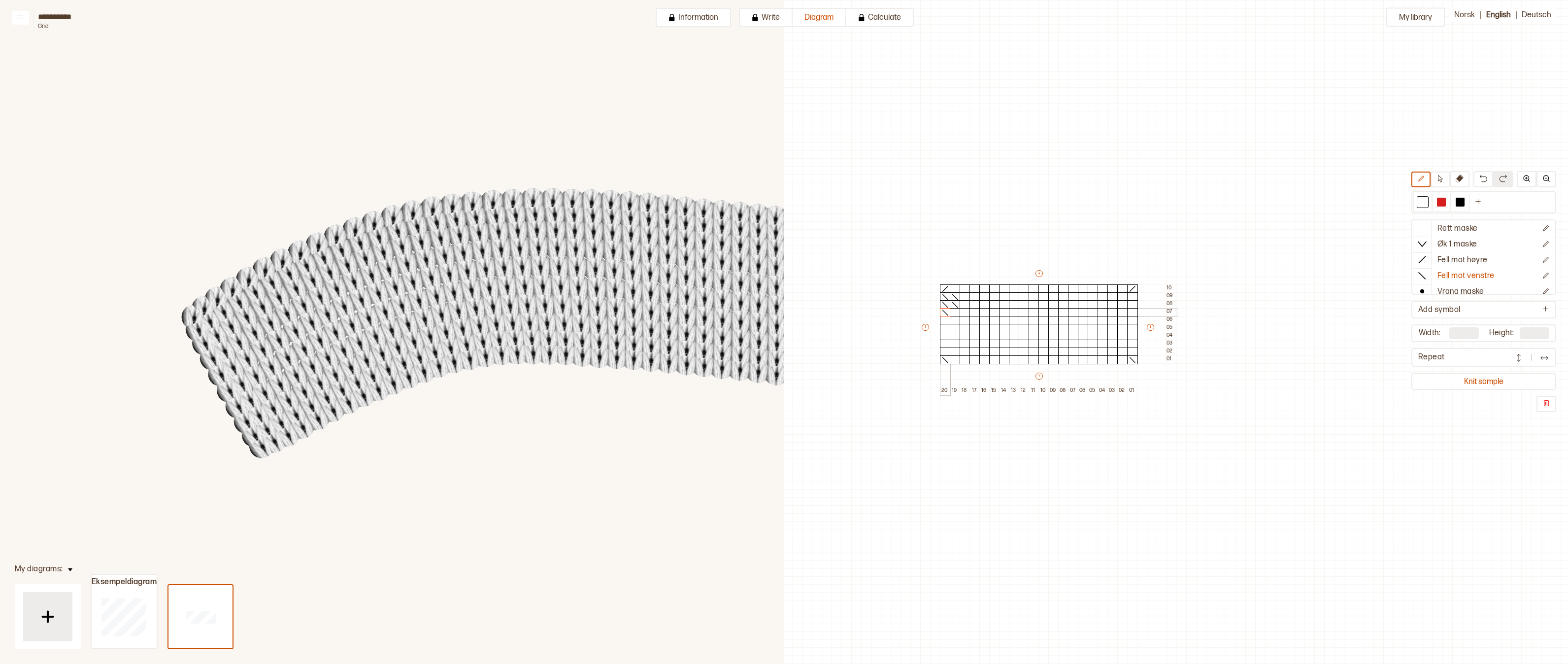
click at [955, 315] on div at bounding box center [955, 312] width 11 height 9
click at [1427, 381] on button "Knit sample" at bounding box center [1484, 381] width 141 height 13
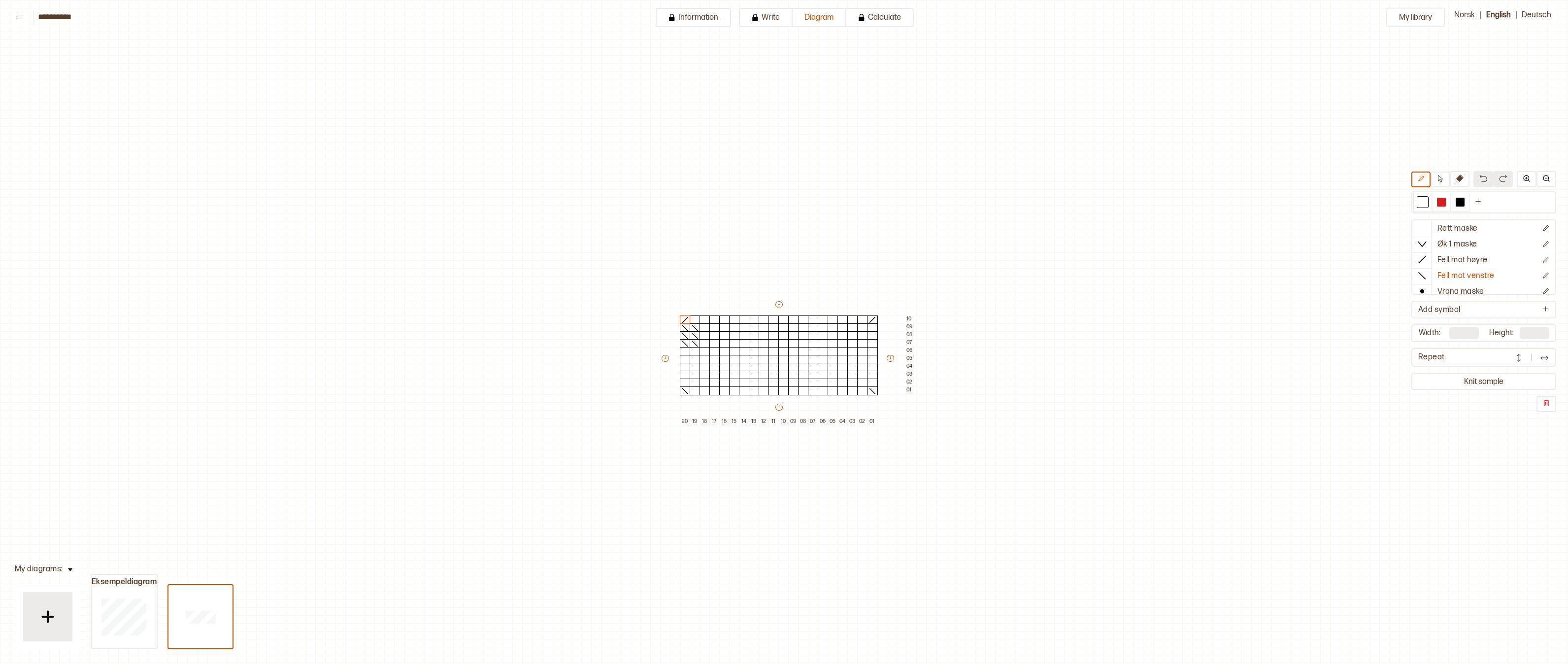
scroll to position [31, 4]
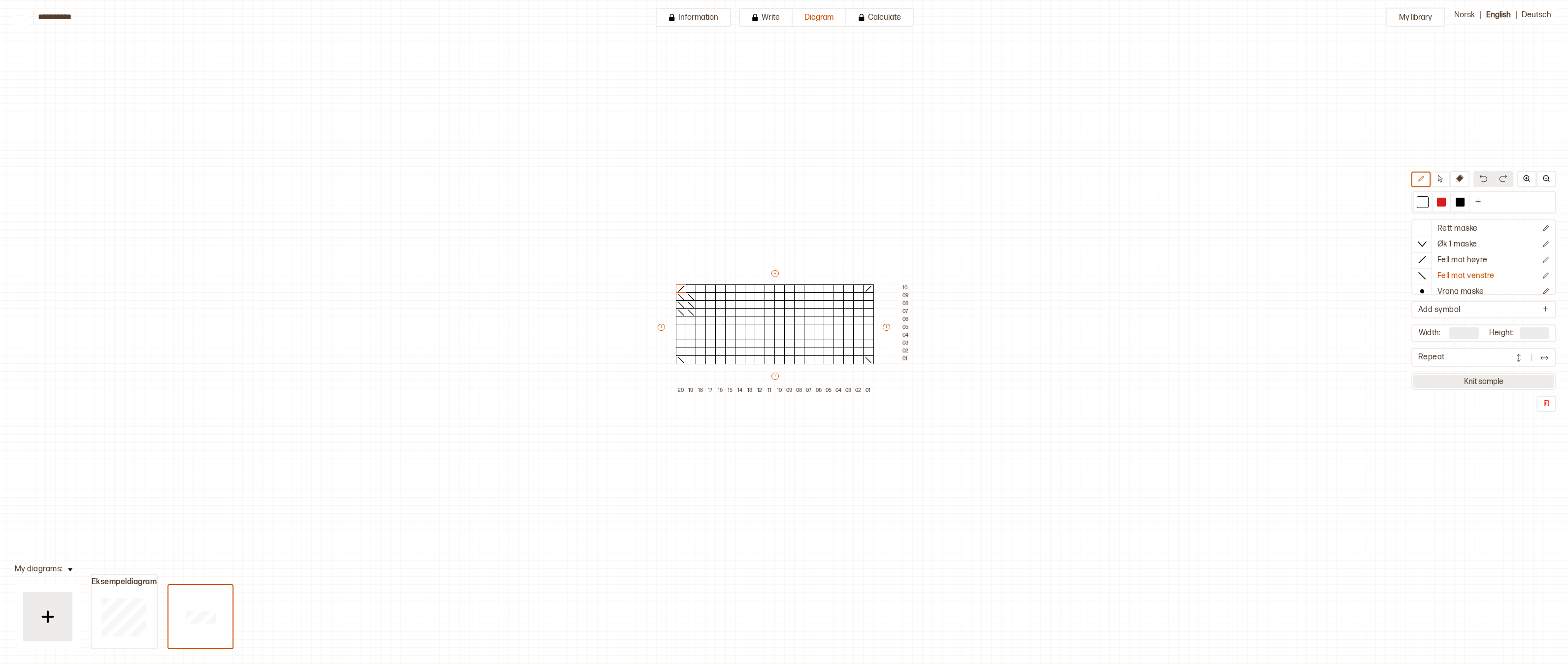
click at [1427, 381] on button "Knit sample" at bounding box center [1484, 381] width 141 height 13
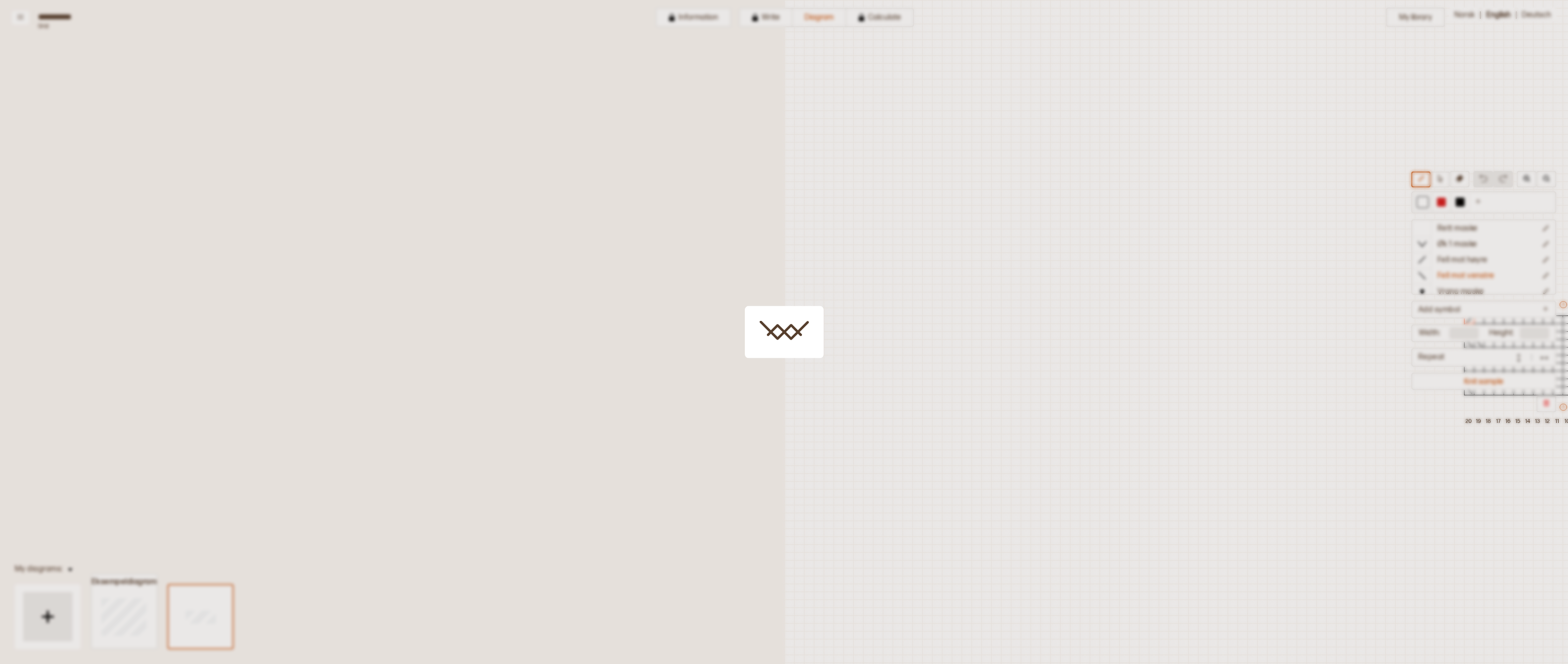
scroll to position [31, 524]
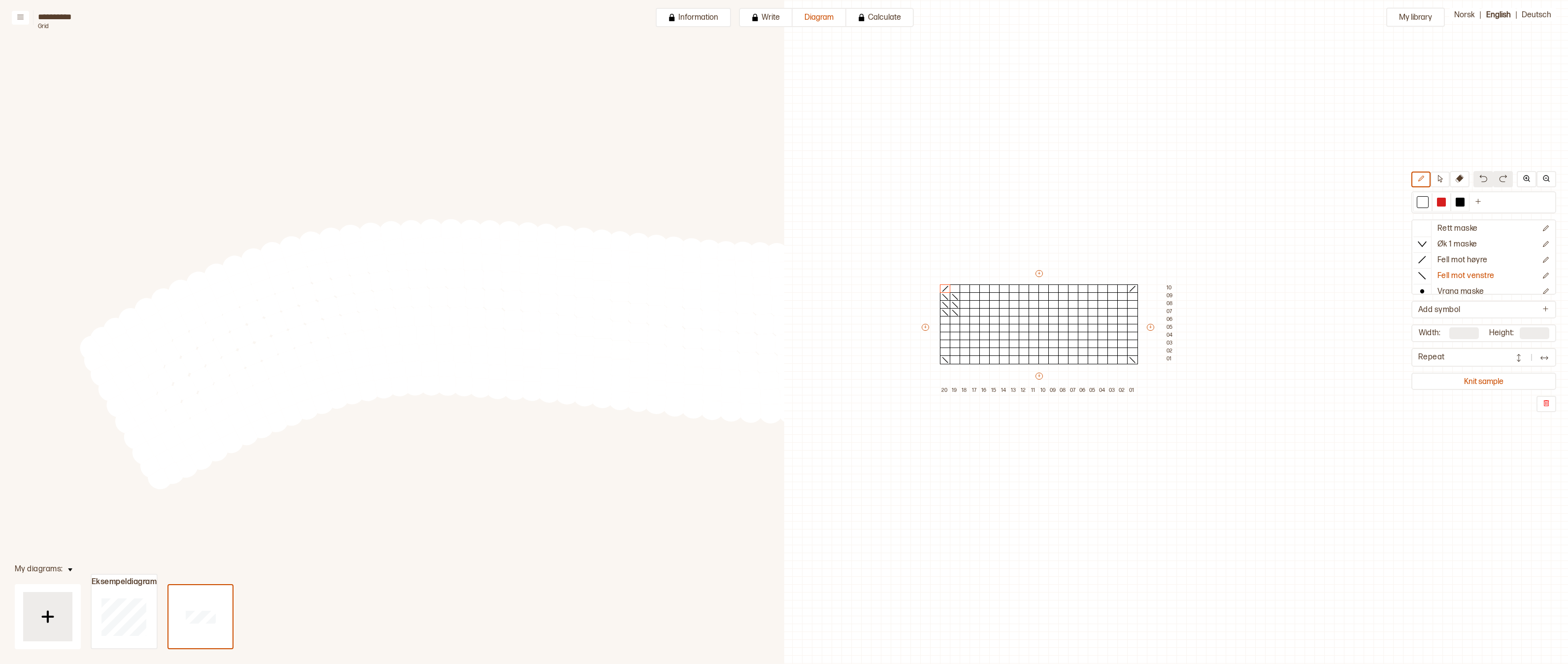
drag, startPoint x: 388, startPoint y: 236, endPoint x: 283, endPoint y: 270, distance: 110.4
click at [283, 270] on circle at bounding box center [276, 267] width 30 height 30
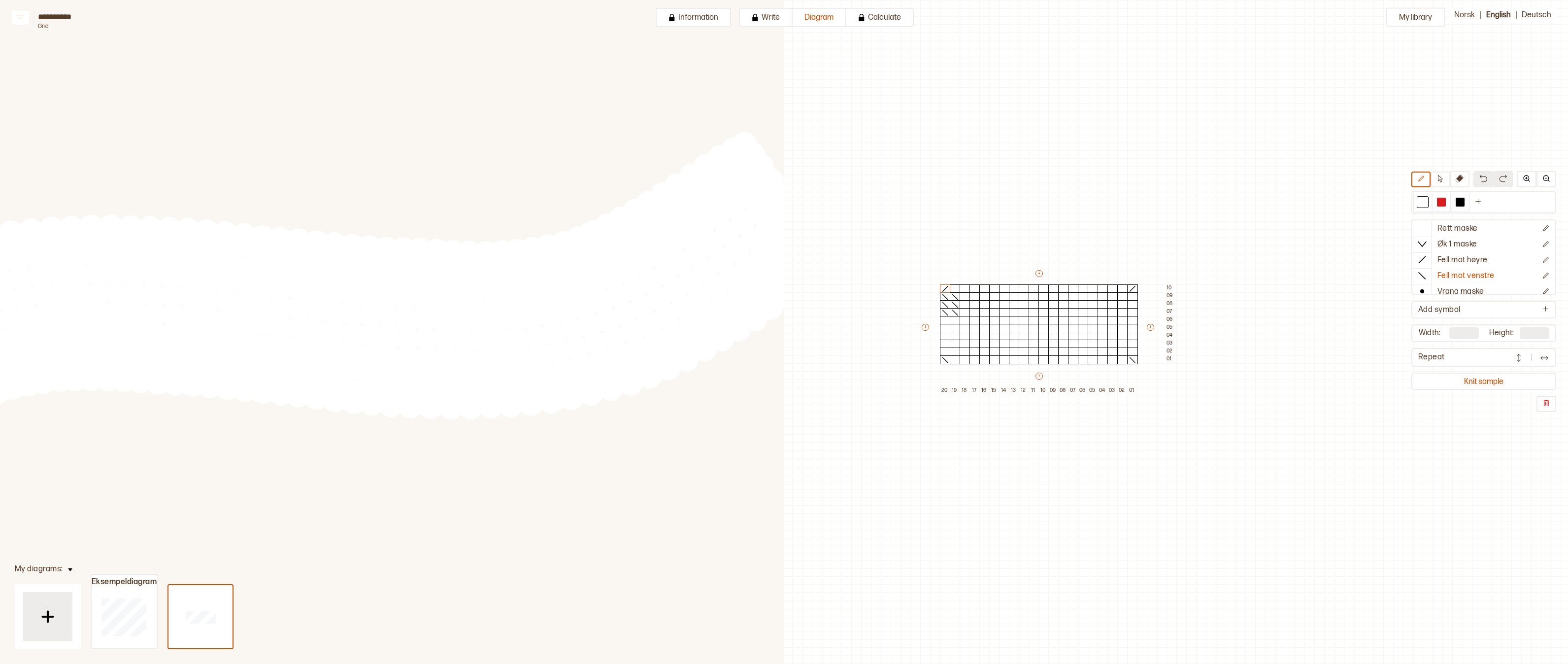
drag, startPoint x: 359, startPoint y: 293, endPoint x: 10, endPoint y: 286, distance: 349.1
click at [12, 286] on circle at bounding box center [21, 278] width 29 height 29
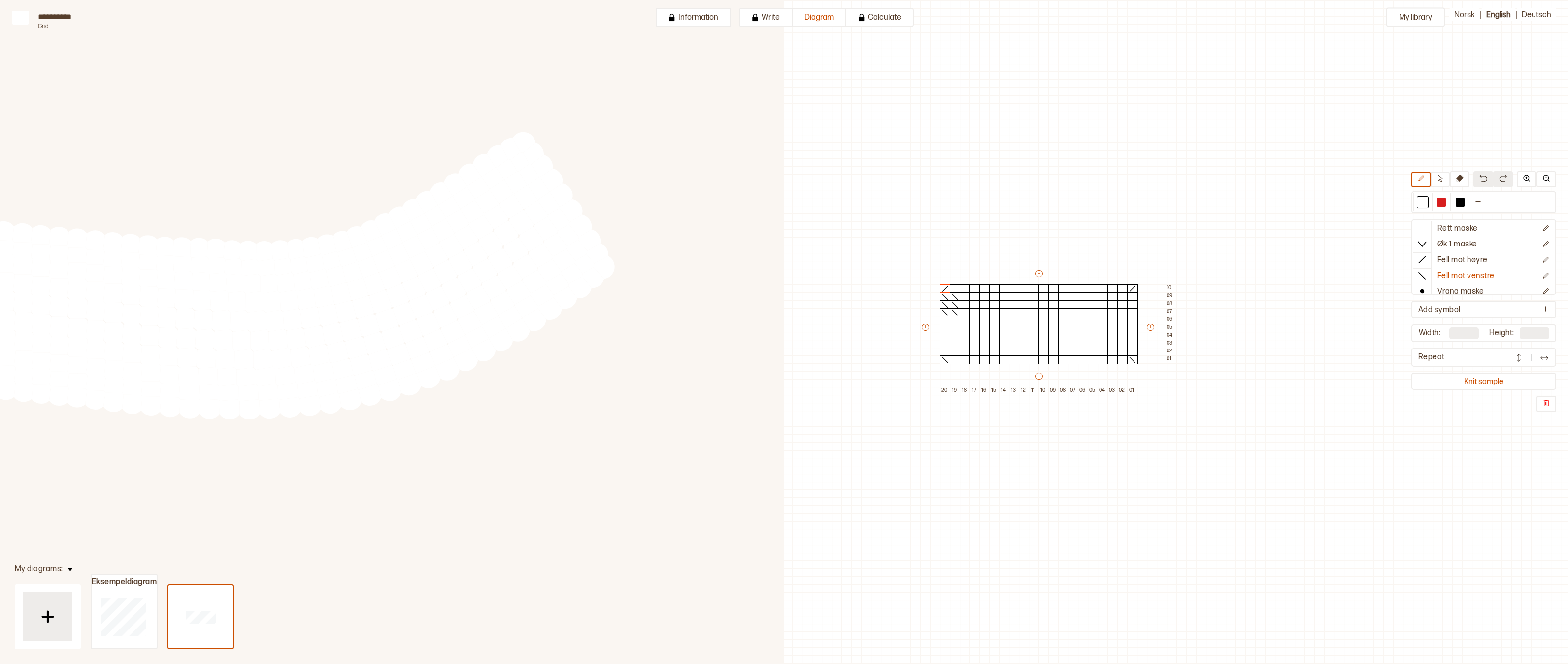
drag, startPoint x: 379, startPoint y: 319, endPoint x: 168, endPoint y: 319, distance: 211.0
click at [168, 319] on circle at bounding box center [167, 317] width 25 height 25
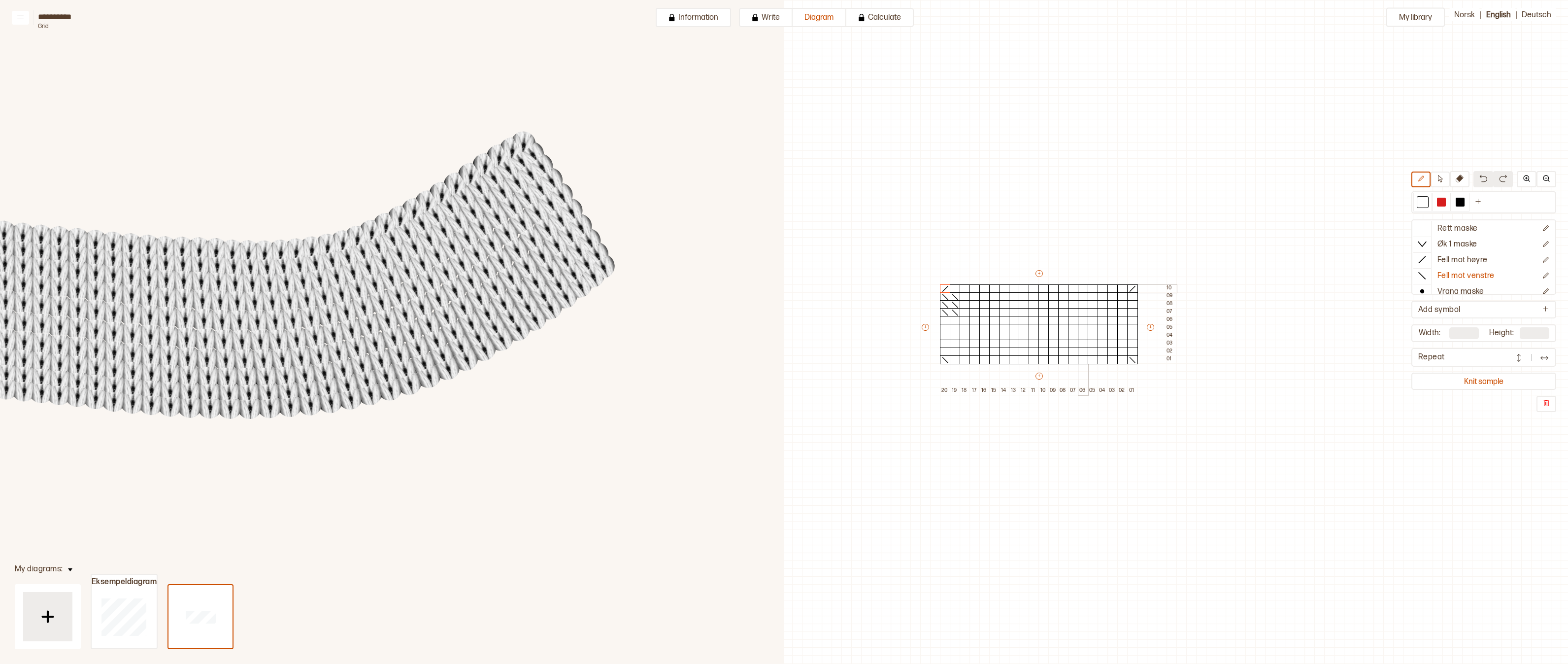
click at [1081, 291] on div at bounding box center [1083, 288] width 11 height 9
click at [1090, 295] on div at bounding box center [1093, 296] width 11 height 9
click at [1099, 304] on div at bounding box center [1103, 304] width 11 height 9
click at [1114, 313] on div at bounding box center [1113, 312] width 11 height 9
click at [1120, 321] on div at bounding box center [1123, 320] width 11 height 9
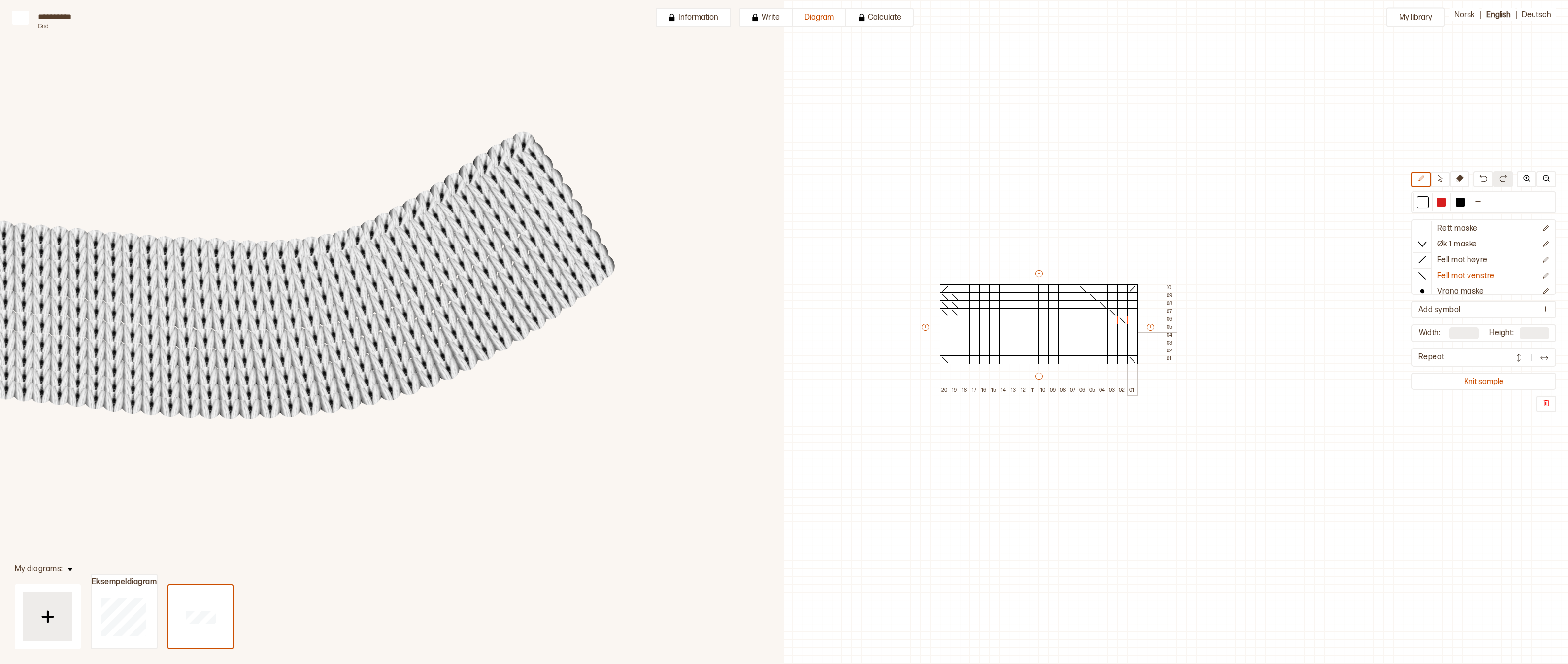
click at [1132, 329] on div at bounding box center [1132, 328] width 11 height 9
click at [1436, 254] on button "Kast" at bounding box center [1476, 253] width 124 height 15
click at [1091, 289] on div at bounding box center [1093, 288] width 11 height 9
click at [1105, 291] on div at bounding box center [1103, 288] width 11 height 9
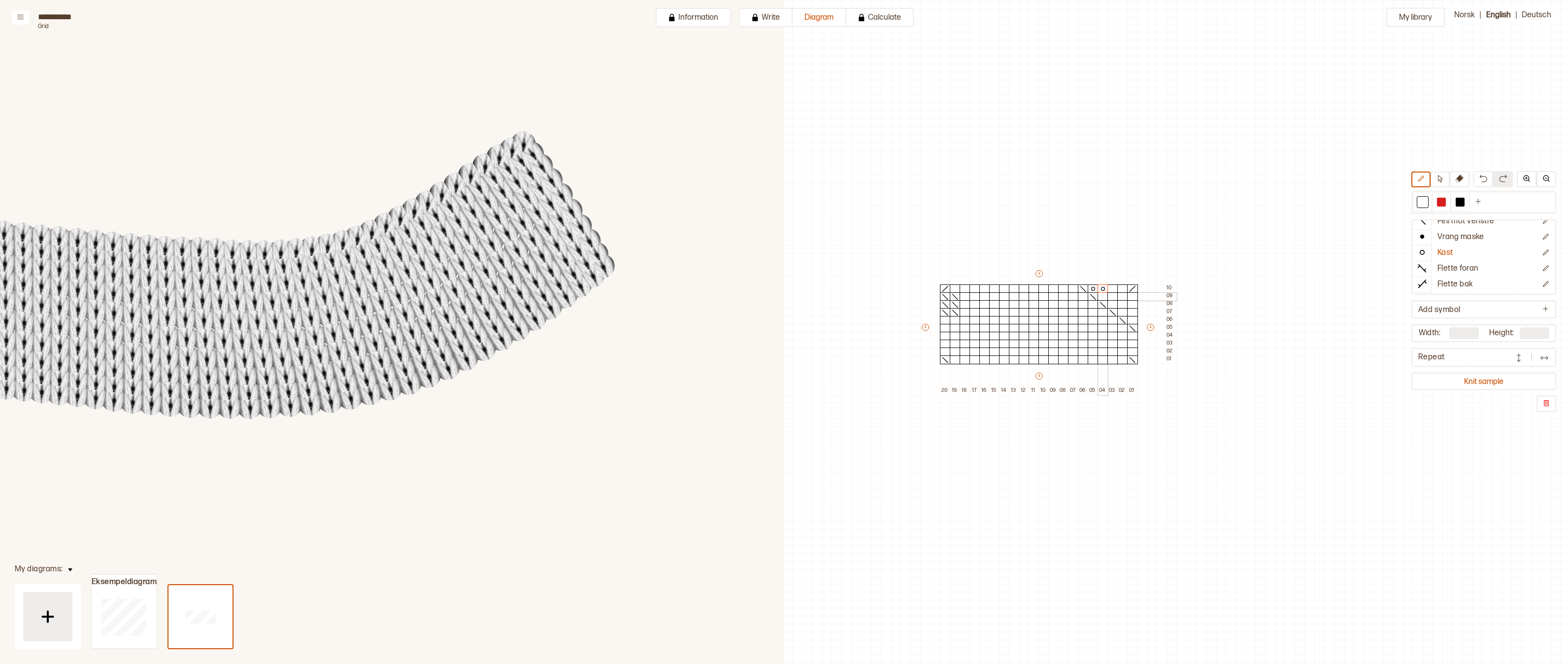
click at [1105, 296] on div at bounding box center [1103, 296] width 11 height 9
click at [1112, 296] on div at bounding box center [1113, 296] width 11 height 9
click at [1472, 378] on button "Knit sample" at bounding box center [1484, 381] width 141 height 13
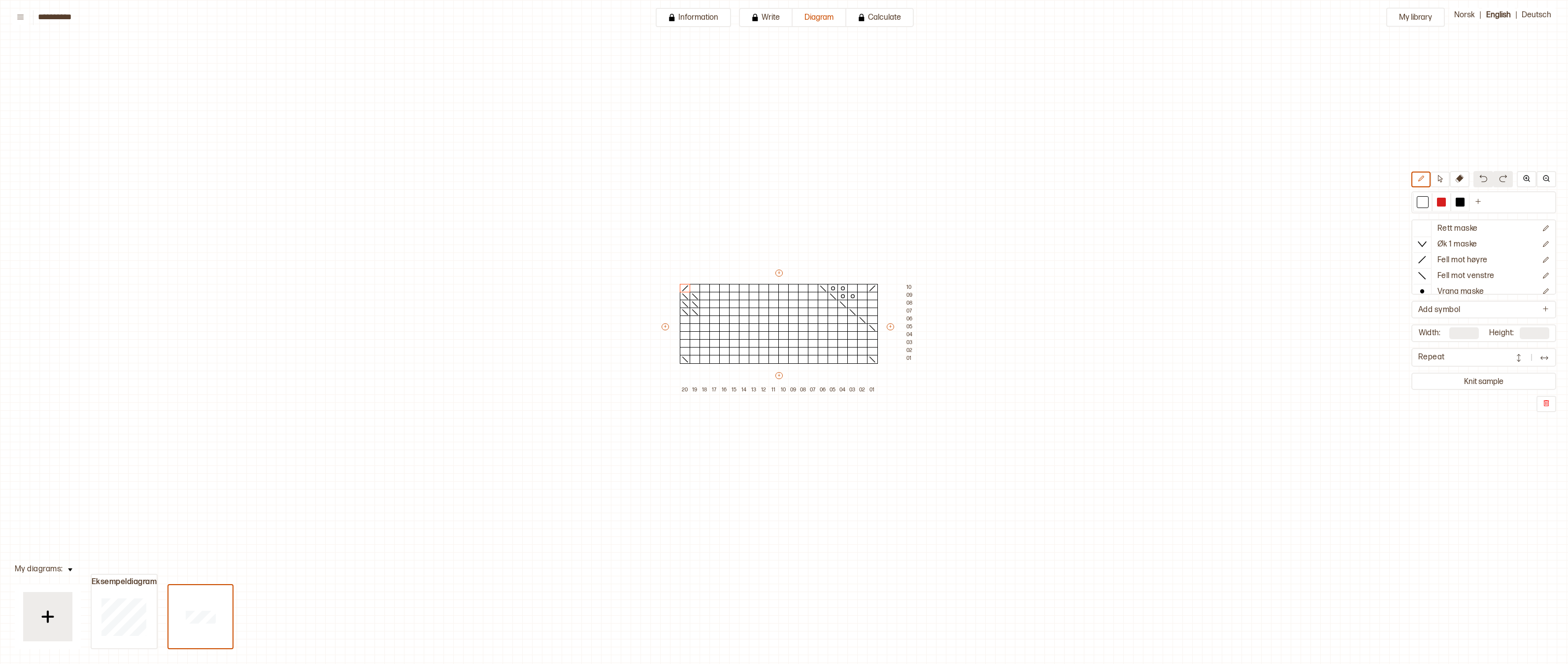
scroll to position [34, 0]
click at [854, 292] on circle at bounding box center [853, 294] width 3 height 3
click at [842, 292] on icon at bounding box center [843, 294] width 10 height 8
click at [1445, 229] on p "Rett maske" at bounding box center [1458, 228] width 40 height 10
drag, startPoint x: 846, startPoint y: 292, endPoint x: 877, endPoint y: 329, distance: 48.3
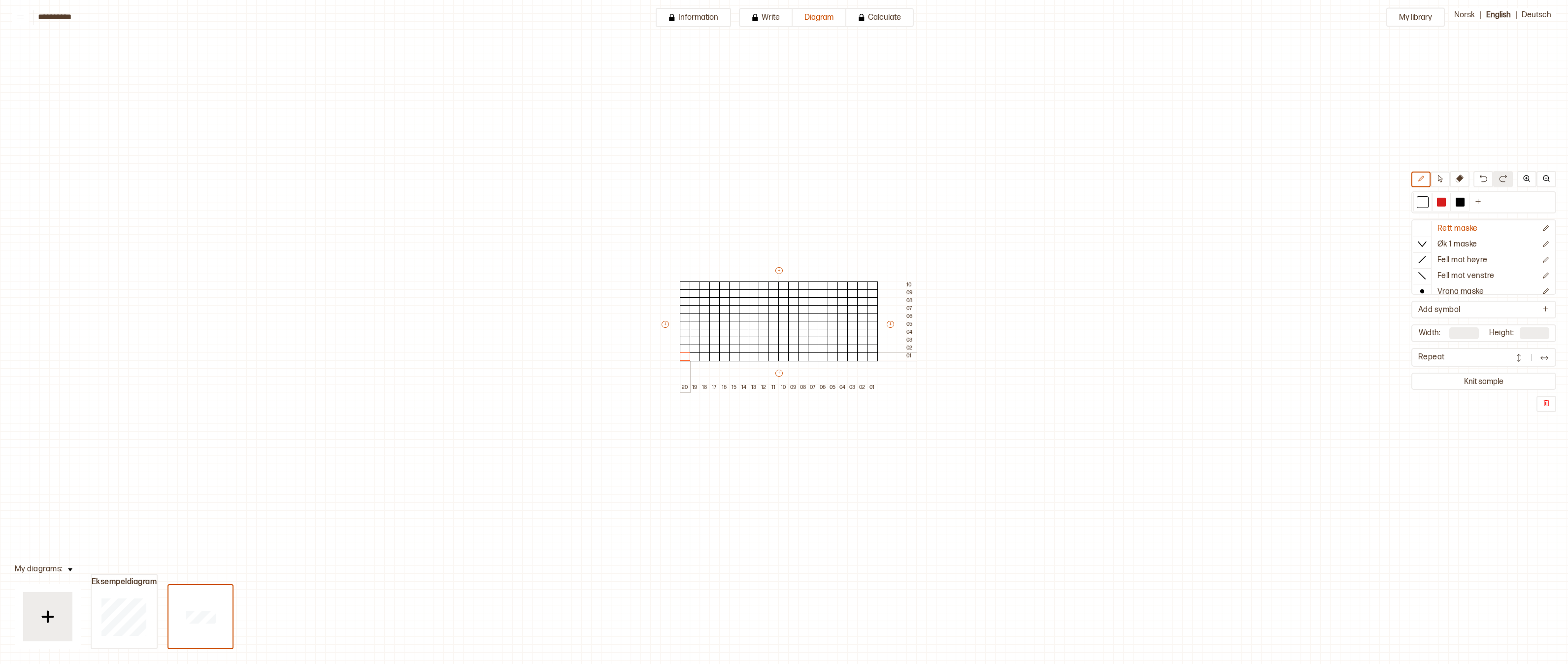
drag, startPoint x: 876, startPoint y: 329, endPoint x: 685, endPoint y: 356, distance: 192.9
click at [685, 356] on div "+ + + + 20 19 18 17 16 15 14 13 12 11 10 09 08 07 06 05 04 03 02 01 10 09 08 07…" at bounding box center [788, 328] width 257 height 126
click at [1485, 385] on button "Knit sample" at bounding box center [1484, 381] width 141 height 13
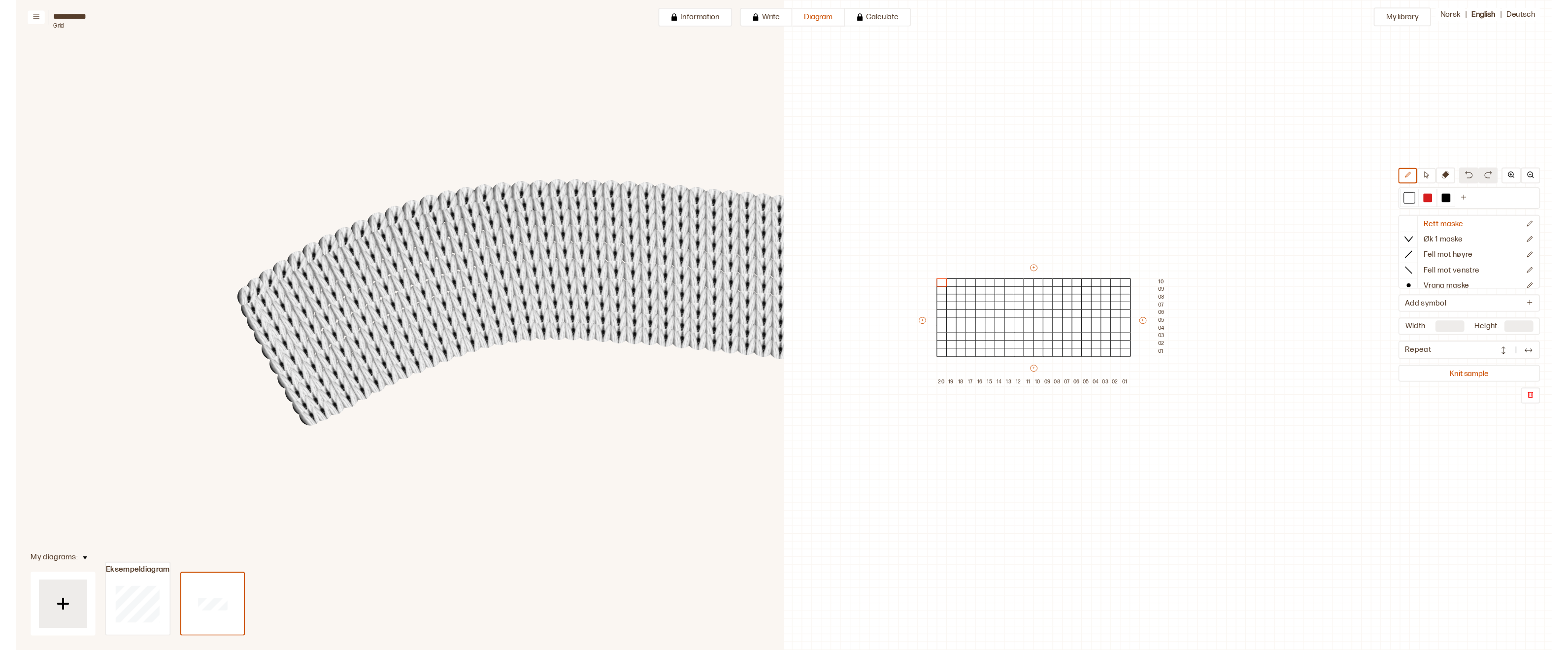
scroll to position [5, 0]
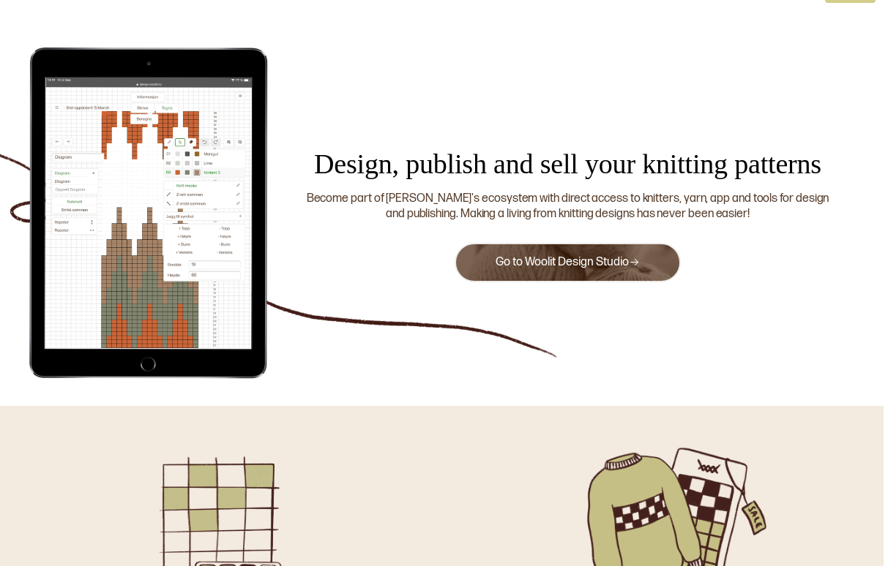
scroll to position [44, 4]
